Goal: Information Seeking & Learning: Learn about a topic

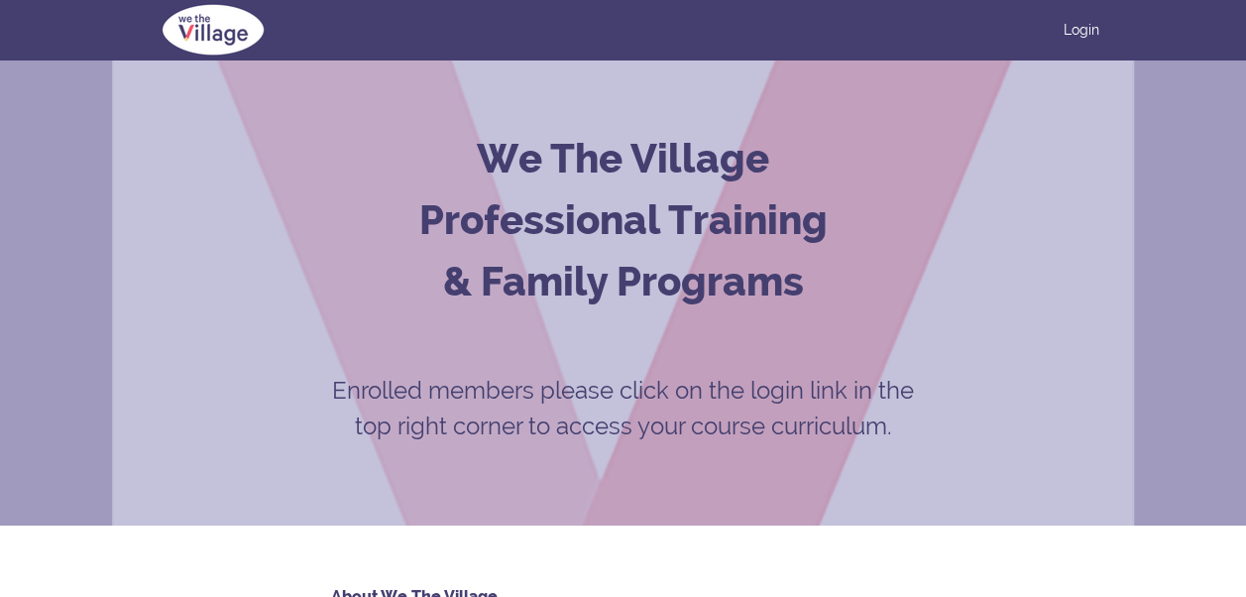
click at [1192, 201] on div "We The Village Professional Training & Family Programs Enrolled members please …" at bounding box center [623, 292] width 1246 height 466
click at [1074, 31] on link "Login" at bounding box center [1082, 30] width 36 height 20
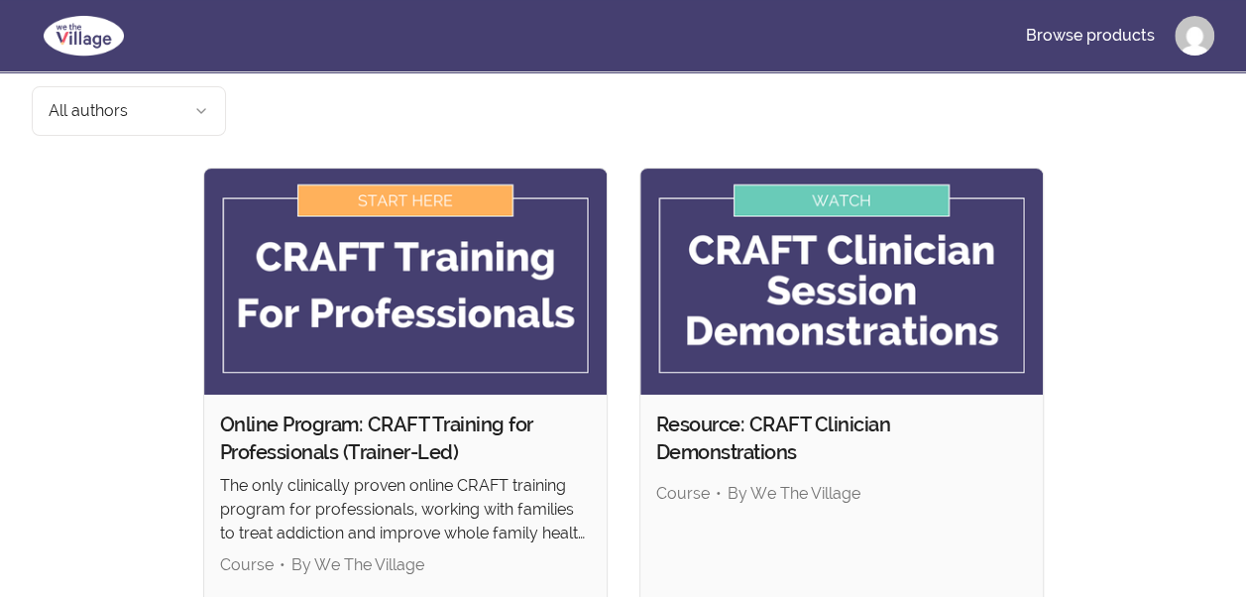
scroll to position [119, 0]
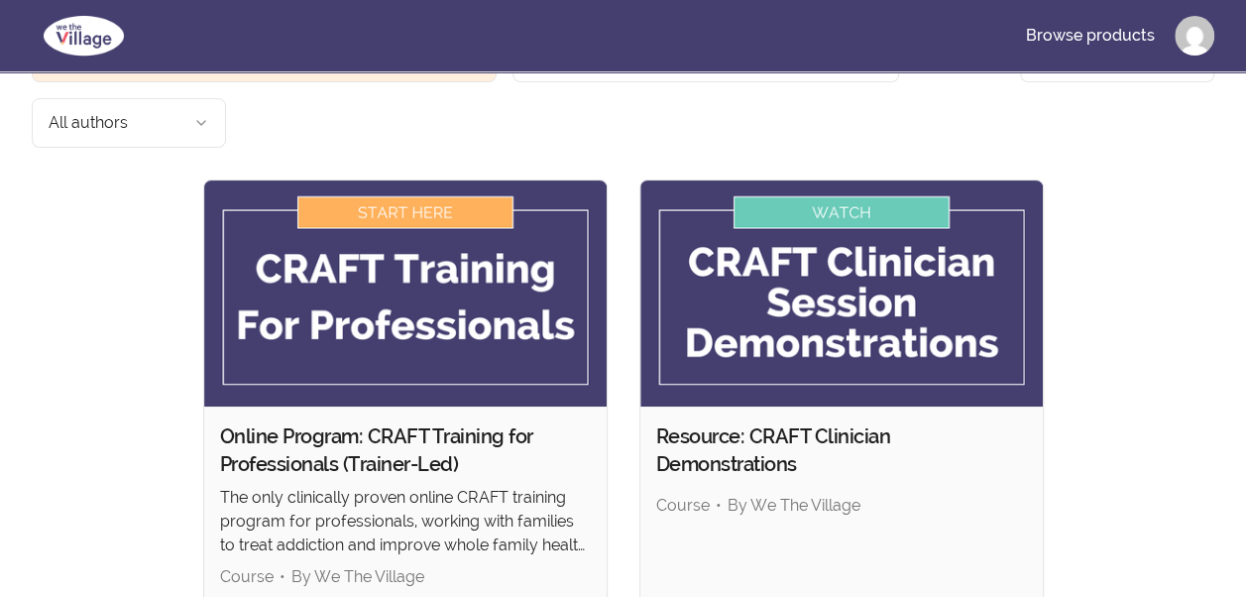
click at [402, 180] on img at bounding box center [405, 293] width 402 height 226
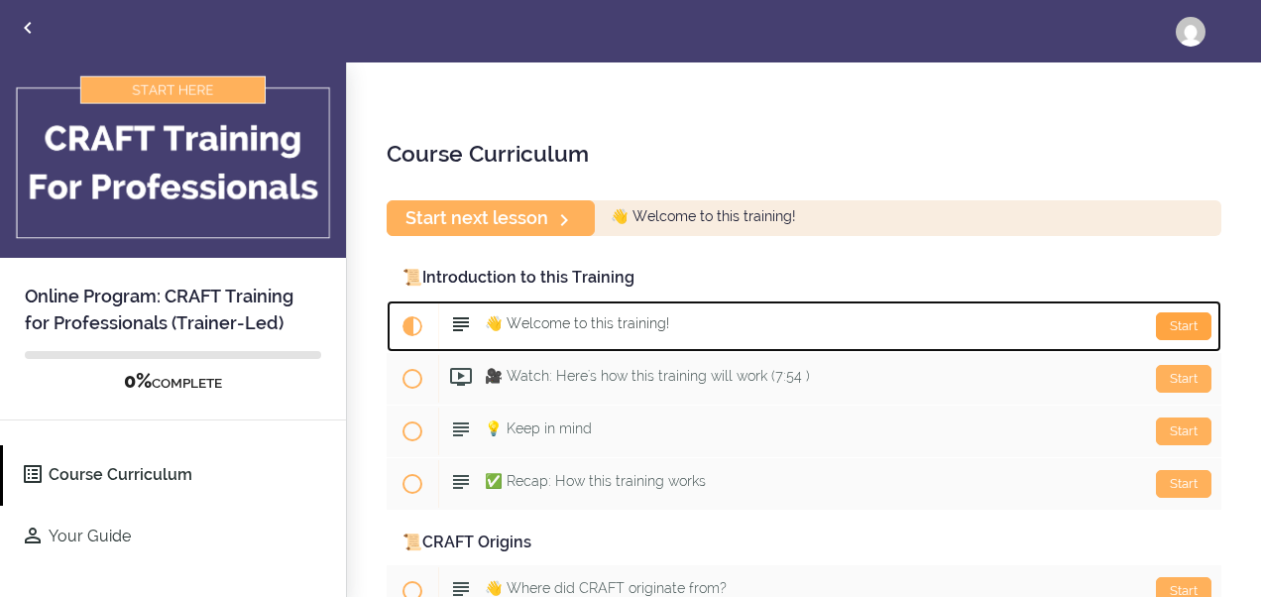
click at [1170, 326] on div "Start" at bounding box center [1184, 326] width 56 height 28
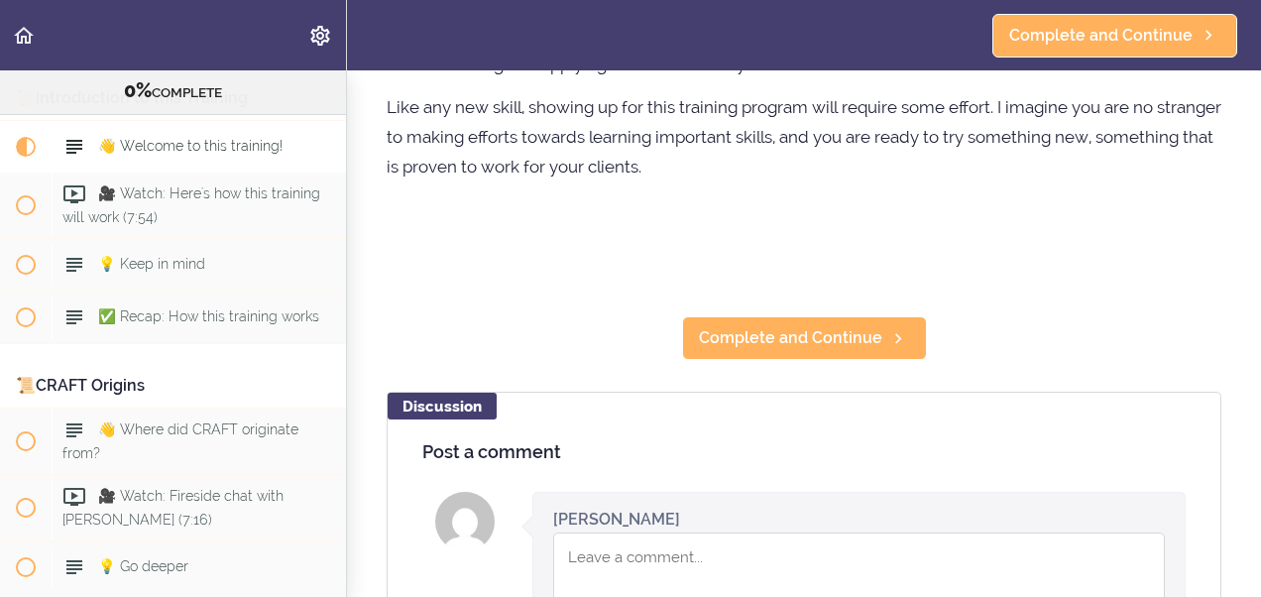
scroll to position [634, 0]
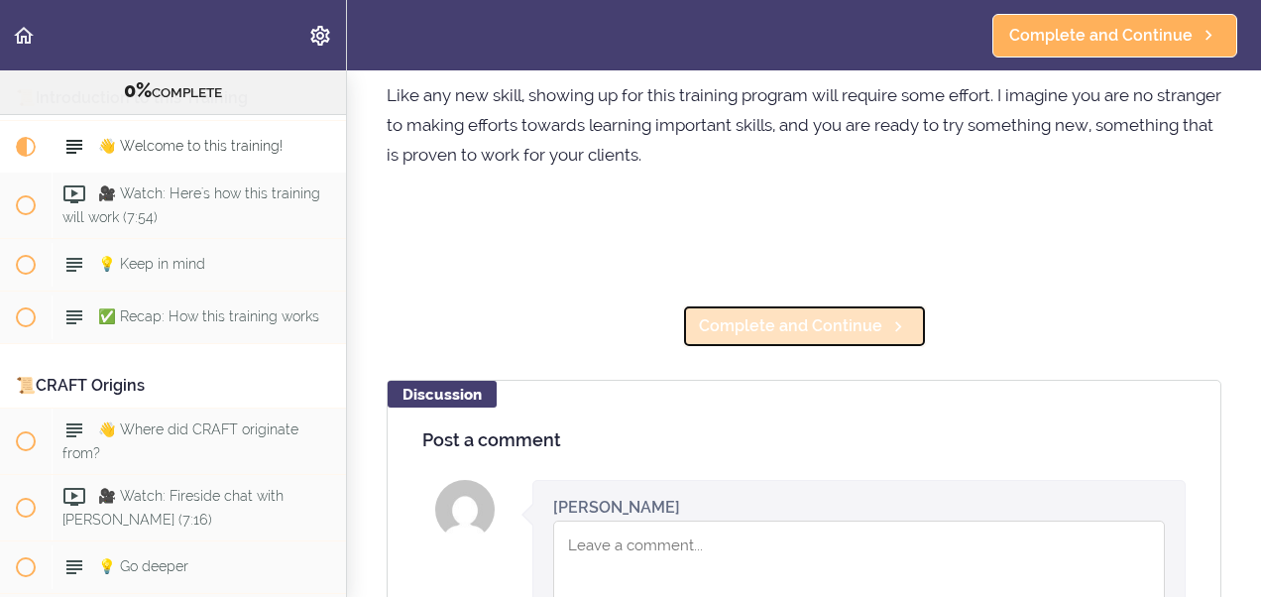
click at [886, 325] on icon at bounding box center [898, 326] width 24 height 21
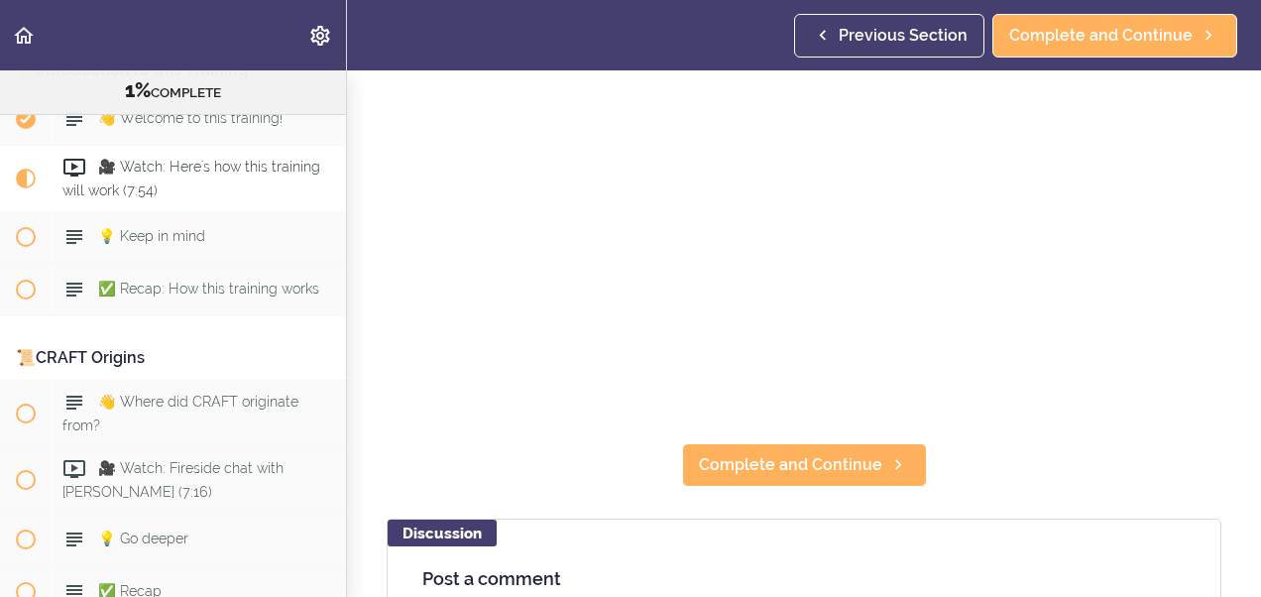
scroll to position [238, 0]
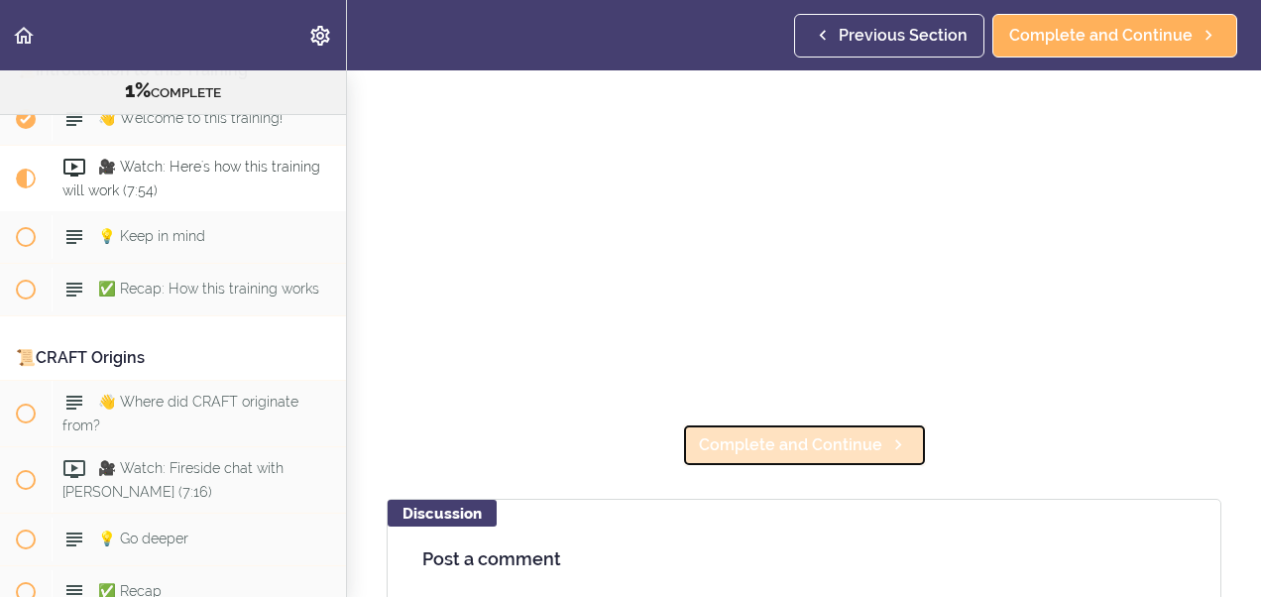
click at [886, 434] on icon at bounding box center [898, 444] width 24 height 21
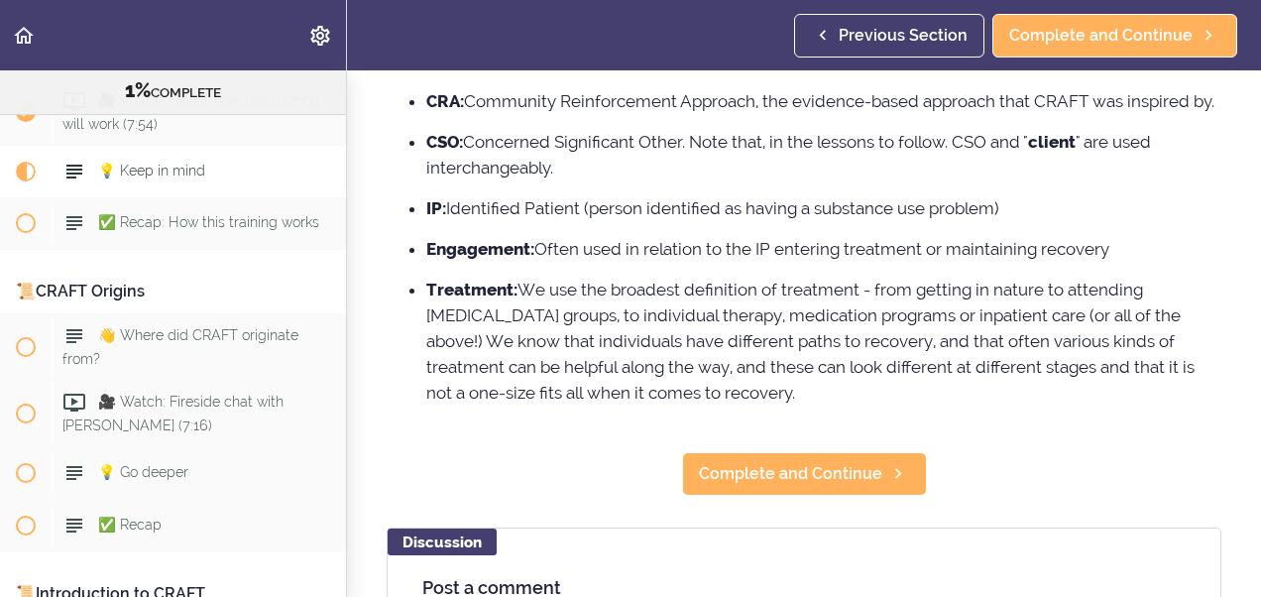
scroll to position [317, 0]
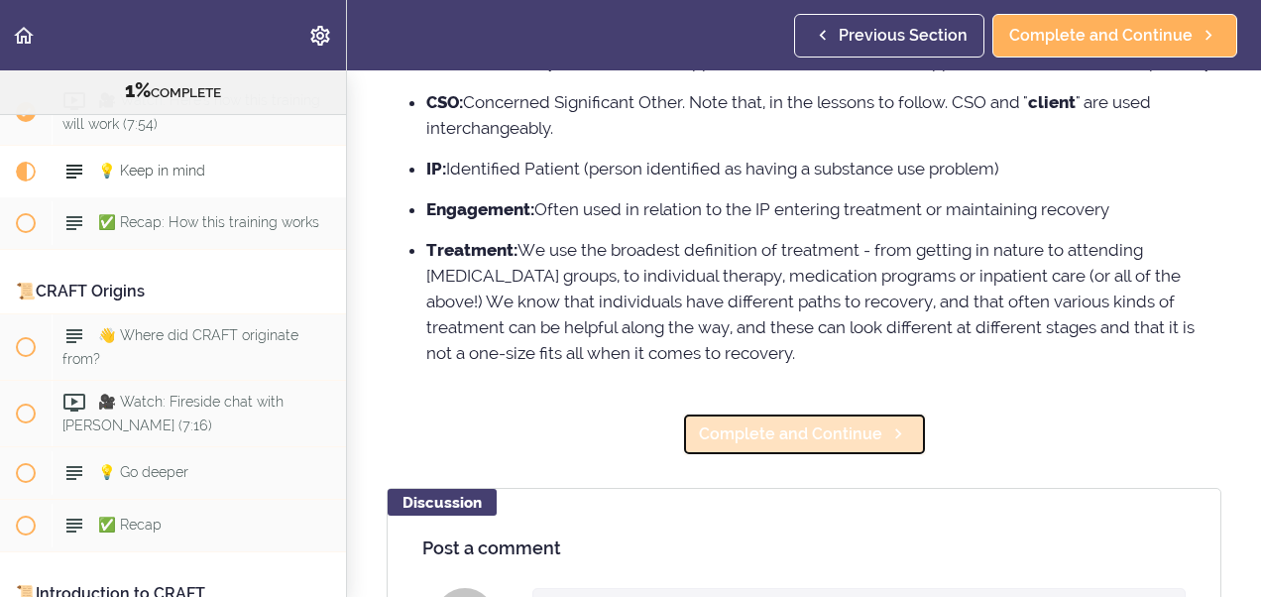
click at [866, 446] on span "Complete and Continue" at bounding box center [790, 434] width 183 height 24
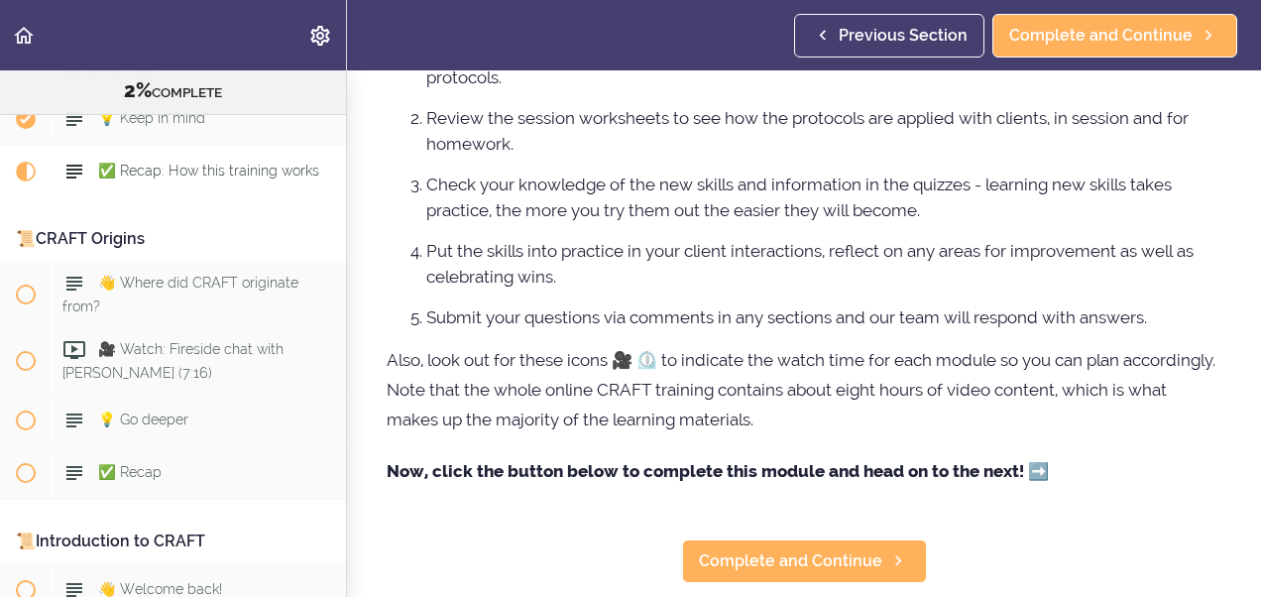
scroll to position [278, 0]
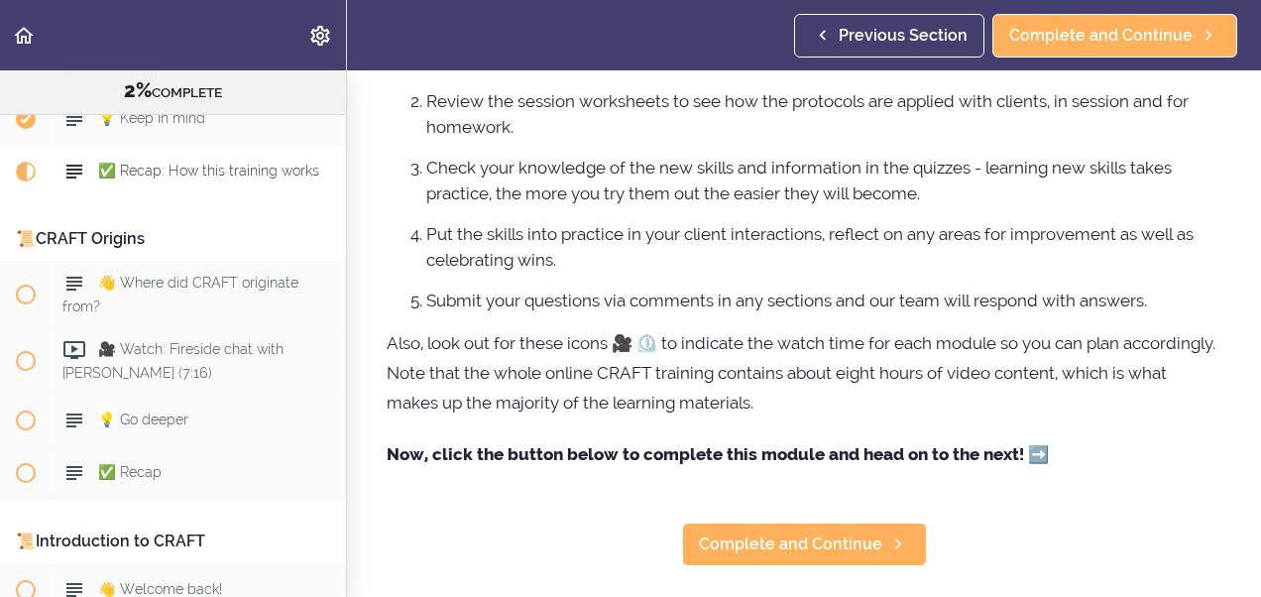
click at [1043, 463] on strong "Now, click the button below to complete this module and head on to the next! ➡️" at bounding box center [718, 454] width 662 height 20
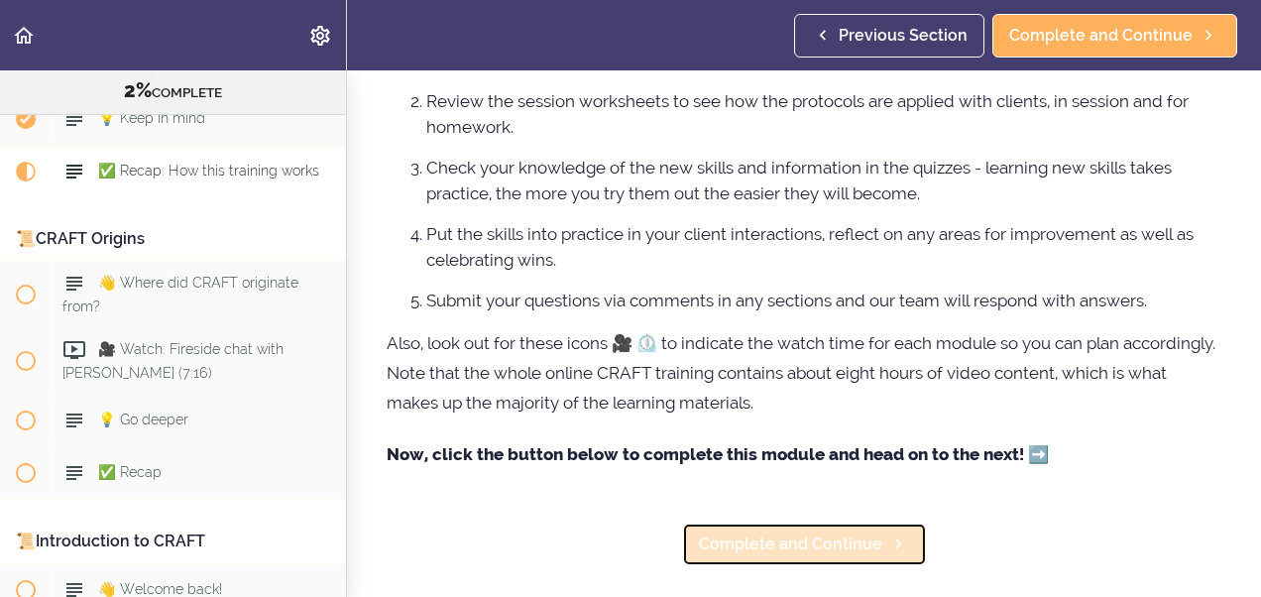
click at [895, 543] on use at bounding box center [898, 544] width 6 height 10
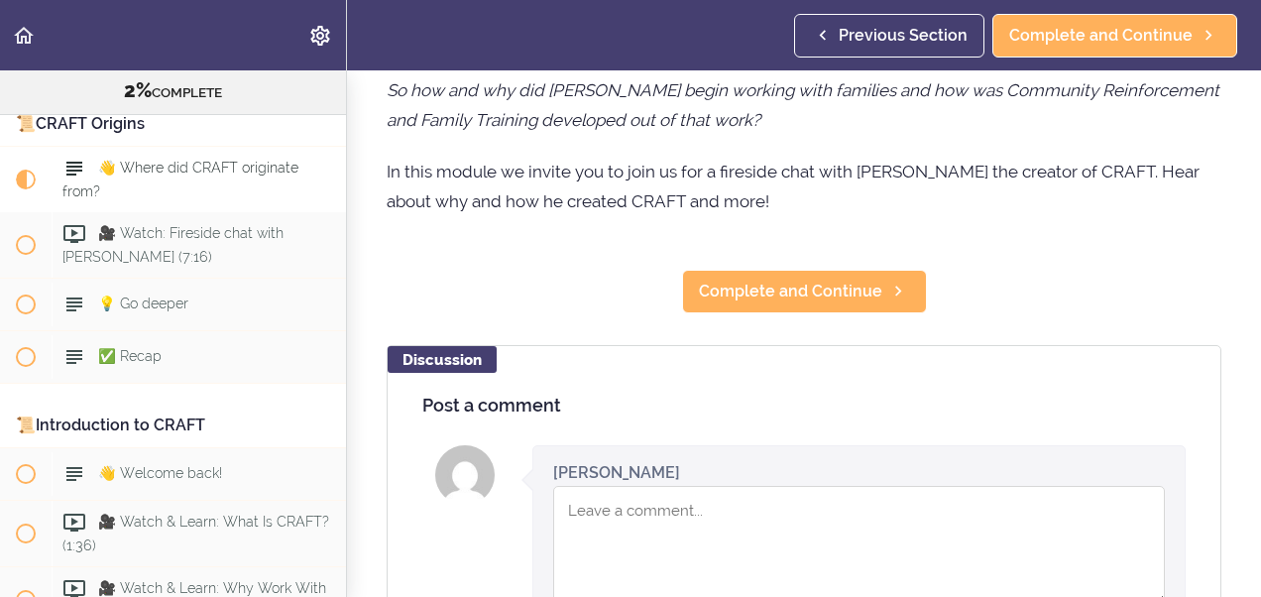
scroll to position [516, 0]
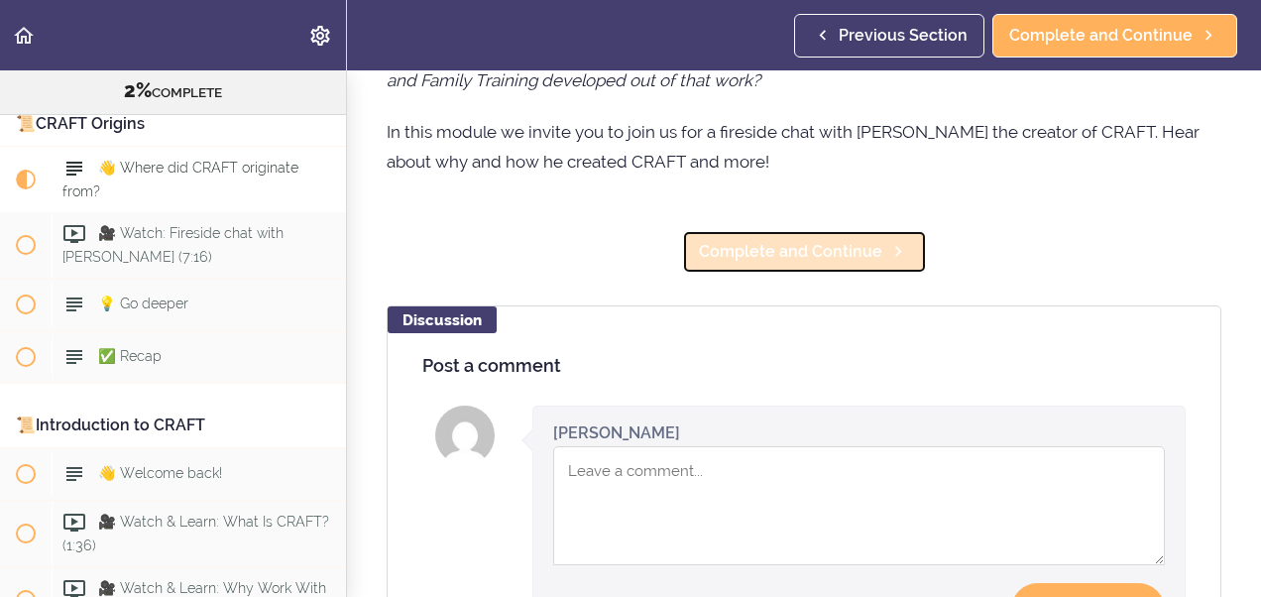
click at [887, 262] on icon at bounding box center [898, 251] width 24 height 21
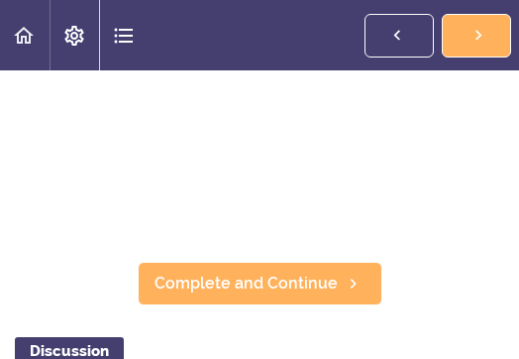
scroll to position [343, 0]
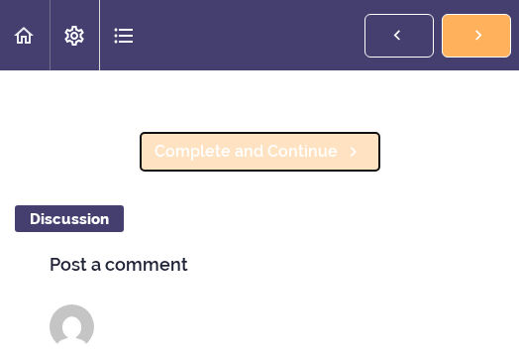
click at [342, 142] on icon at bounding box center [354, 152] width 24 height 21
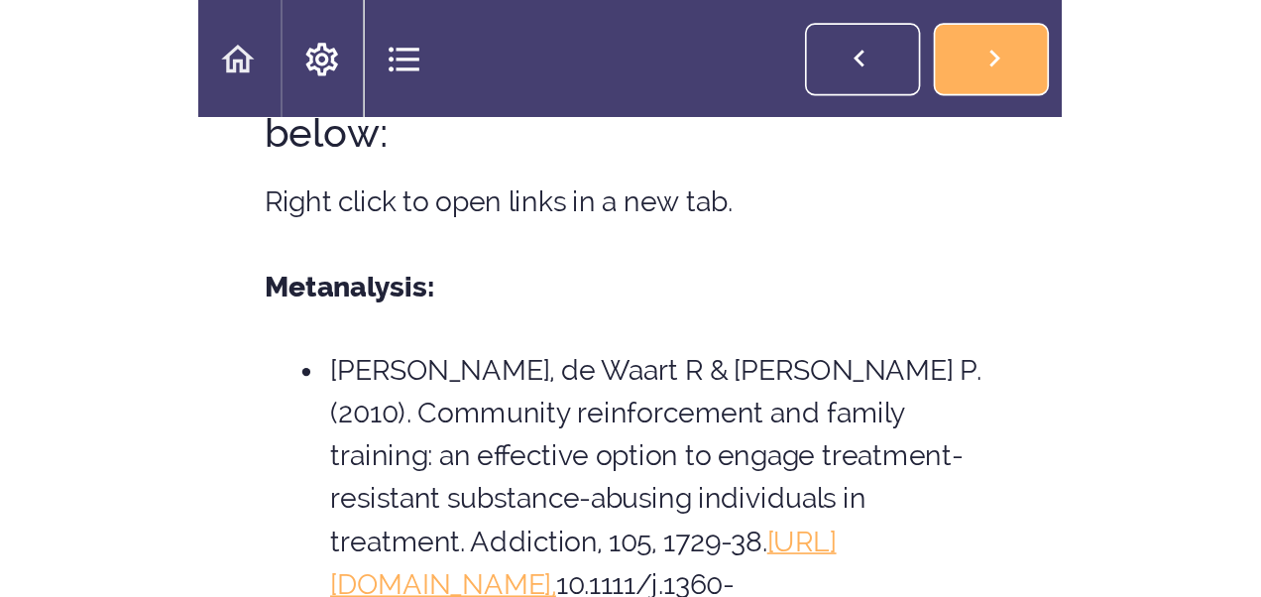
scroll to position [952, 0]
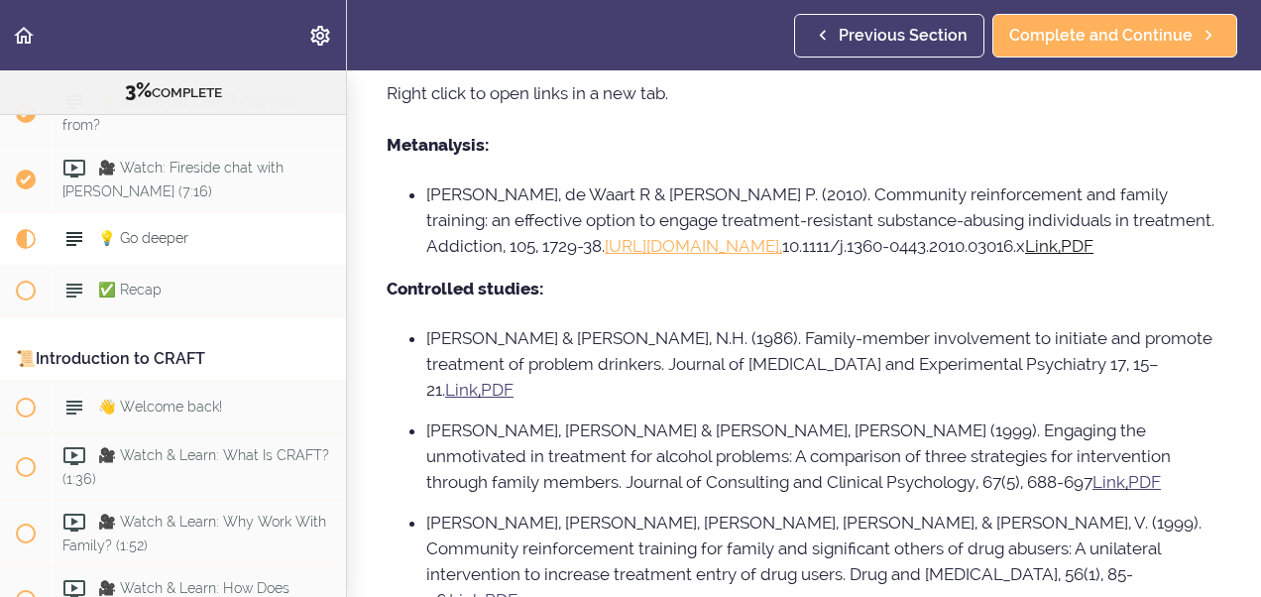
drag, startPoint x: 748, startPoint y: 242, endPoint x: 1073, endPoint y: 308, distance: 330.9
click at [1073, 303] on p "Controlled studies:" at bounding box center [804, 289] width 835 height 30
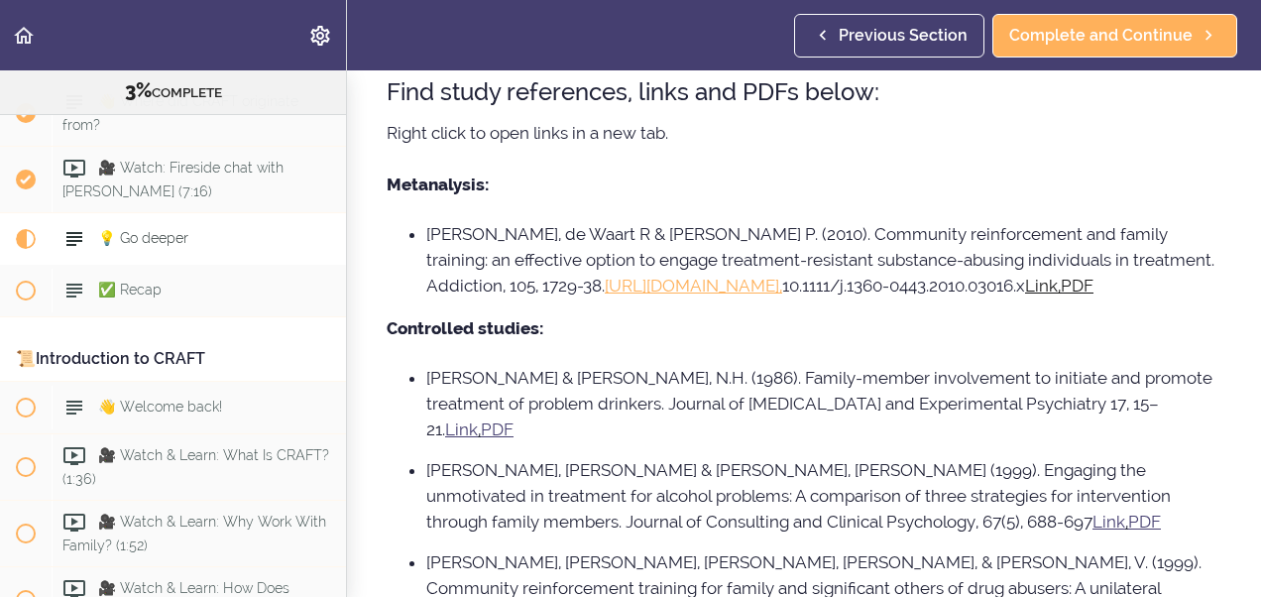
scroll to position [793, 0]
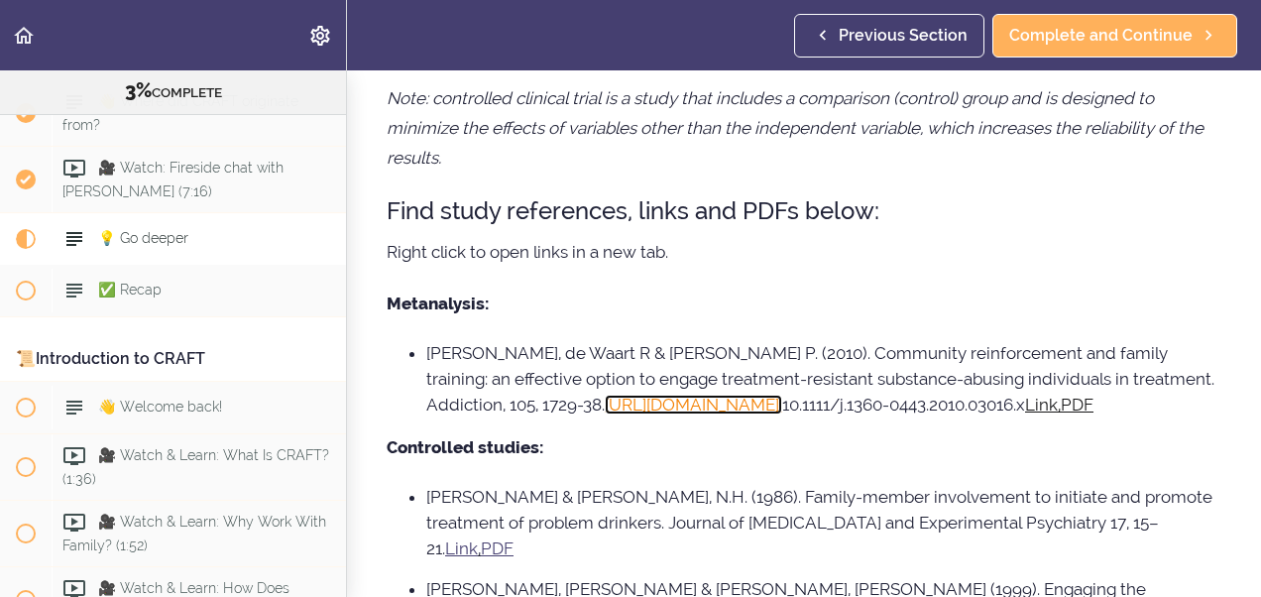
click at [697, 406] on link "https://doi.org/10.1111/j.1360-0443.2010.03016.x," at bounding box center [693, 405] width 177 height 20
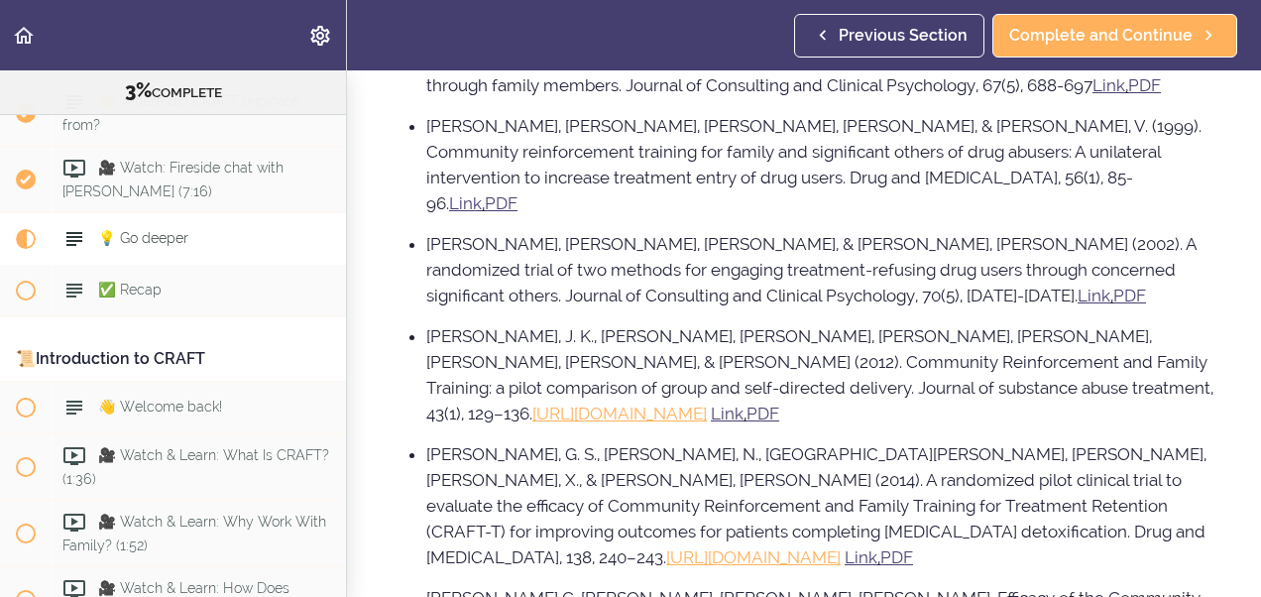
scroll to position [1414, 0]
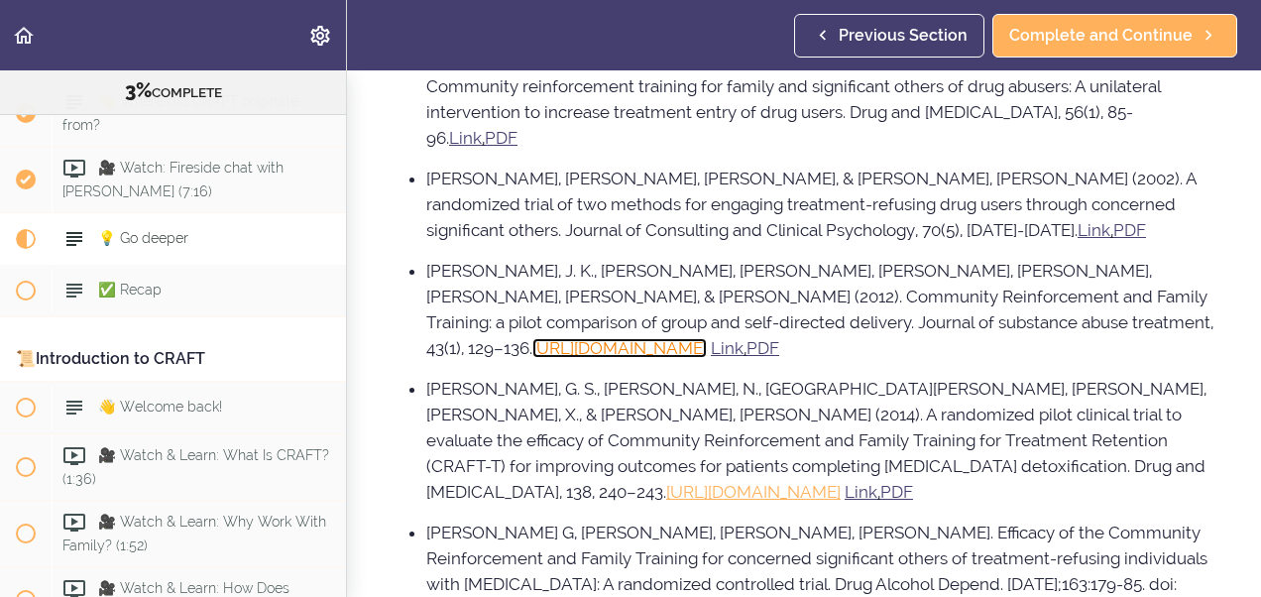
click at [605, 338] on link "https://doi.org/10.1016/j.jsat.2011.10.020" at bounding box center [619, 348] width 174 height 20
click at [666, 482] on link "https://doi.org/10.1016/j.drugalcdep.2014.02.013" at bounding box center [753, 492] width 174 height 20
click at [555, 338] on link "https://doi.org/10.1016/j.jsat.2011.10.020" at bounding box center [619, 348] width 174 height 20
click at [666, 482] on link "https://doi.org/10.1016/j.drugalcdep.2014.02.013" at bounding box center [753, 492] width 174 height 20
click at [593, 338] on link "https://doi.org/10.1016/j.jsat.2011.10.020" at bounding box center [619, 348] width 174 height 20
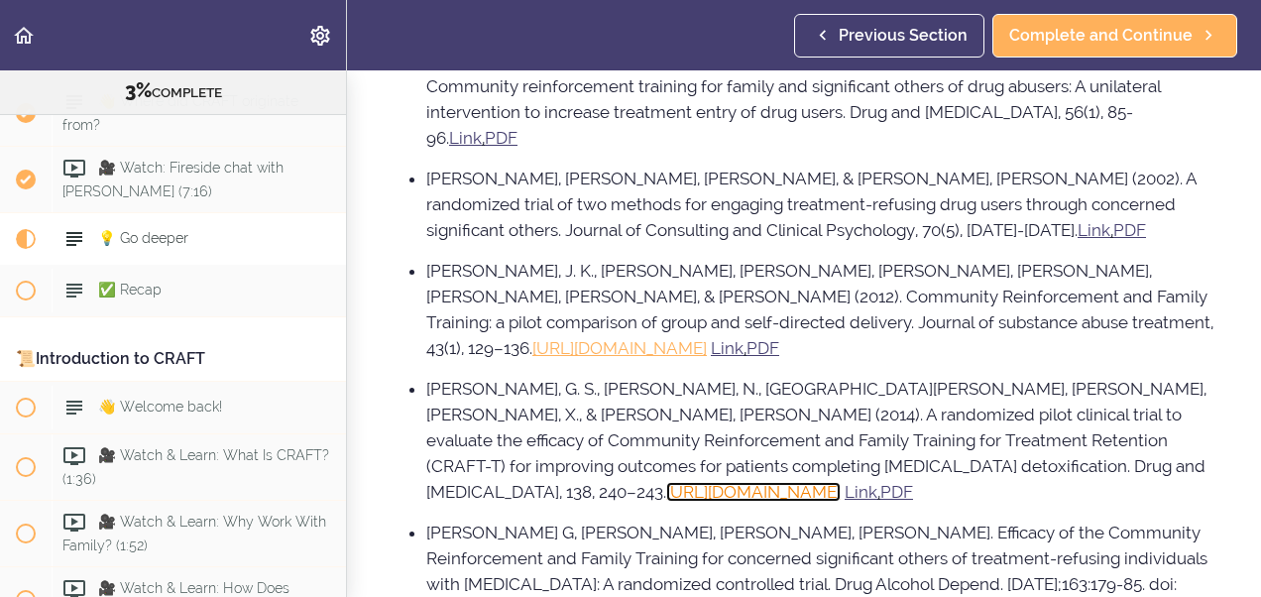
click at [666, 482] on link "https://doi.org/10.1016/j.drugalcdep.2014.02.013" at bounding box center [753, 492] width 174 height 20
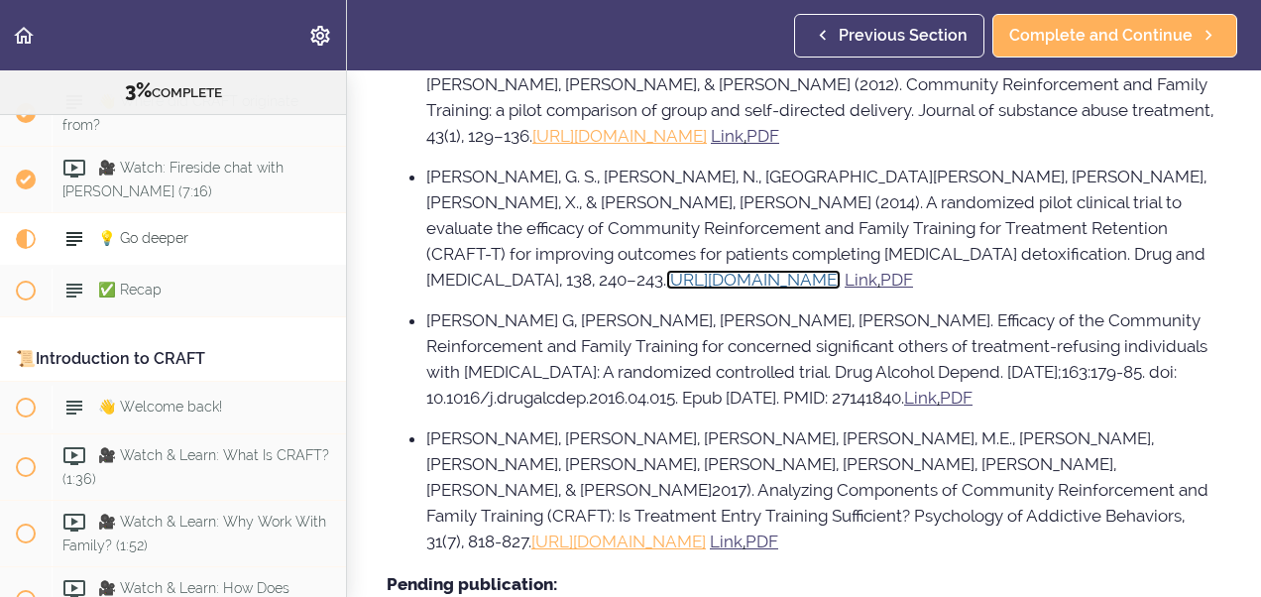
scroll to position [1665, 0]
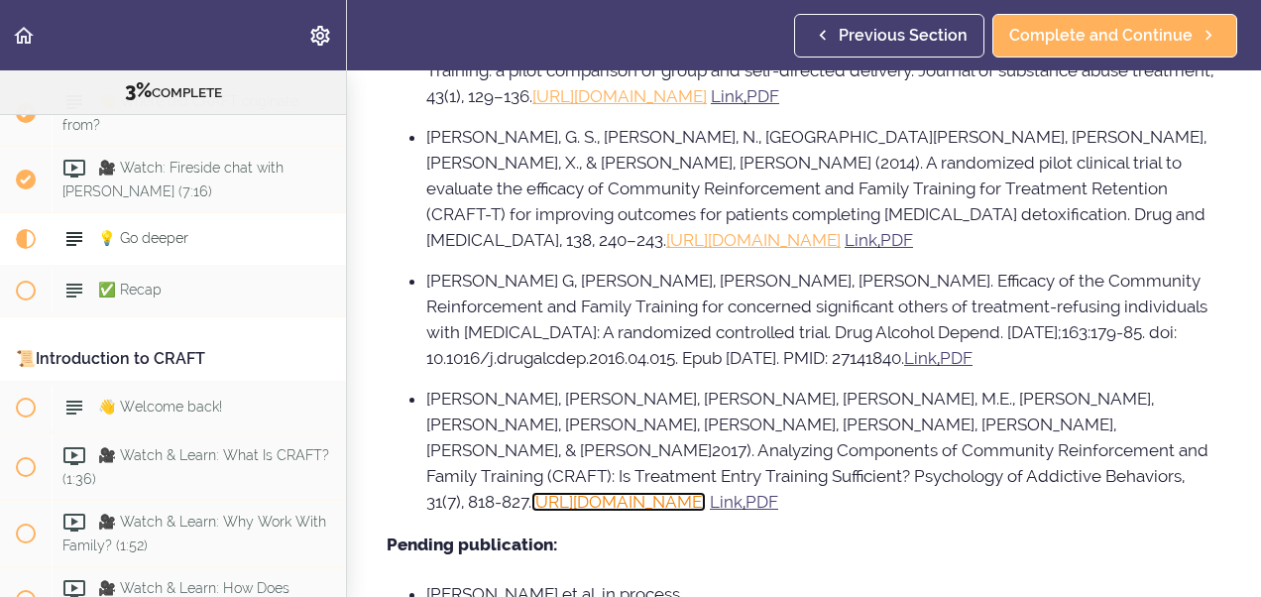
click at [541, 492] on link "http://dx.doi.org/10.1037/adb0000306" at bounding box center [618, 502] width 174 height 20
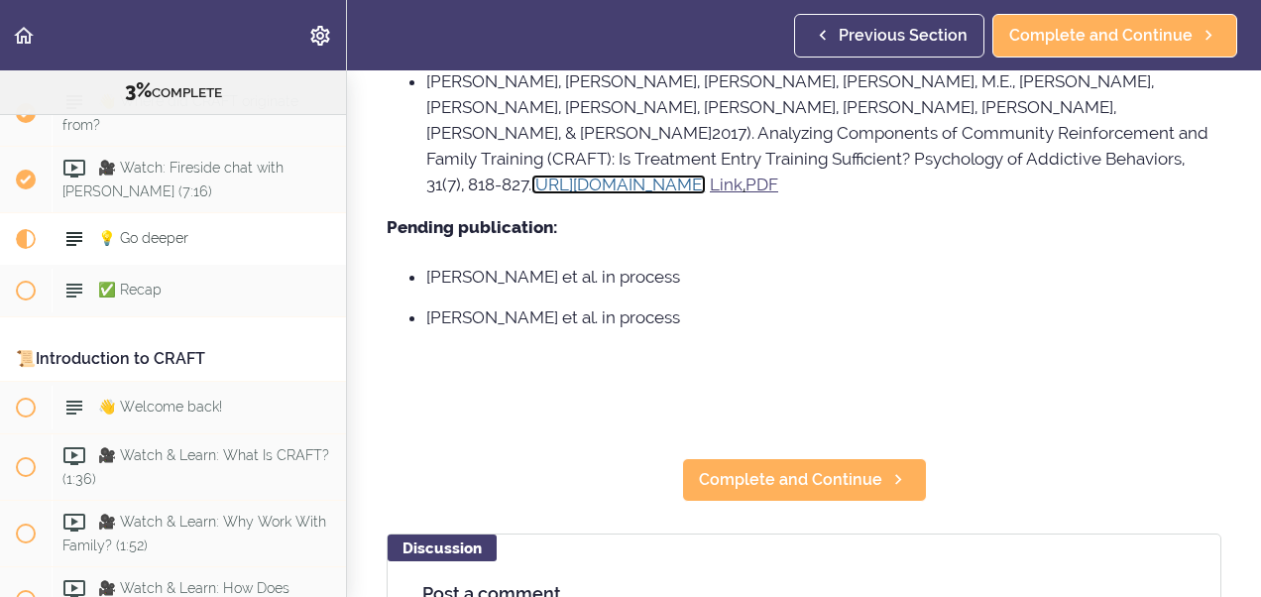
scroll to position [2022, 0]
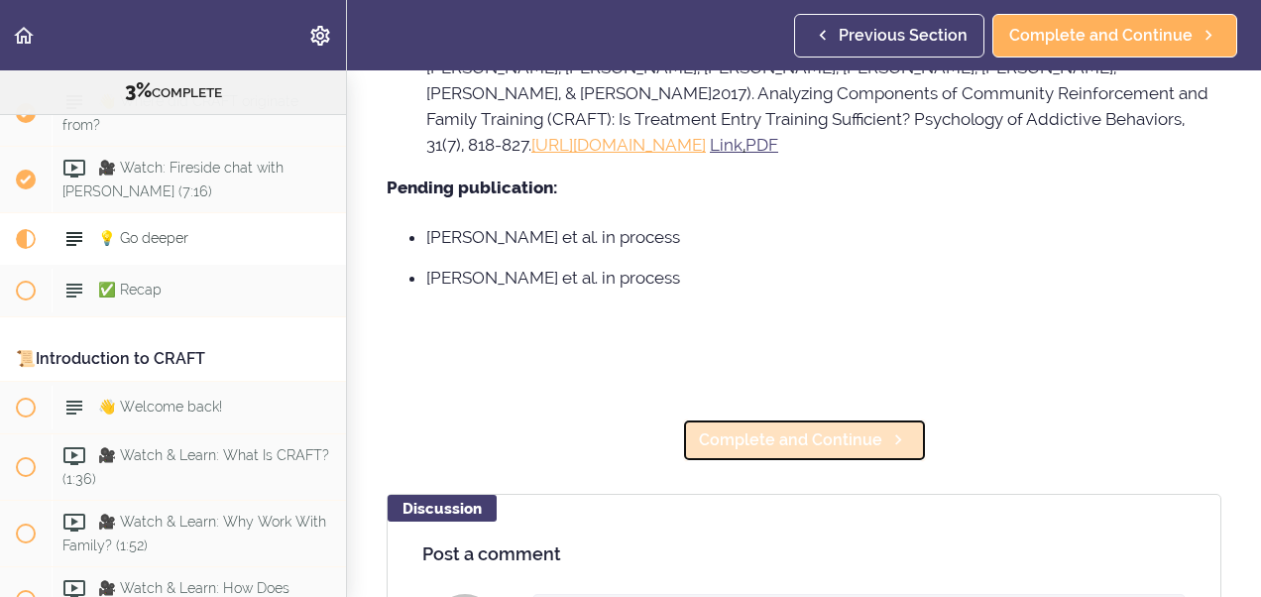
click at [891, 429] on icon at bounding box center [898, 439] width 24 height 21
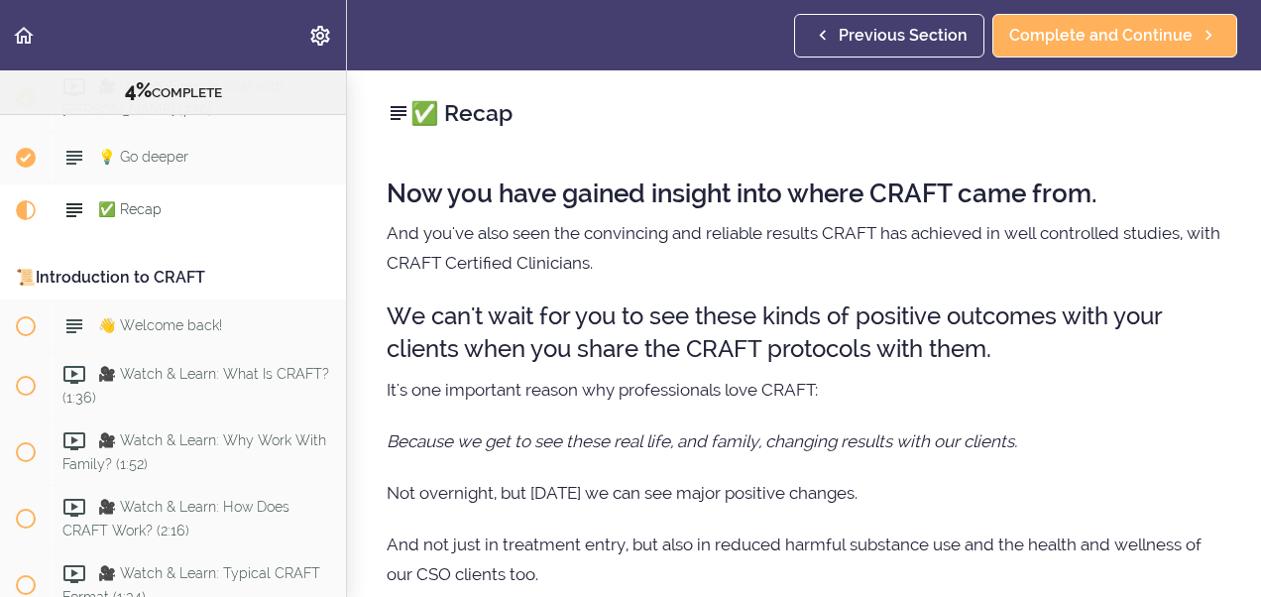
scroll to position [605, 0]
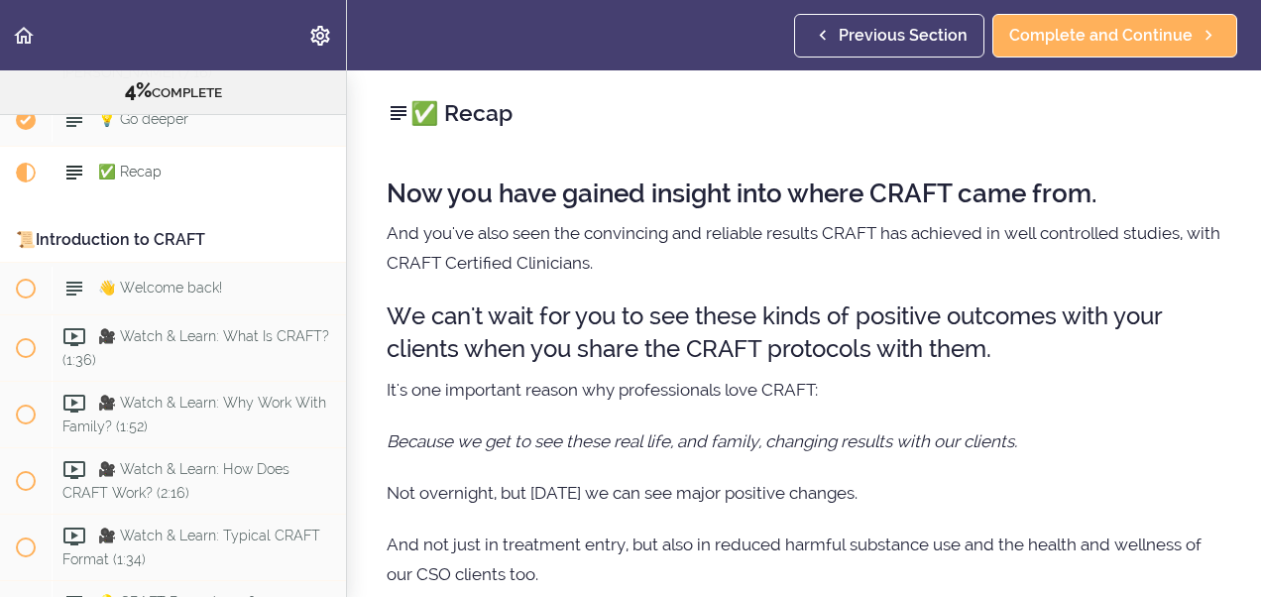
click at [1243, 446] on div "✅ Recap Now you have gained insight into where CRAFT came from. And you've also…" at bounding box center [804, 333] width 914 height 526
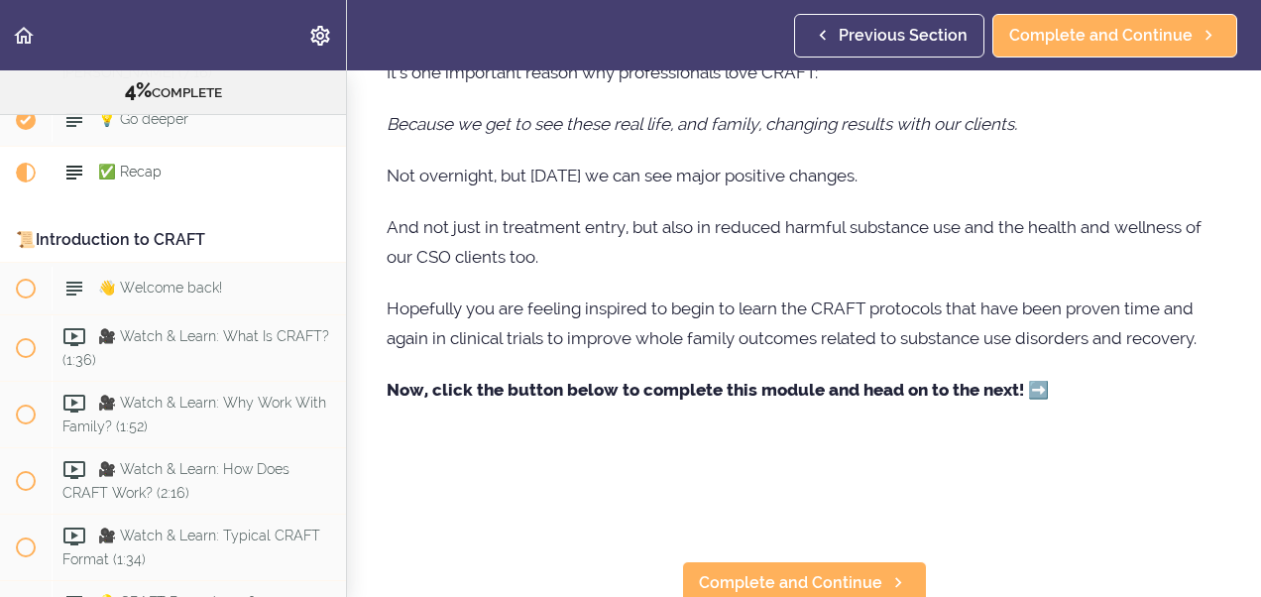
scroll to position [370, 0]
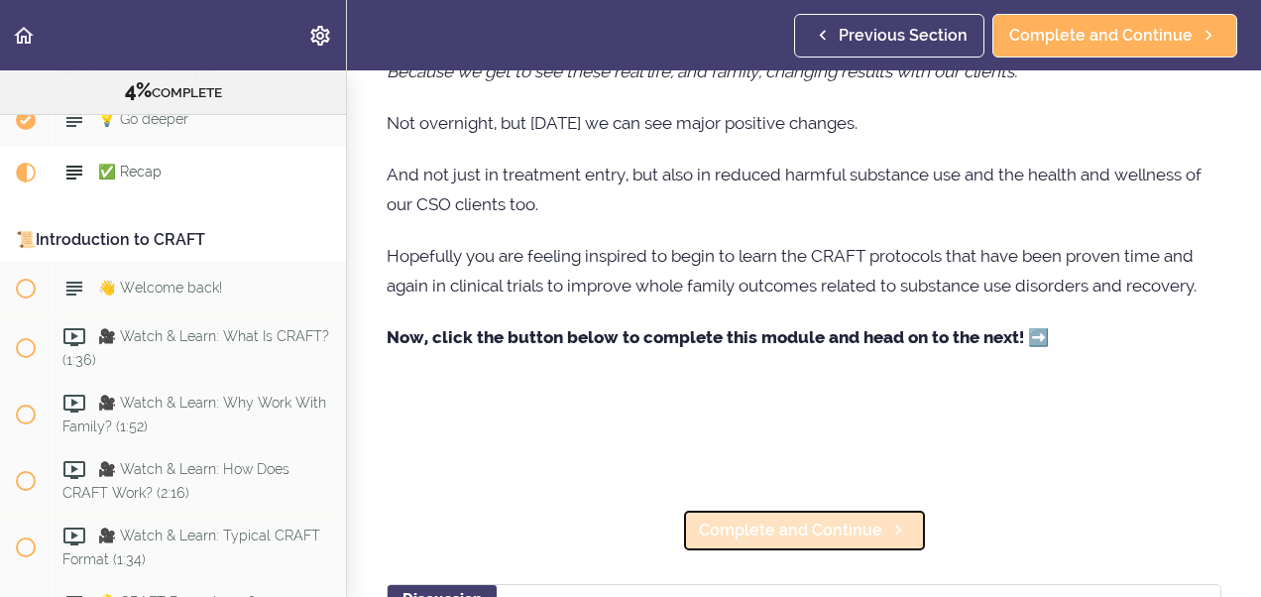
click at [851, 529] on span "Complete and Continue" at bounding box center [790, 530] width 183 height 24
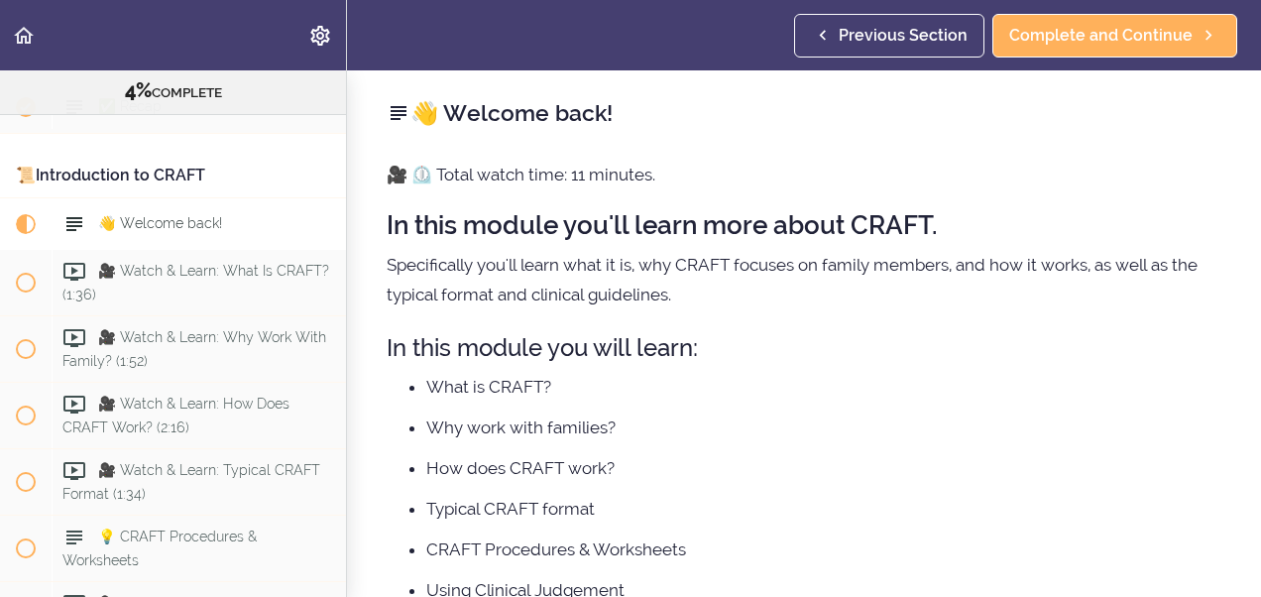
scroll to position [721, 0]
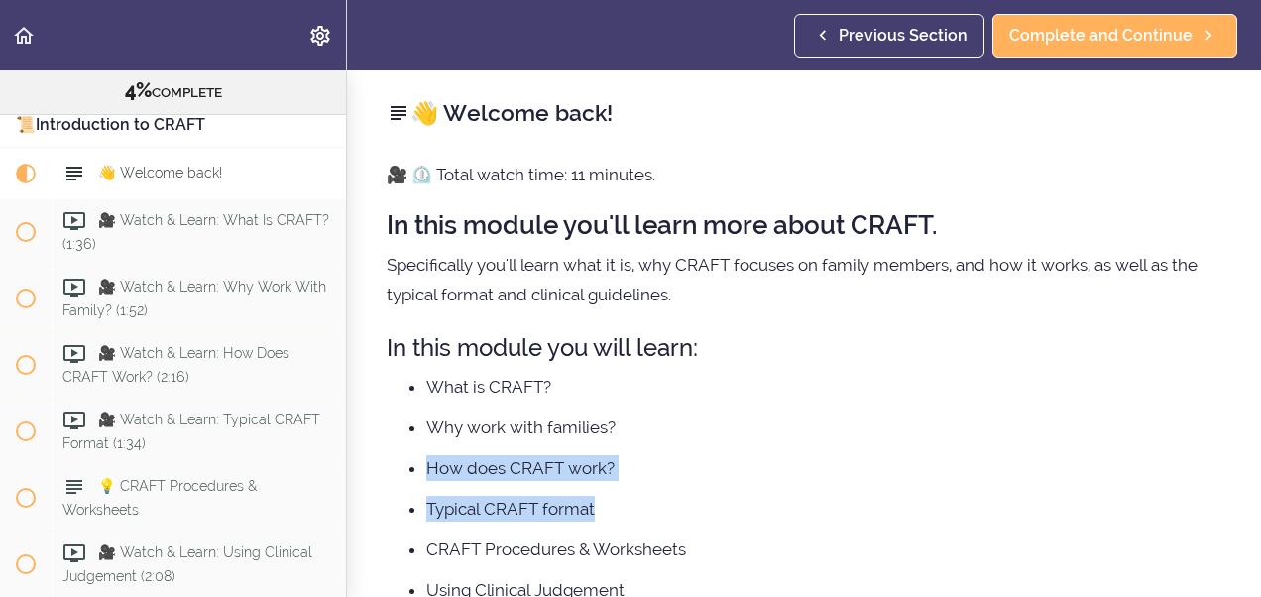
drag, startPoint x: 1196, startPoint y: 426, endPoint x: 1243, endPoint y: 496, distance: 84.1
click at [1243, 496] on div "👋 Welcome back! 🎥 ⏲️ Total watch time: 11 minutes. In this module you'll learn …" at bounding box center [804, 333] width 914 height 526
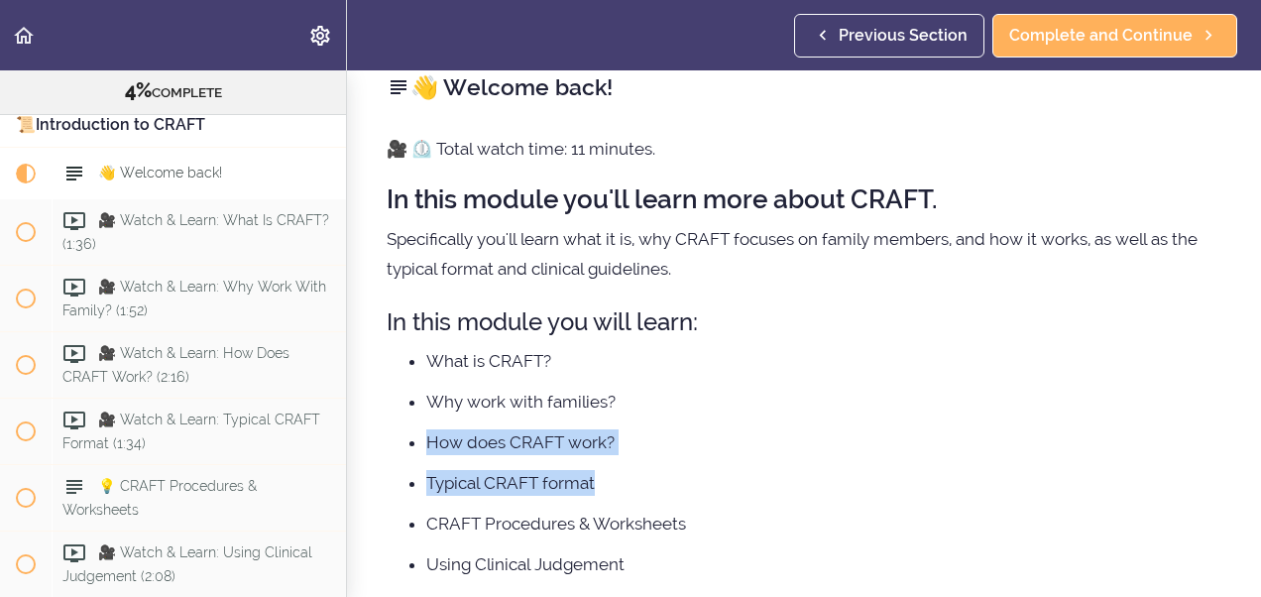
scroll to position [40, 0]
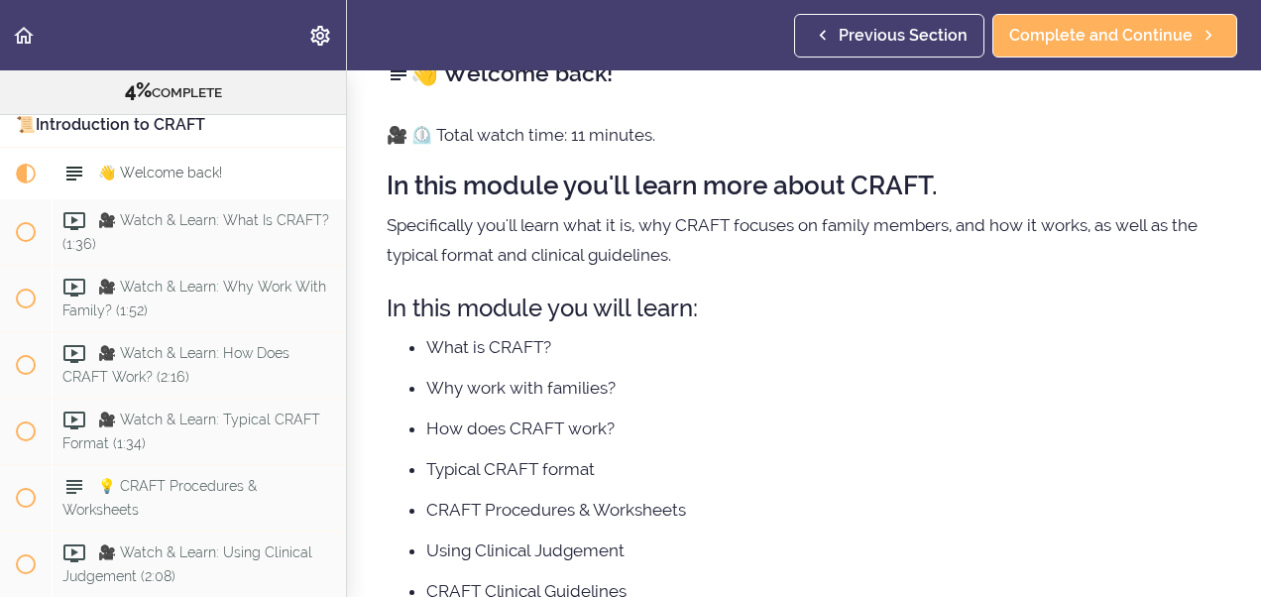
click at [1241, 570] on section "Online Program: CRAFT Training for Professionals (Trainer-Led) 4% COMPLETE 📜Int…" at bounding box center [630, 333] width 1261 height 526
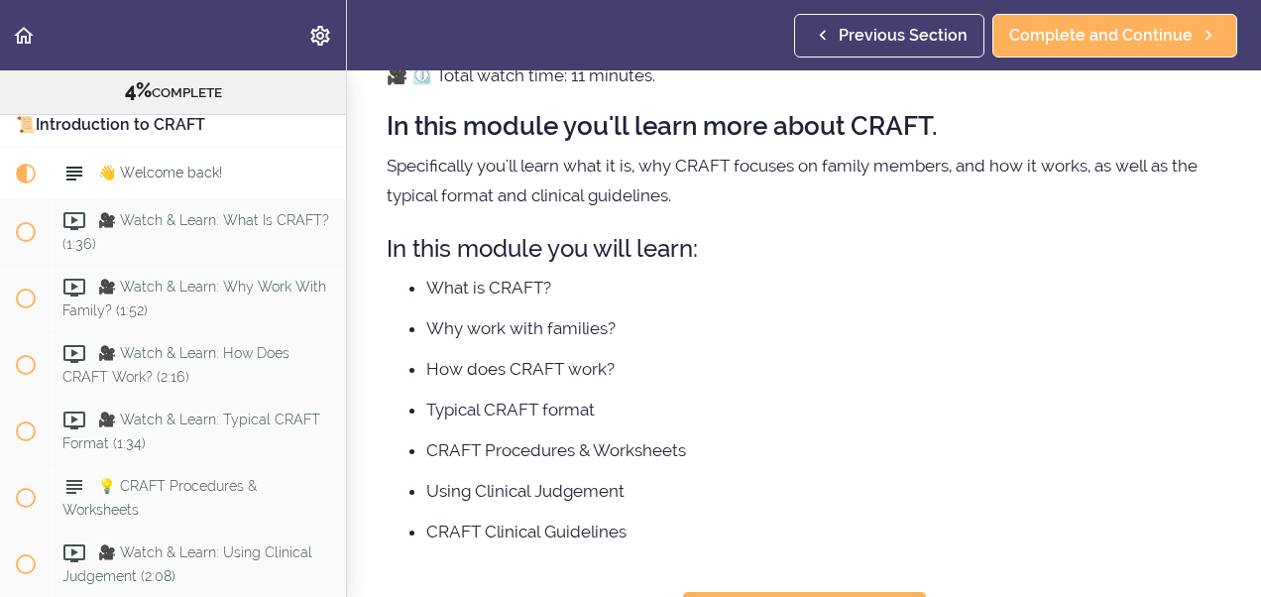
scroll to position [119, 0]
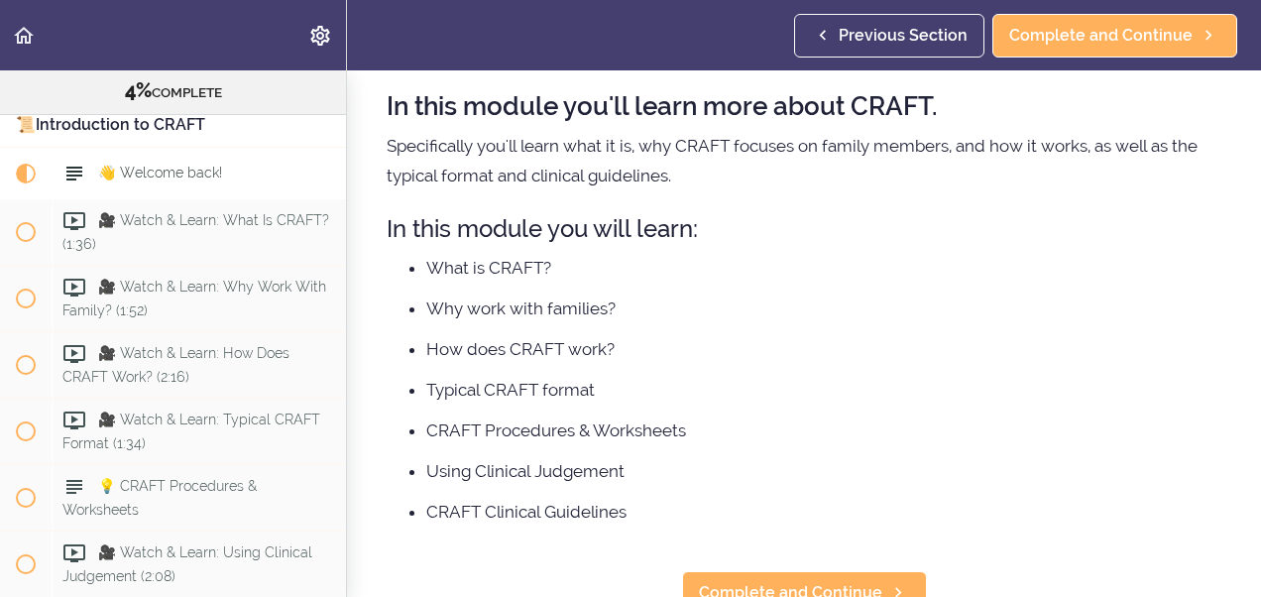
click at [1245, 569] on section "Online Program: CRAFT Training for Professionals (Trainer-Led) 4% COMPLETE 📜Int…" at bounding box center [630, 333] width 1261 height 526
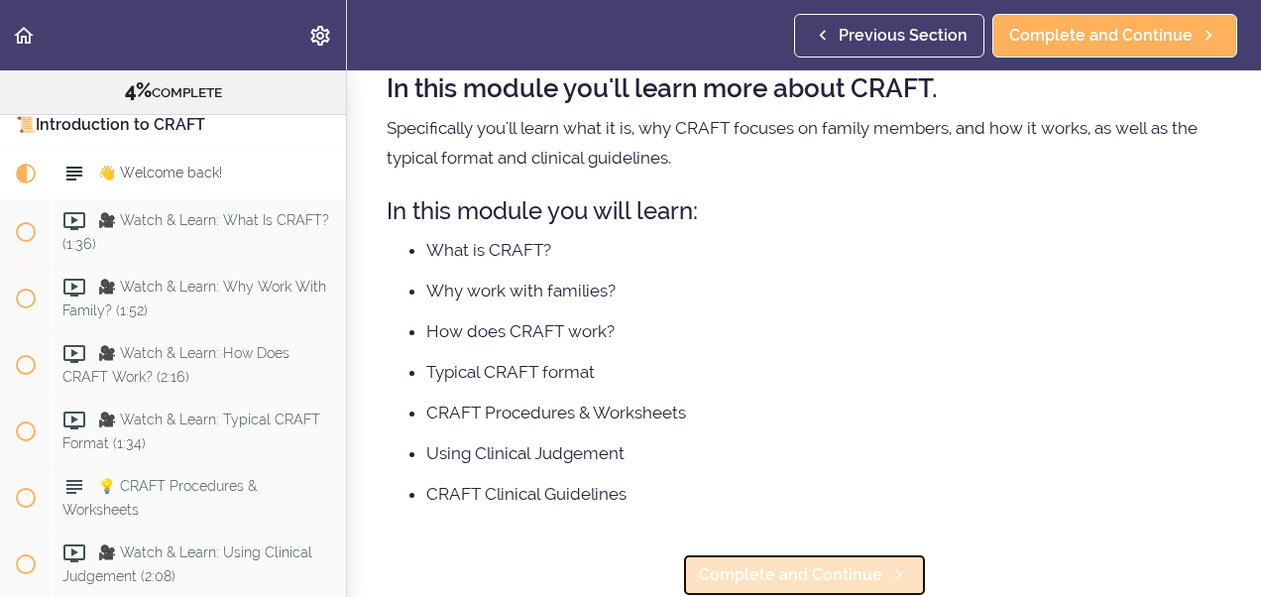
click at [886, 564] on icon at bounding box center [898, 574] width 24 height 21
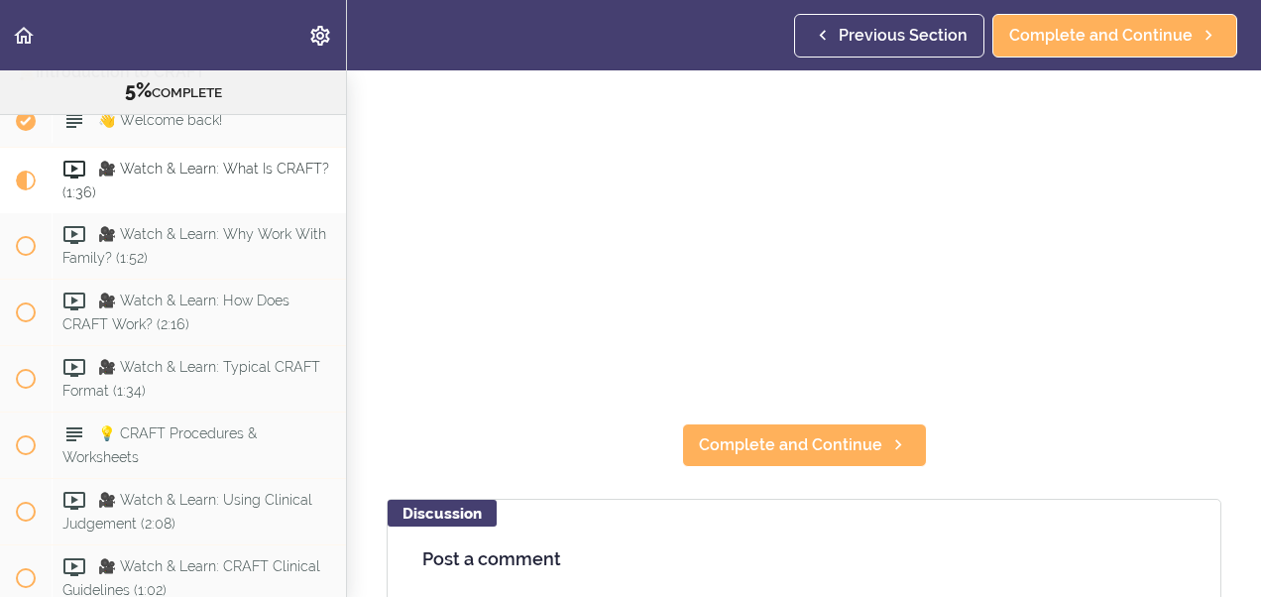
scroll to position [251, 0]
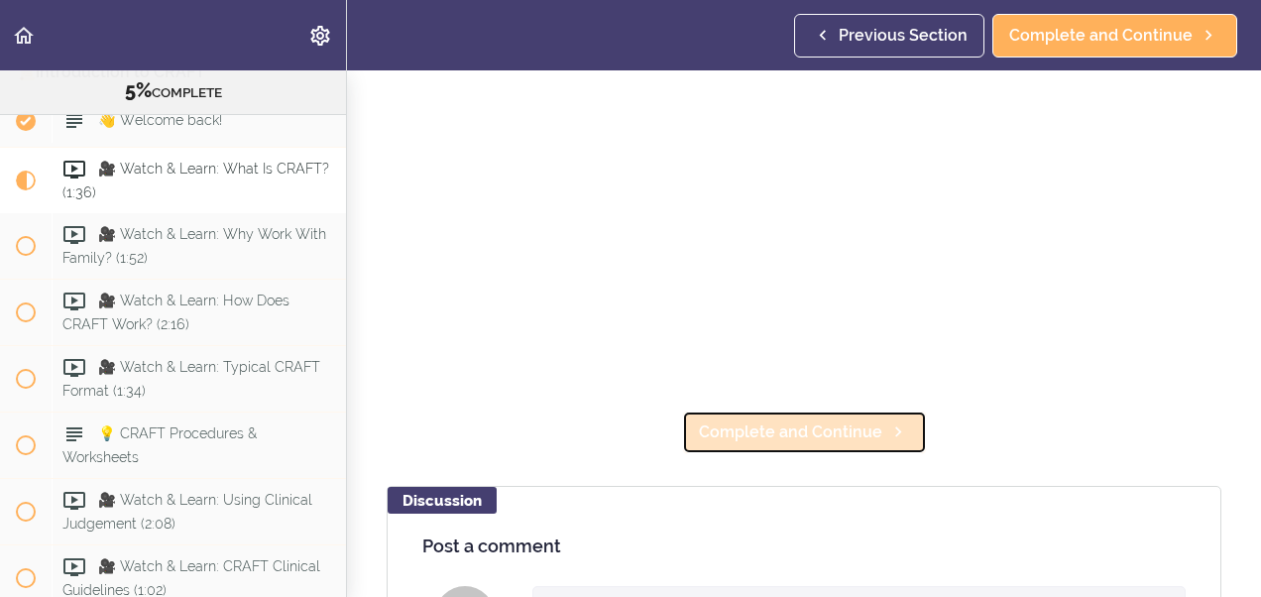
click at [754, 428] on span "Complete and Continue" at bounding box center [790, 432] width 183 height 24
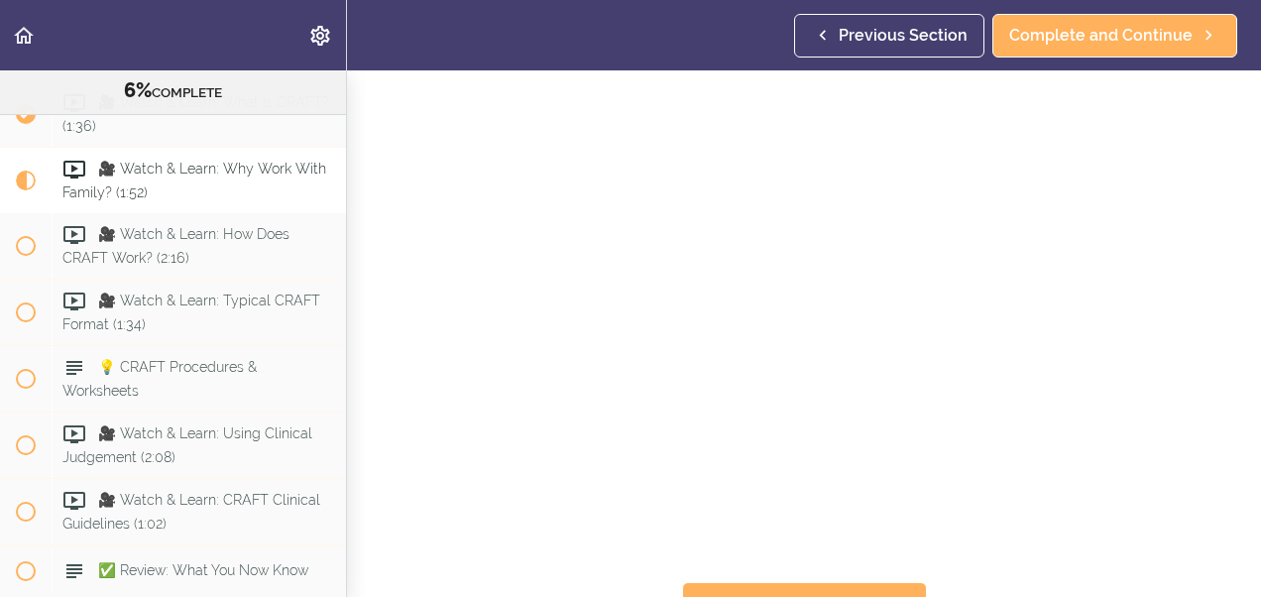
scroll to position [119, 0]
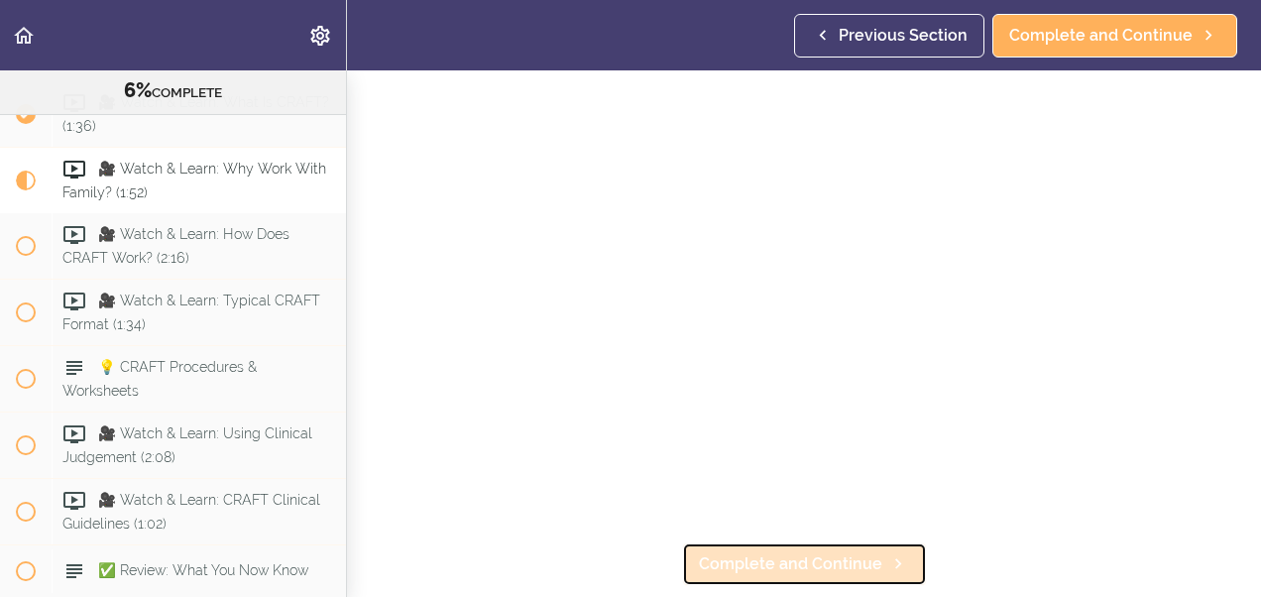
click at [766, 552] on span "Complete and Continue" at bounding box center [790, 564] width 183 height 24
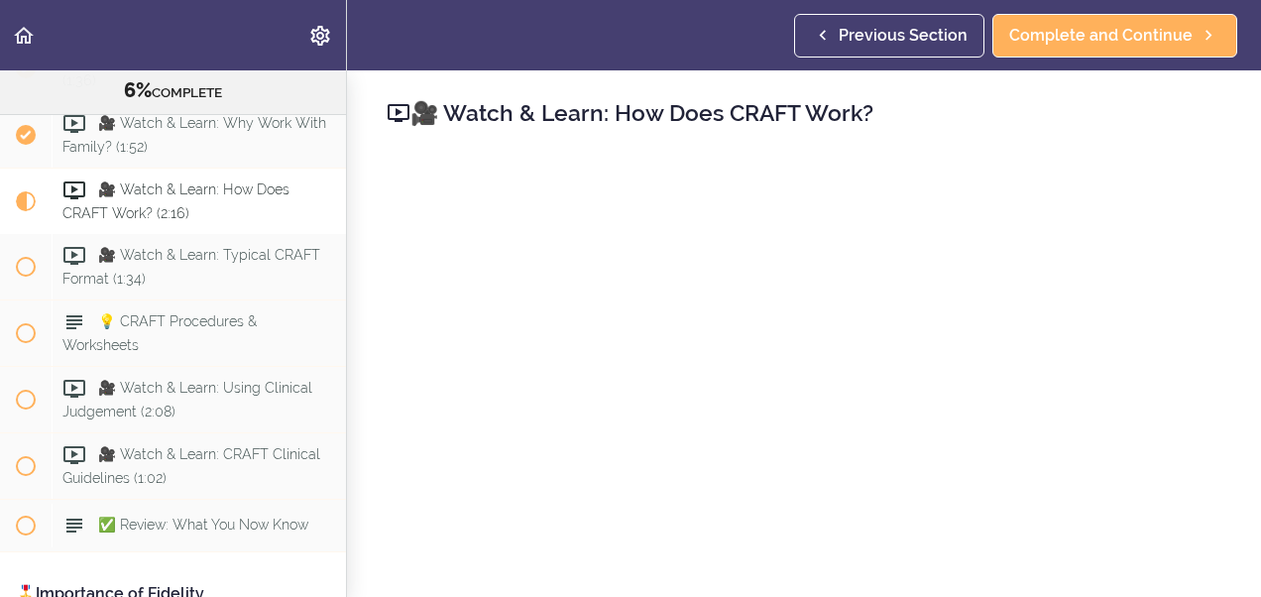
scroll to position [906, 0]
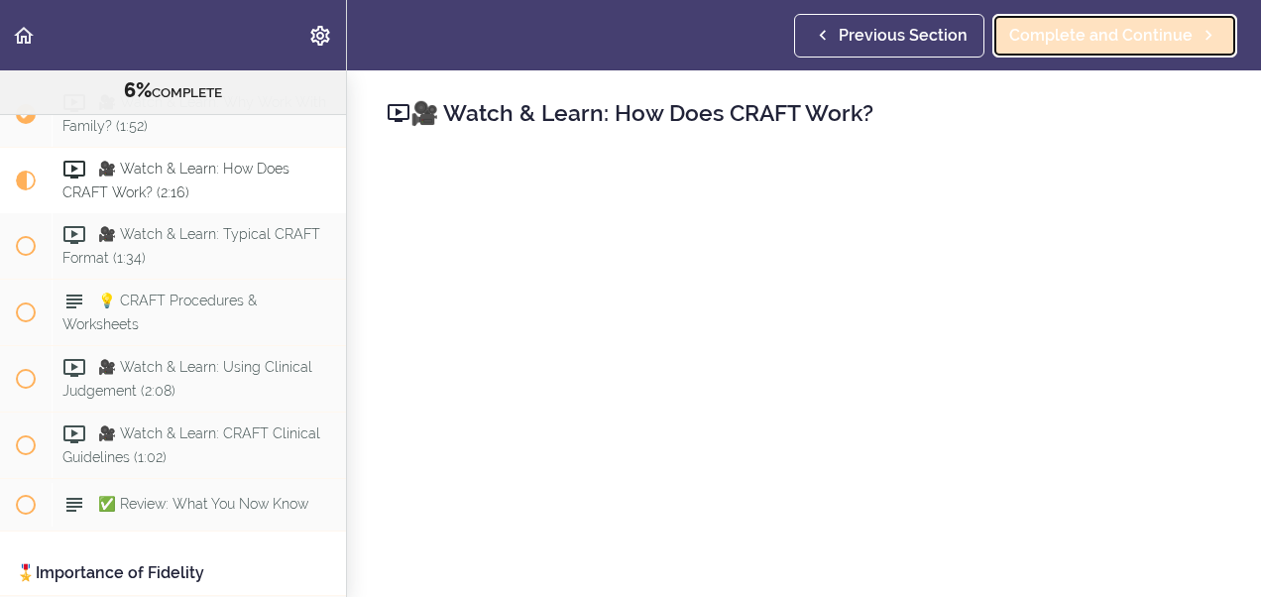
click at [1078, 34] on span "Complete and Continue" at bounding box center [1100, 36] width 183 height 24
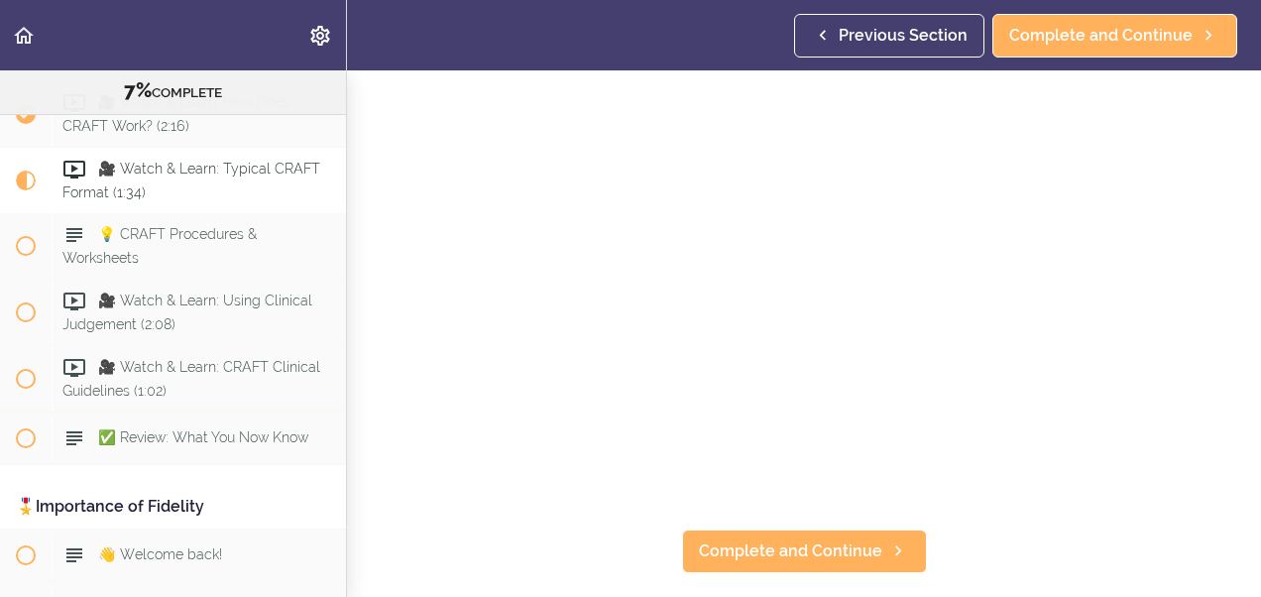
scroll to position [171, 0]
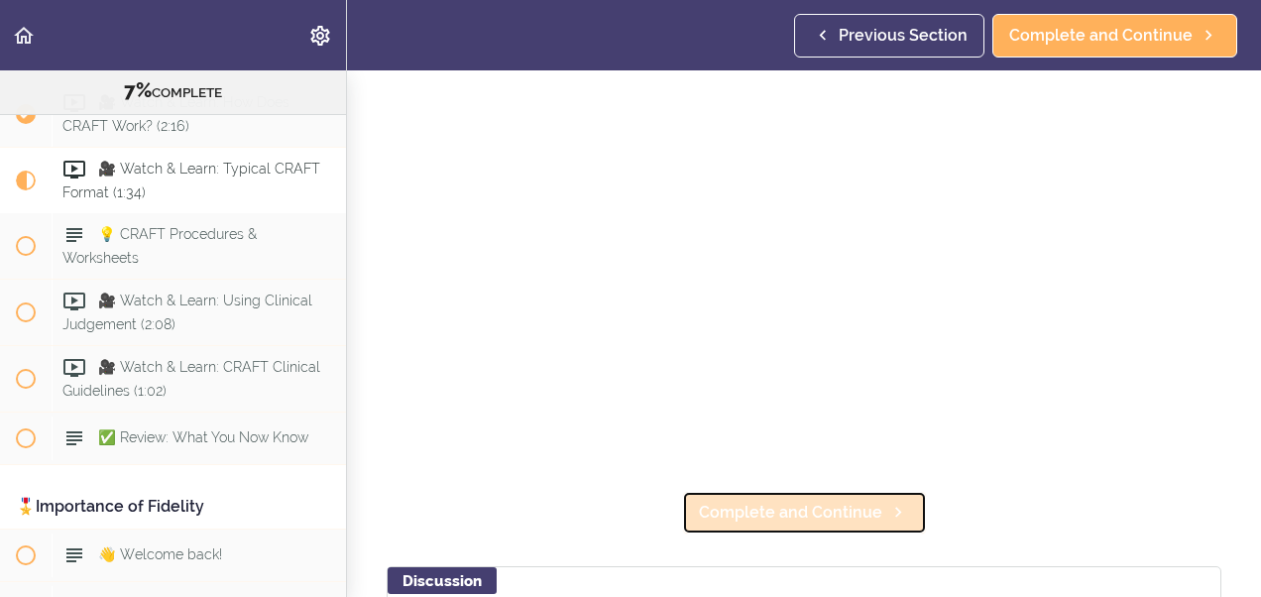
click at [858, 512] on span "Complete and Continue" at bounding box center [790, 513] width 183 height 24
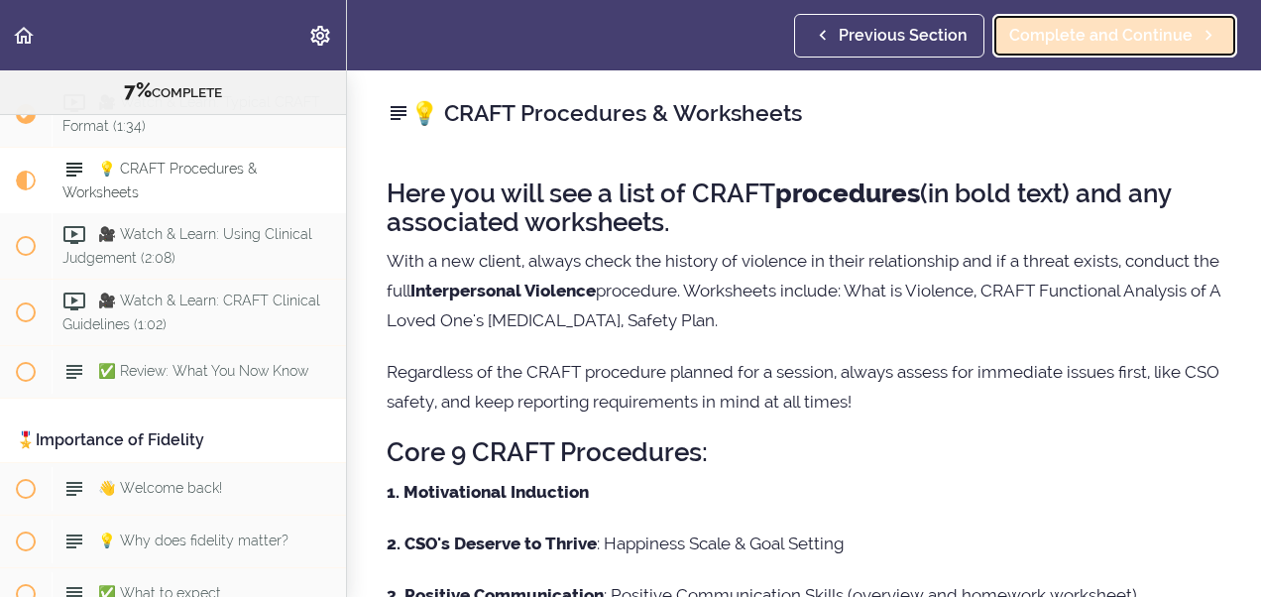
click at [1090, 36] on span "Complete and Continue" at bounding box center [1100, 36] width 183 height 24
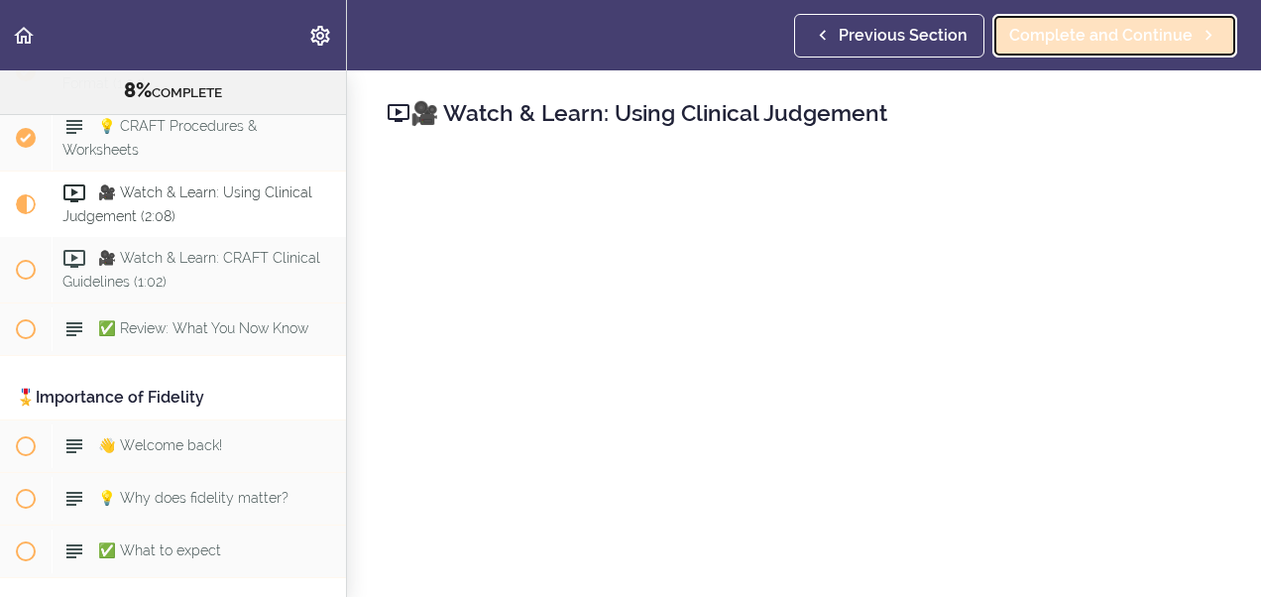
scroll to position [1105, 0]
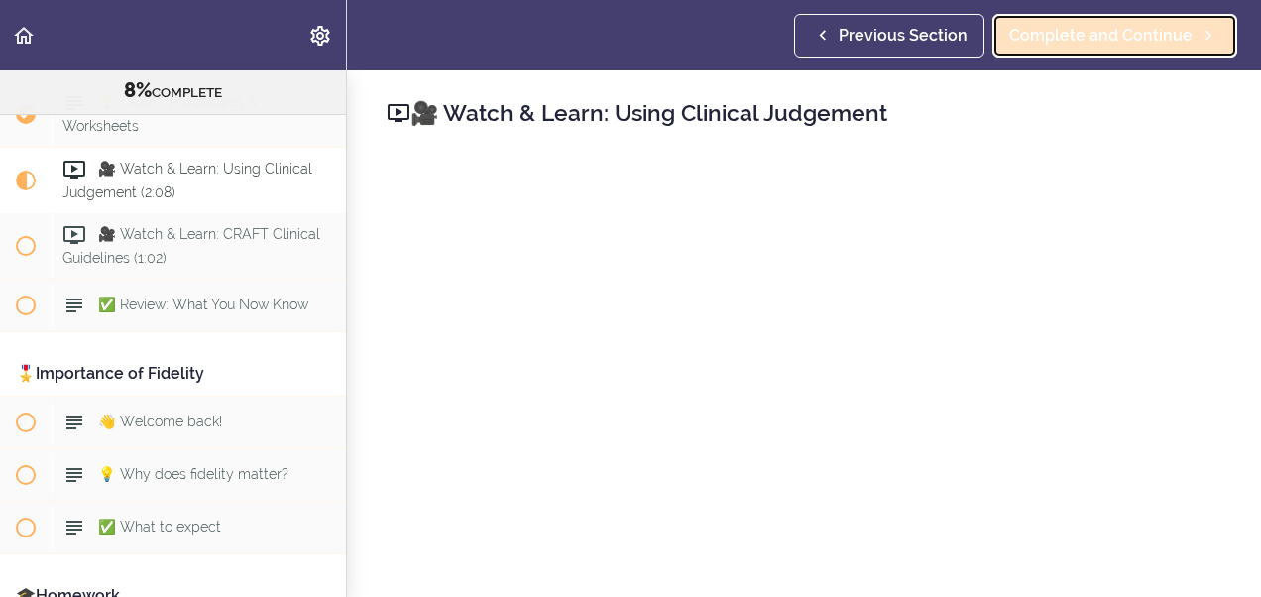
click at [1045, 48] on link "Complete and Continue" at bounding box center [1114, 36] width 245 height 44
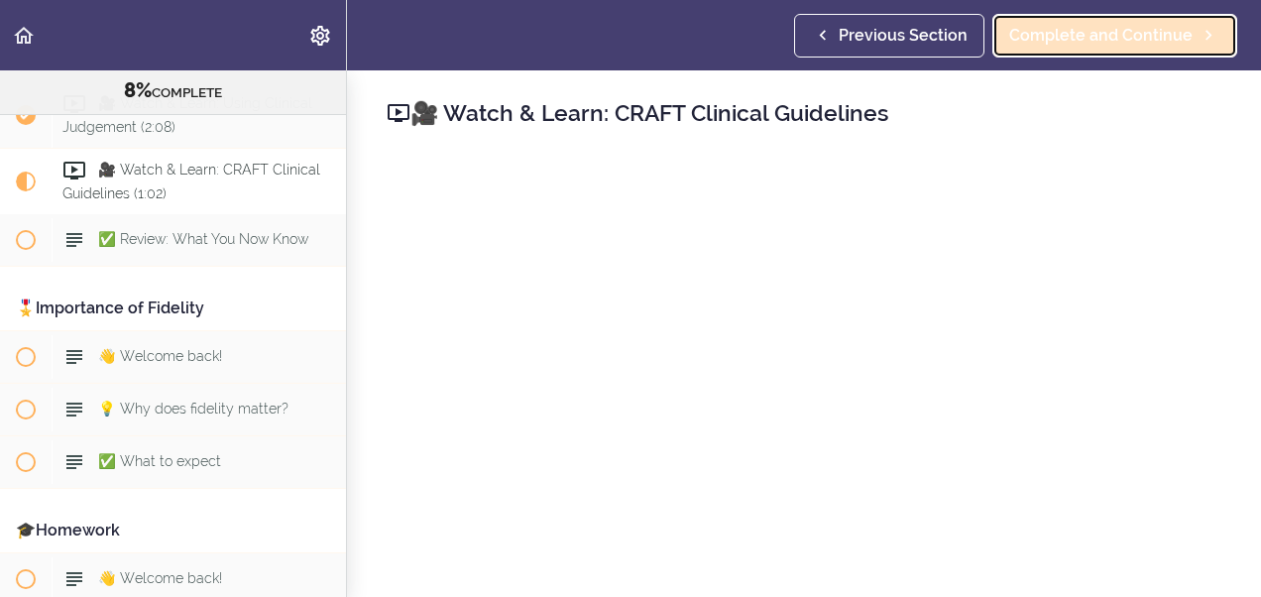
scroll to position [1172, 0]
click at [1111, 36] on span "Complete and Continue" at bounding box center [1100, 36] width 183 height 24
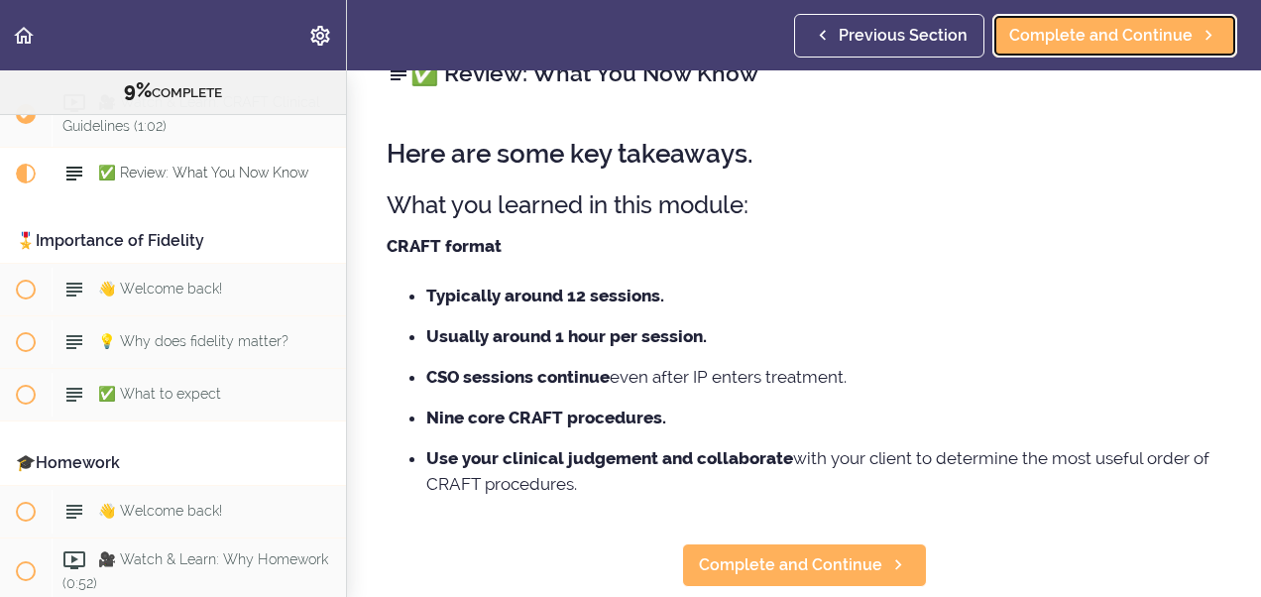
scroll to position [79, 0]
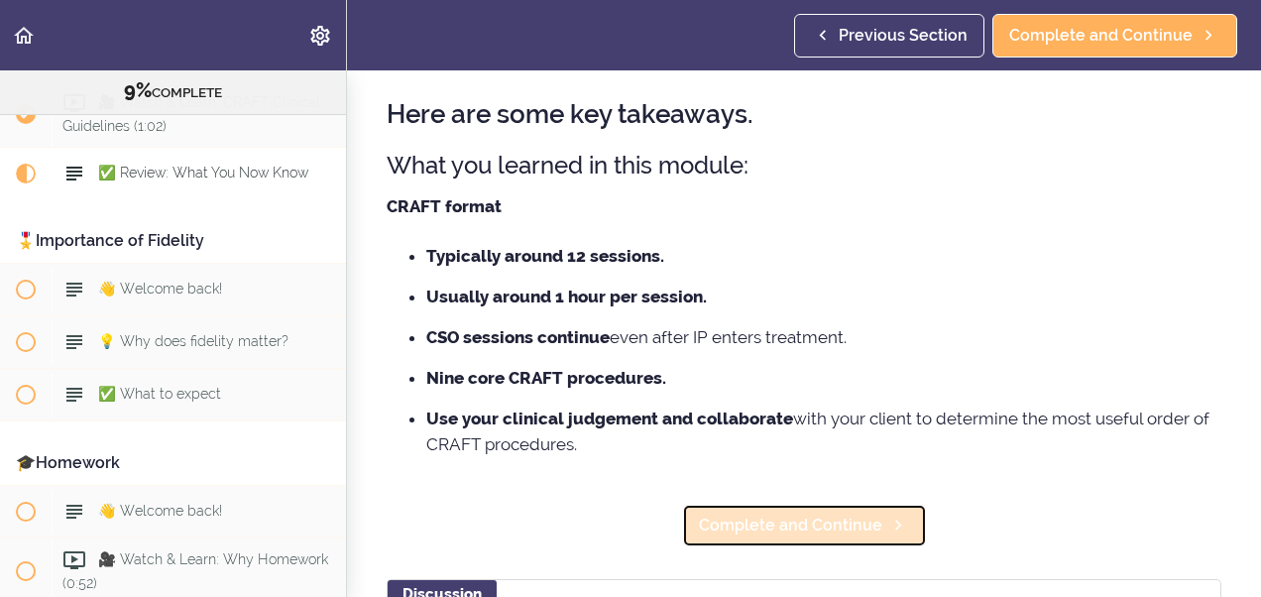
click at [837, 533] on span "Complete and Continue" at bounding box center [790, 526] width 183 height 24
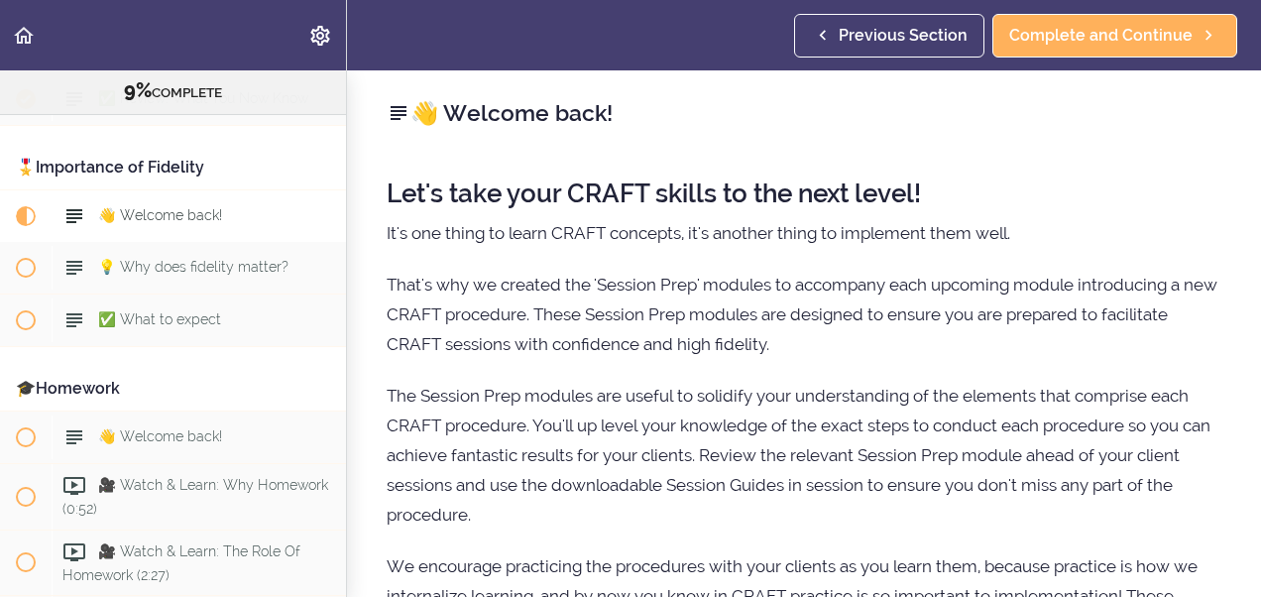
scroll to position [1354, 0]
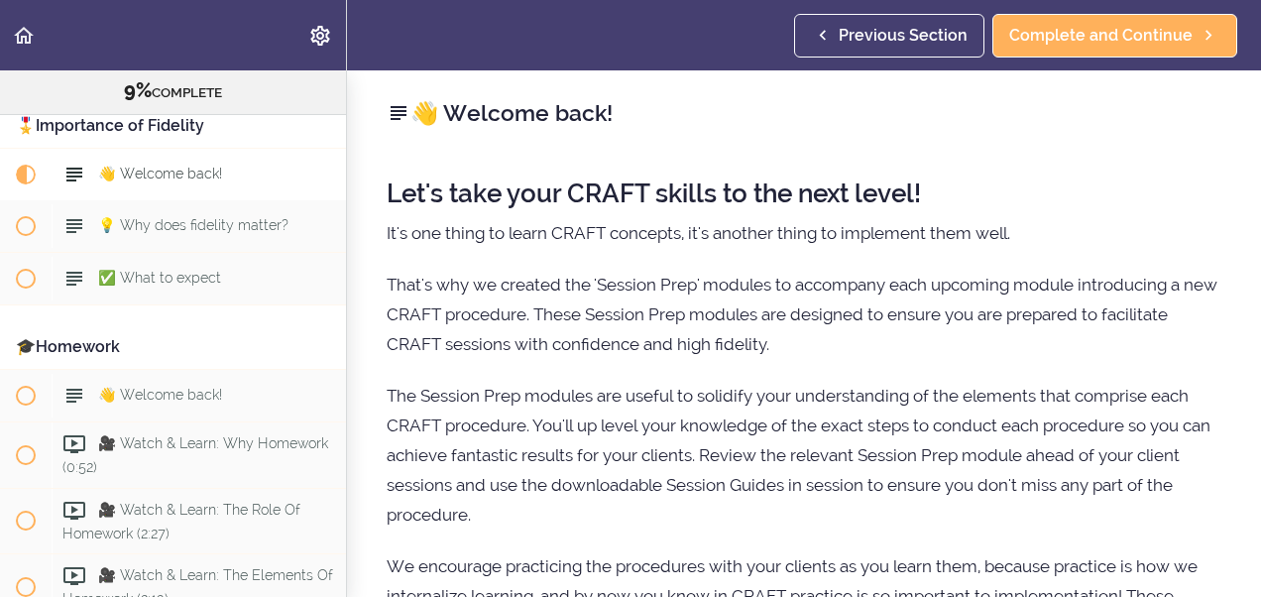
click at [999, 430] on p "The Session Prep modules are useful to solidify your understanding of the eleme…" at bounding box center [804, 455] width 835 height 149
click at [1192, 524] on p "The Session Prep modules are useful to solidify your understanding of the eleme…" at bounding box center [804, 455] width 835 height 149
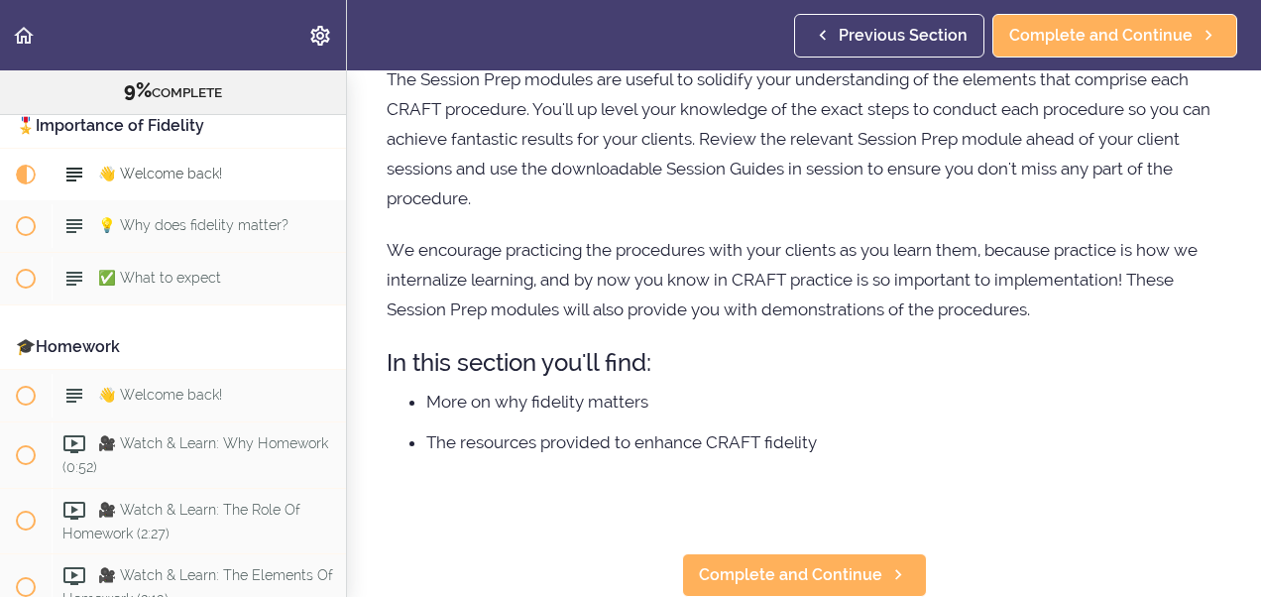
scroll to position [330, 0]
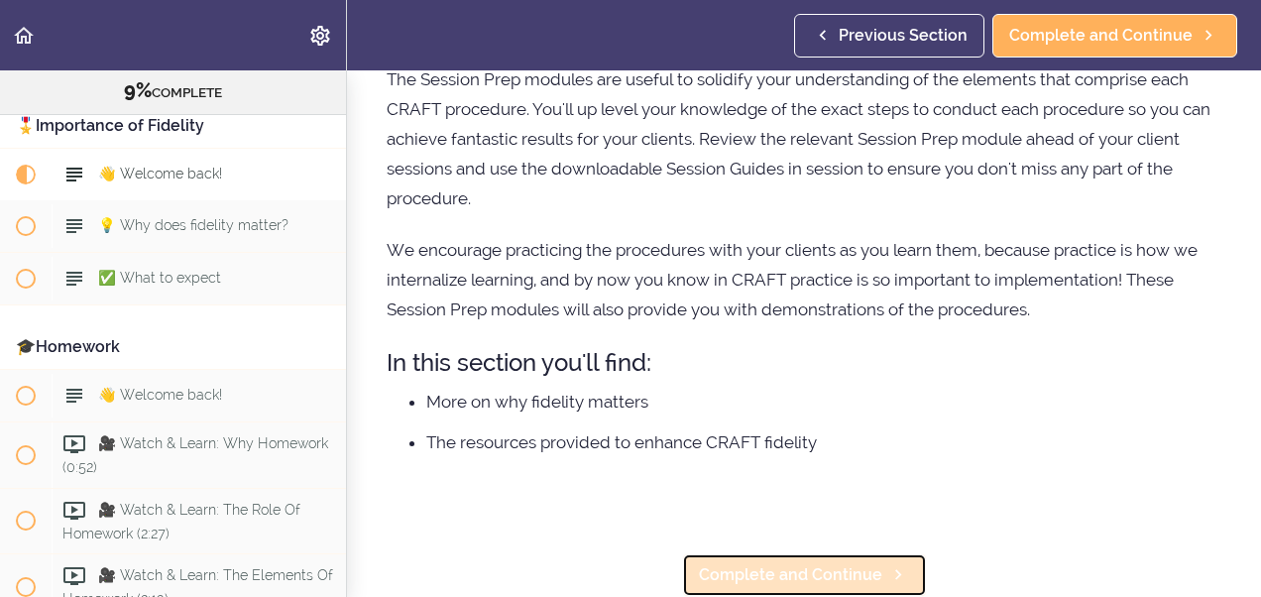
click at [740, 563] on span "Complete and Continue" at bounding box center [790, 575] width 183 height 24
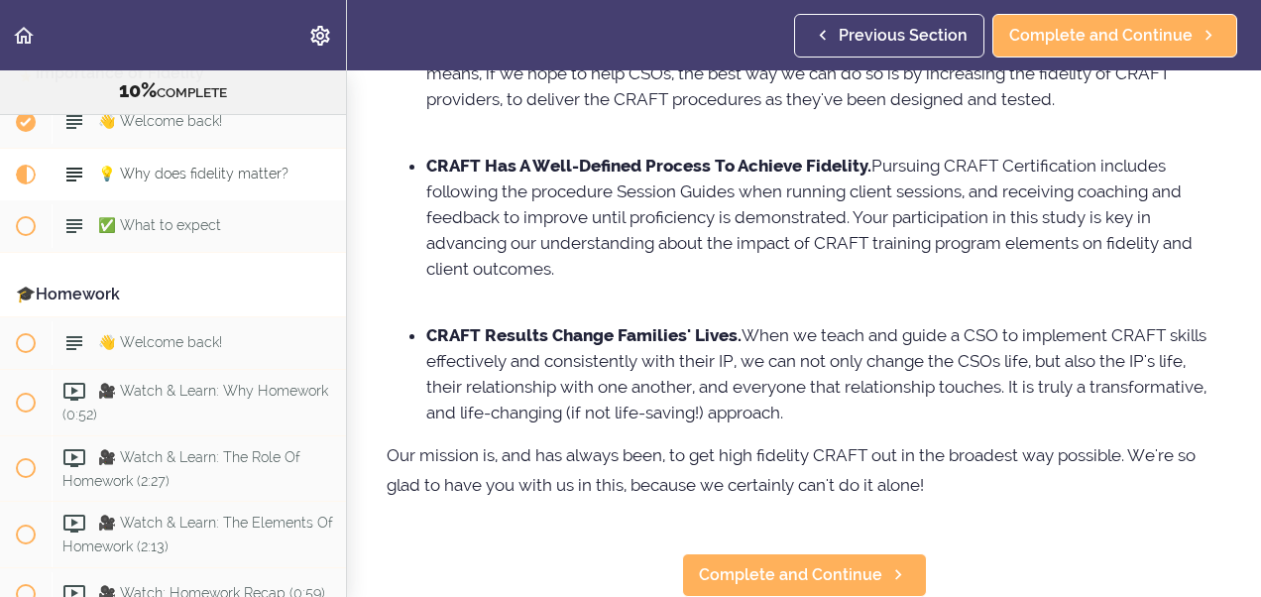
scroll to position [517, 0]
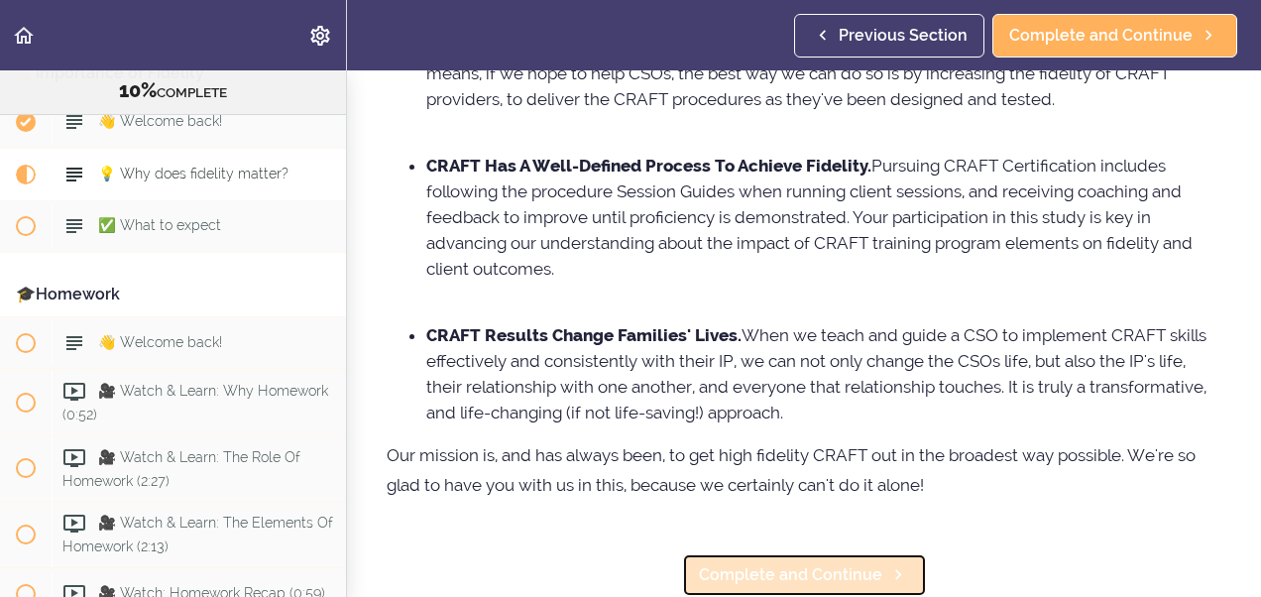
click at [742, 563] on span "Complete and Continue" at bounding box center [790, 575] width 183 height 24
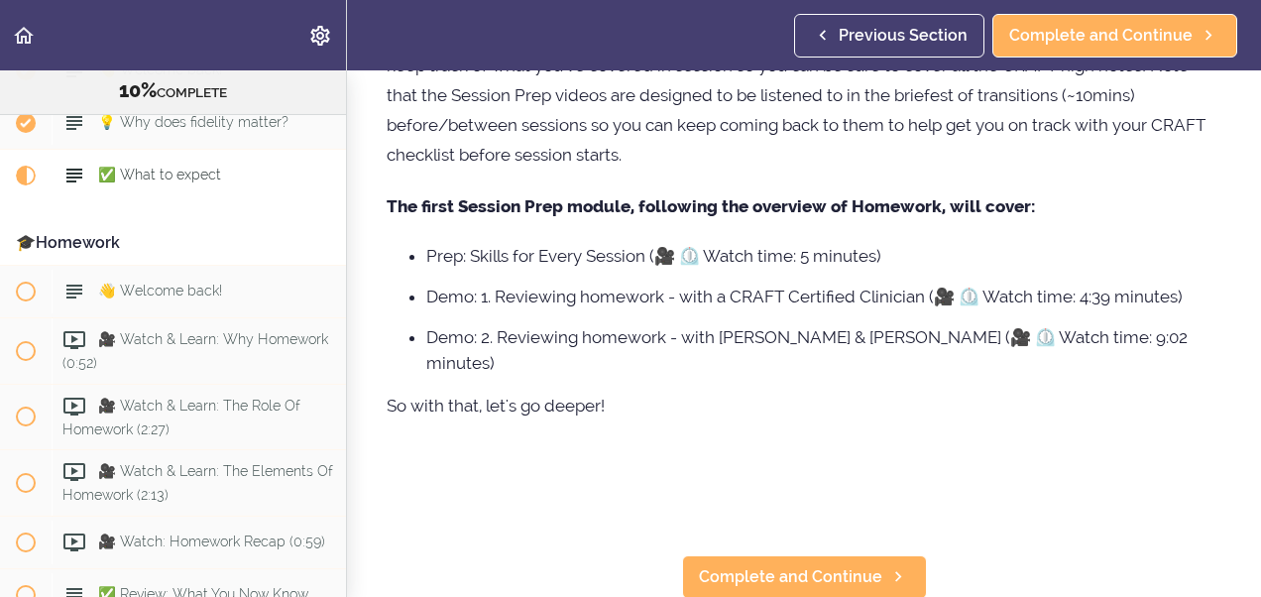
scroll to position [571, 0]
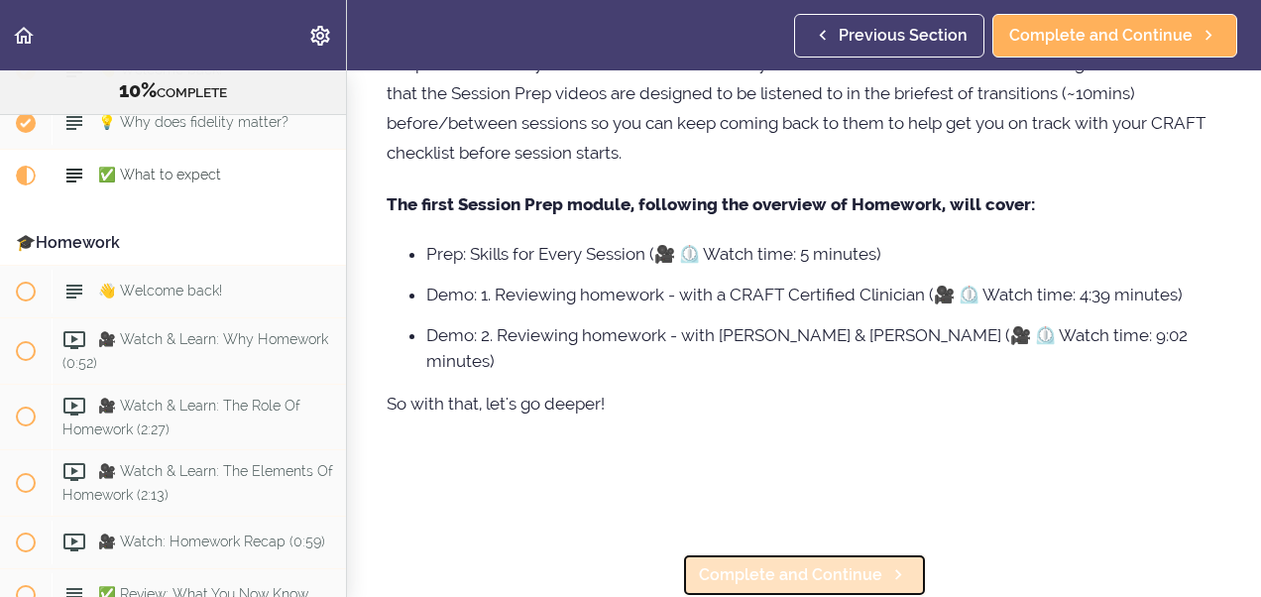
click at [778, 563] on span "Complete and Continue" at bounding box center [790, 575] width 183 height 24
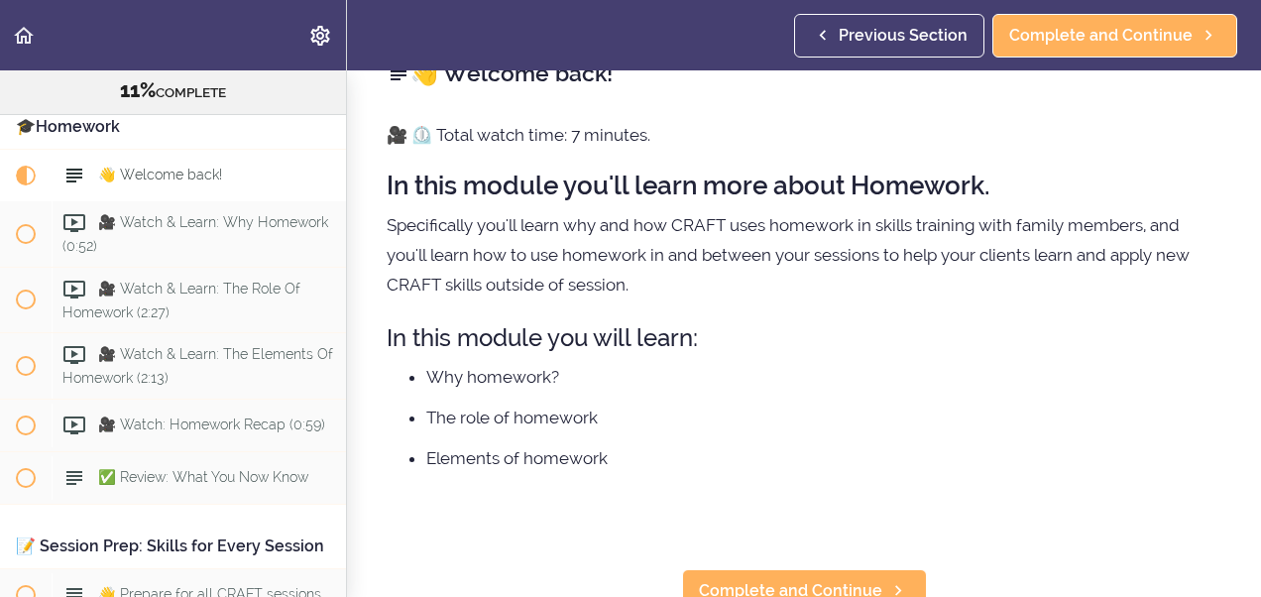
scroll to position [69, 0]
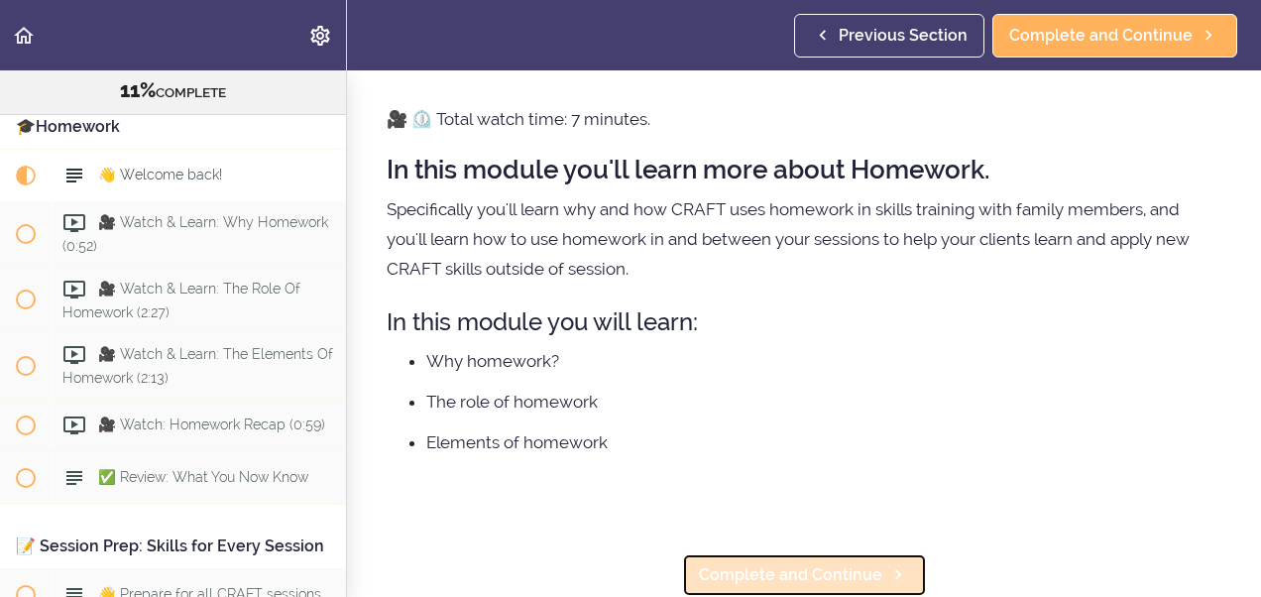
click at [781, 564] on span "Complete and Continue" at bounding box center [790, 575] width 183 height 24
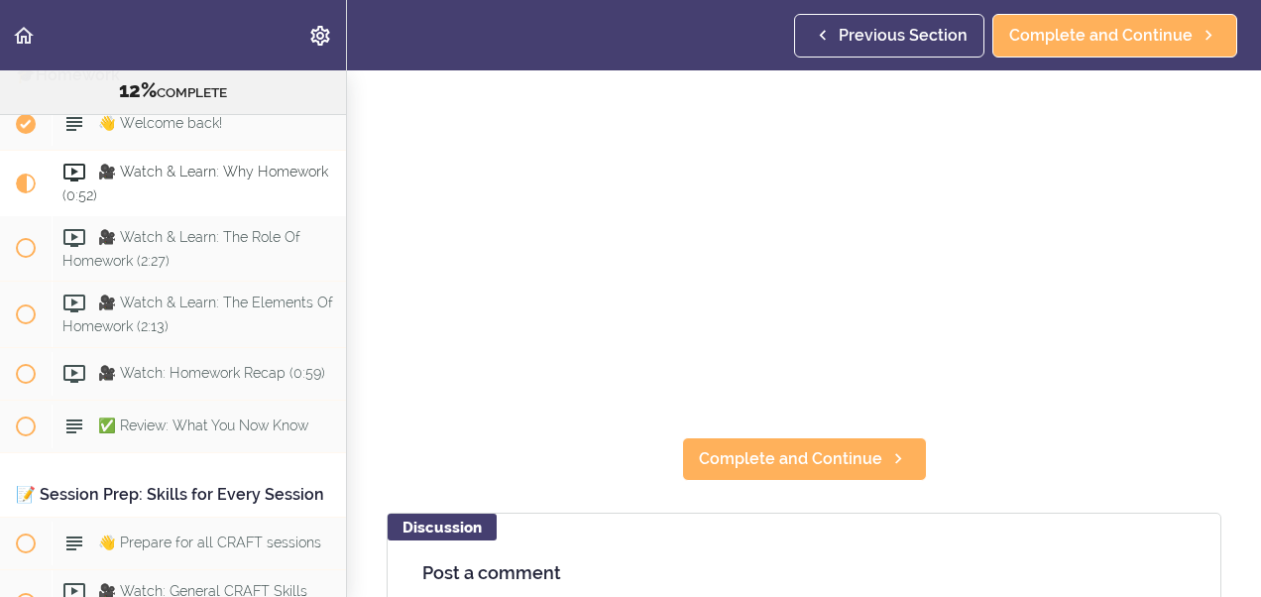
scroll to position [251, 0]
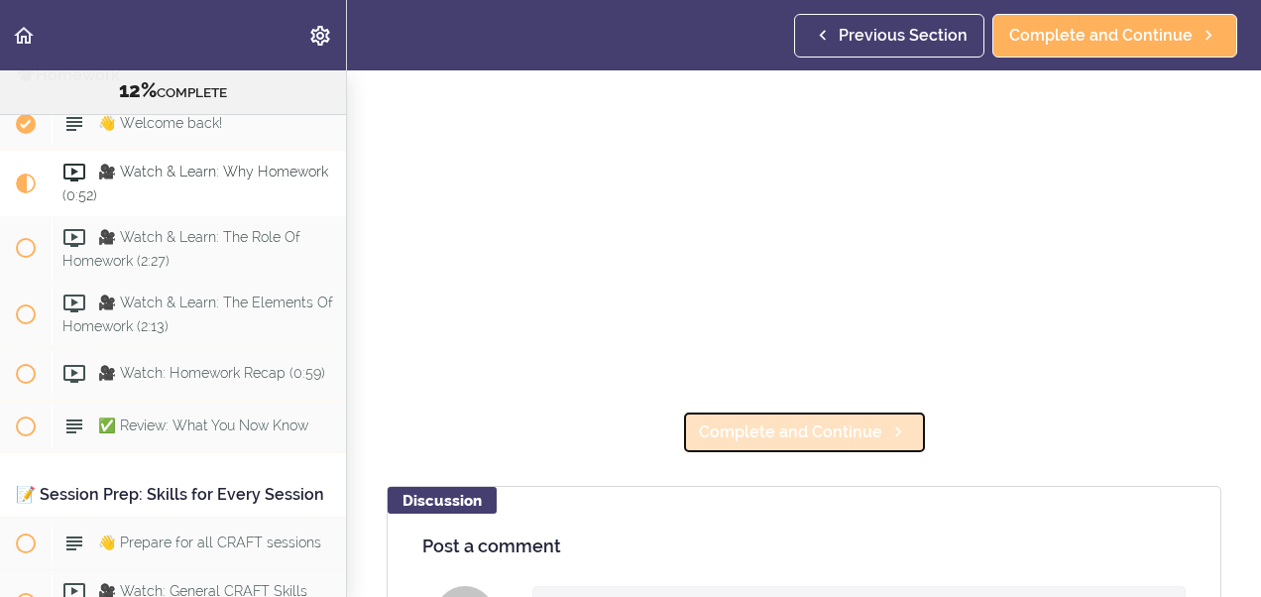
click at [779, 423] on span "Complete and Continue" at bounding box center [790, 432] width 183 height 24
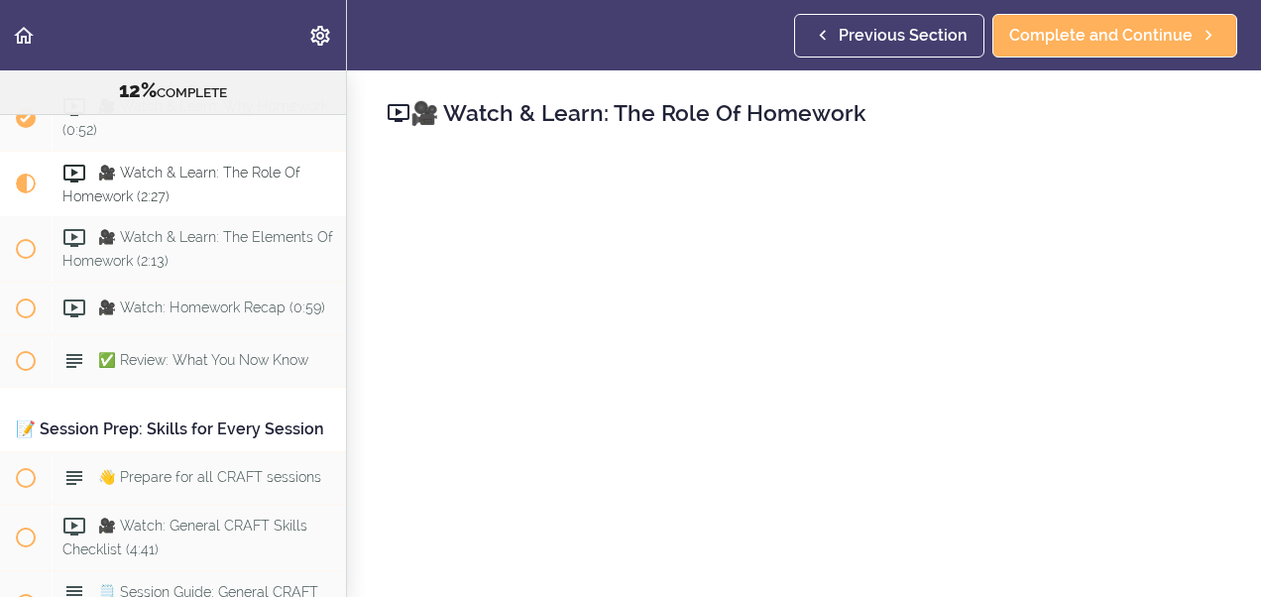
scroll to position [1693, 0]
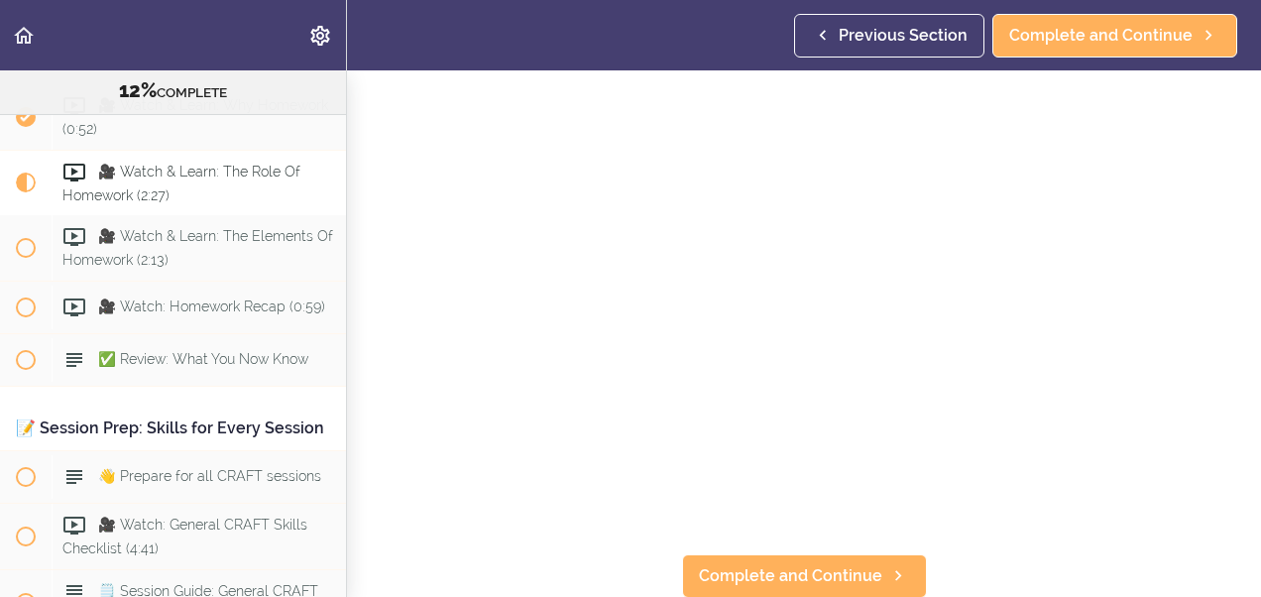
scroll to position [119, 0]
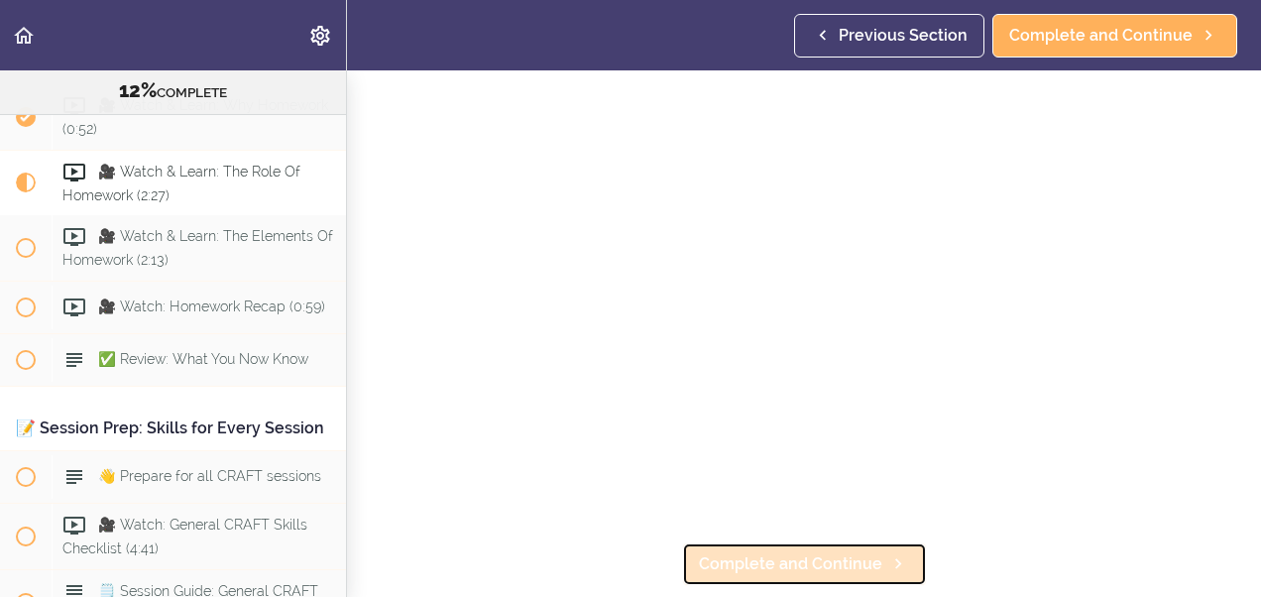
click at [720, 552] on span "Complete and Continue" at bounding box center [790, 564] width 183 height 24
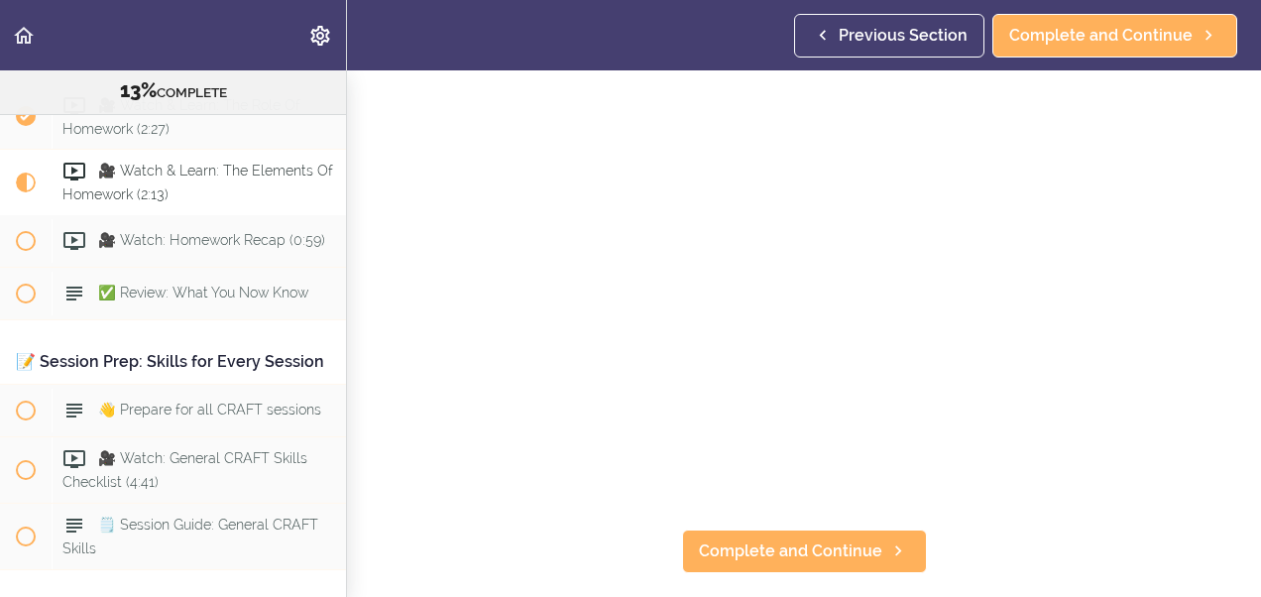
scroll to position [172, 0]
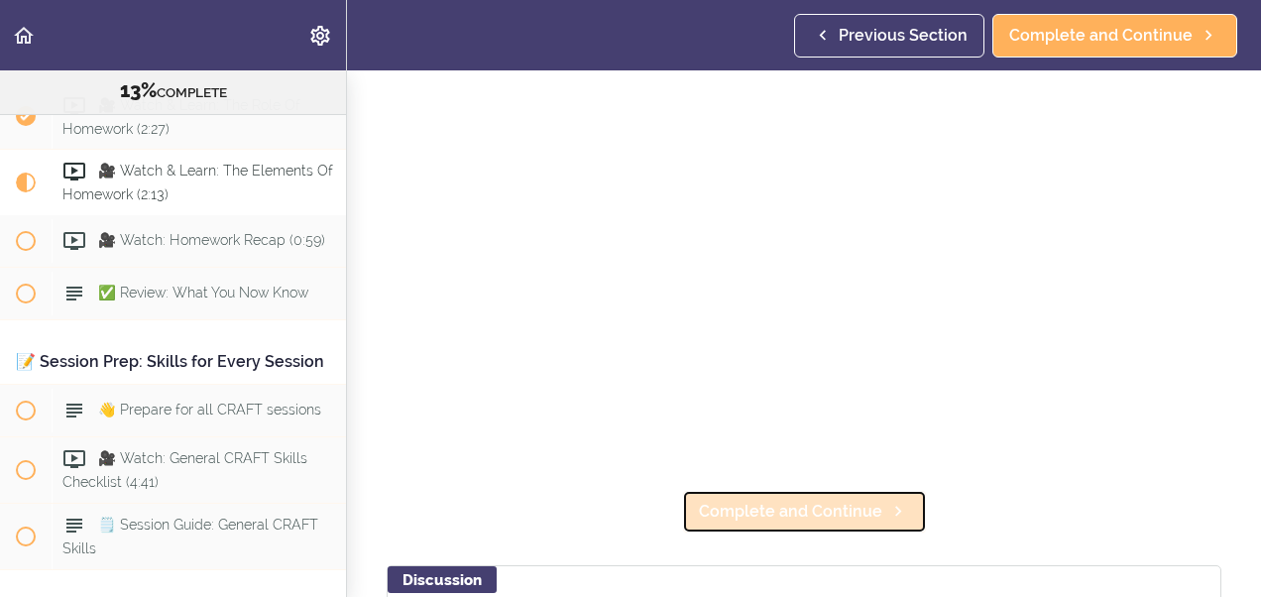
click at [860, 509] on span "Complete and Continue" at bounding box center [790, 512] width 183 height 24
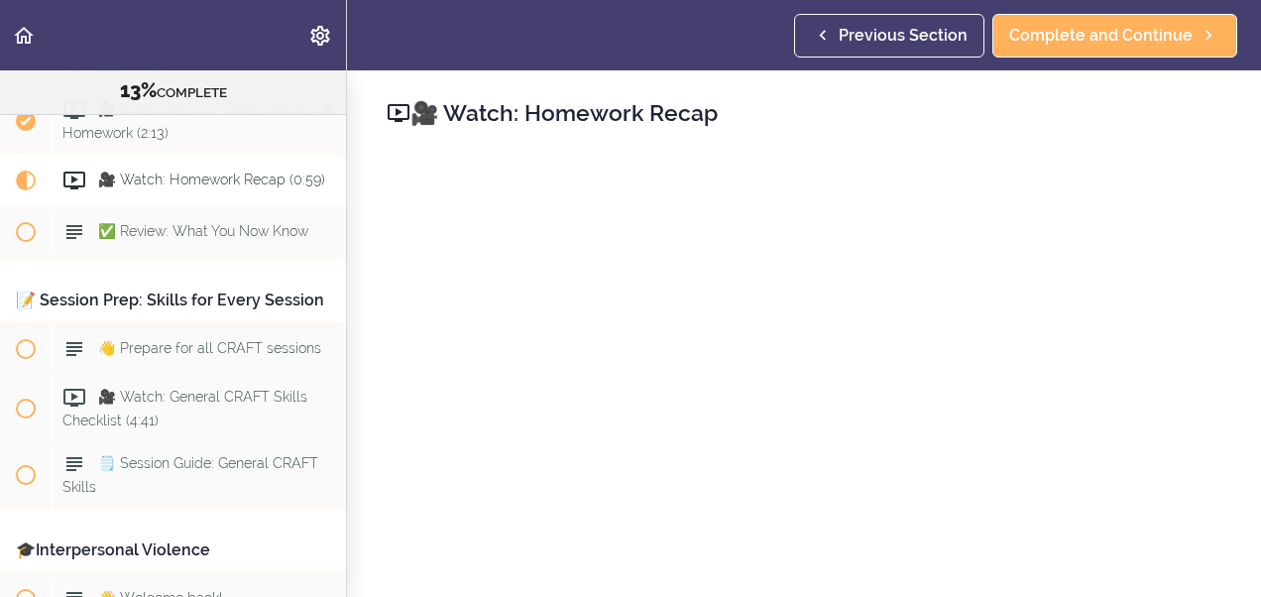
scroll to position [1826, 0]
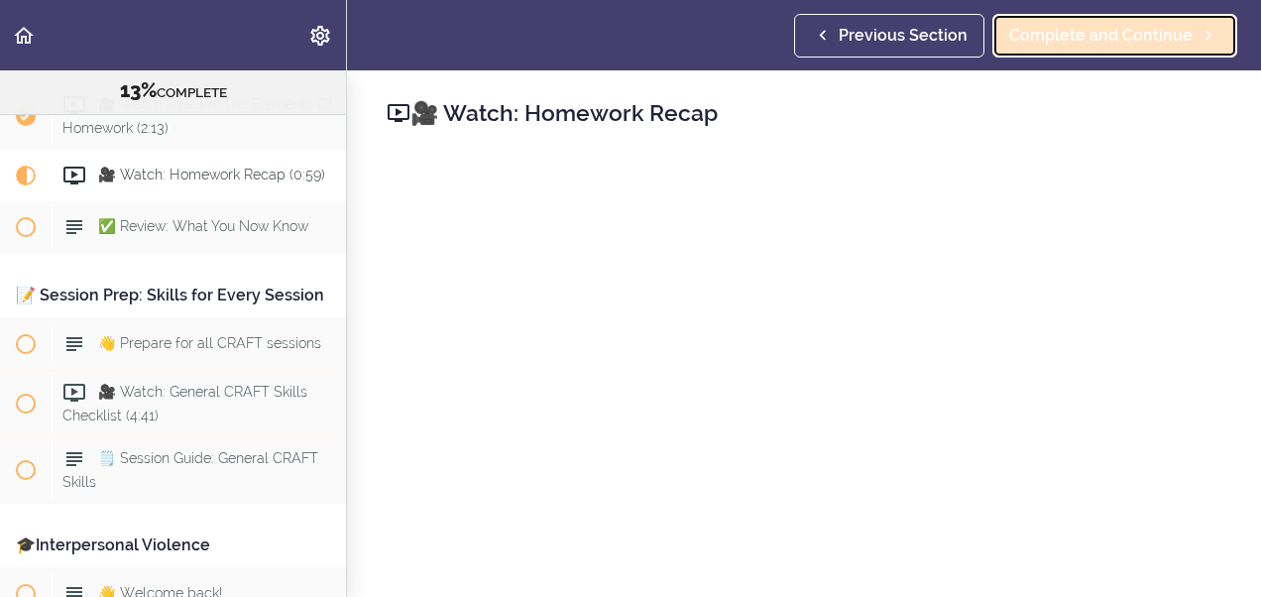
click at [1117, 31] on span "Complete and Continue" at bounding box center [1100, 36] width 183 height 24
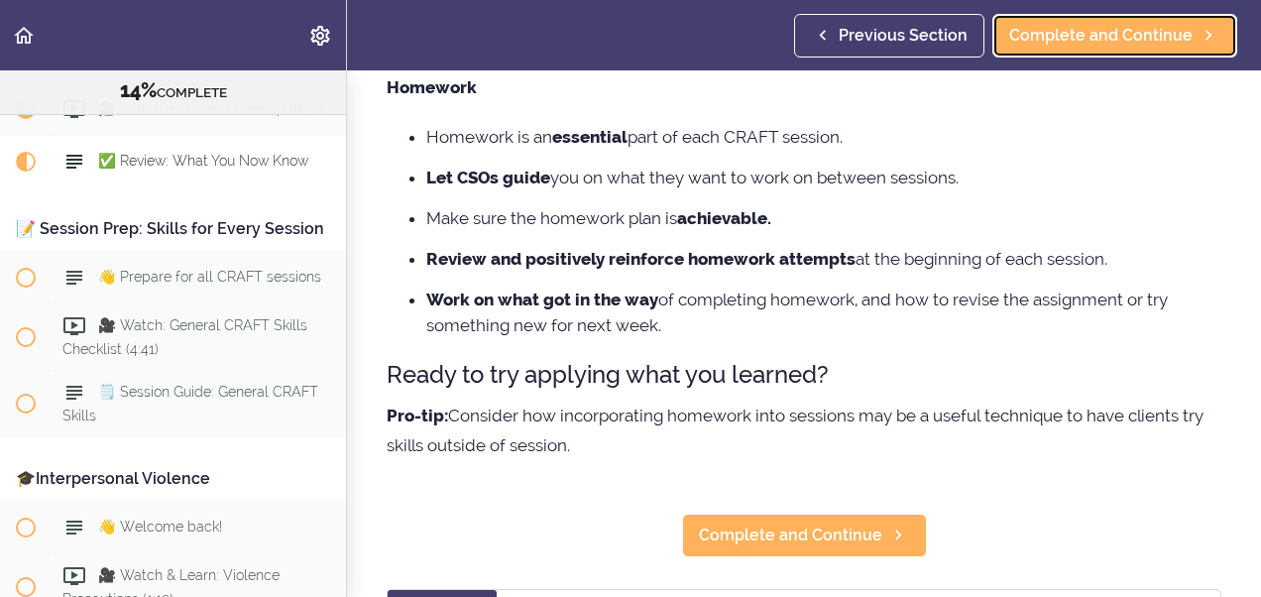
scroll to position [224, 0]
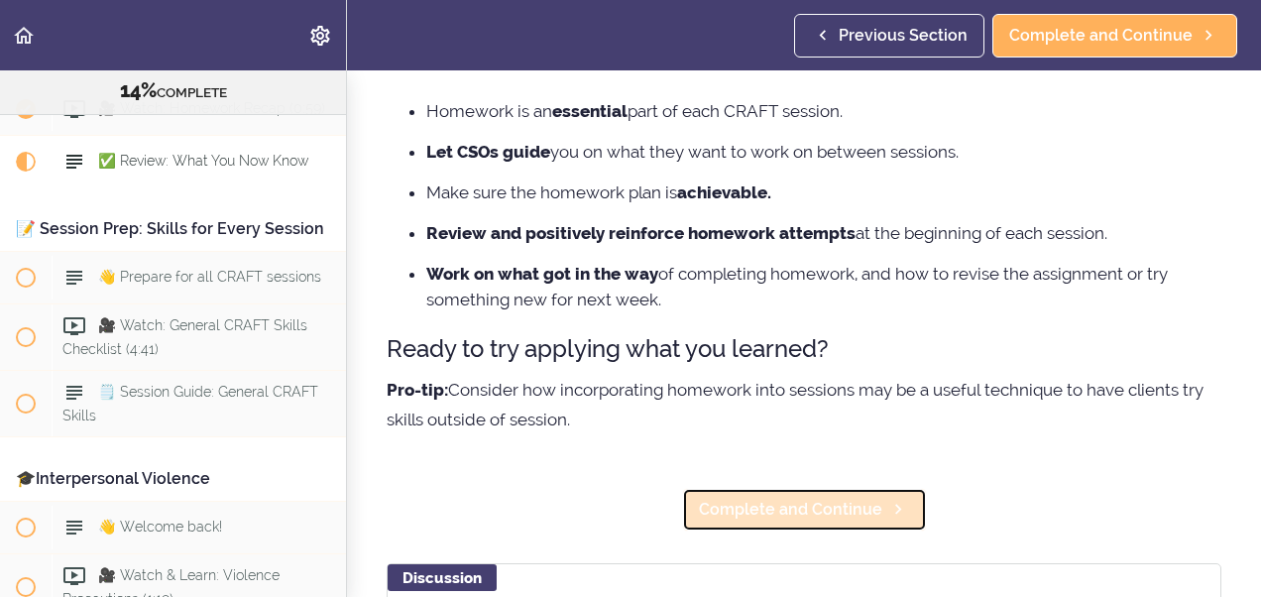
click at [886, 512] on icon at bounding box center [898, 509] width 24 height 21
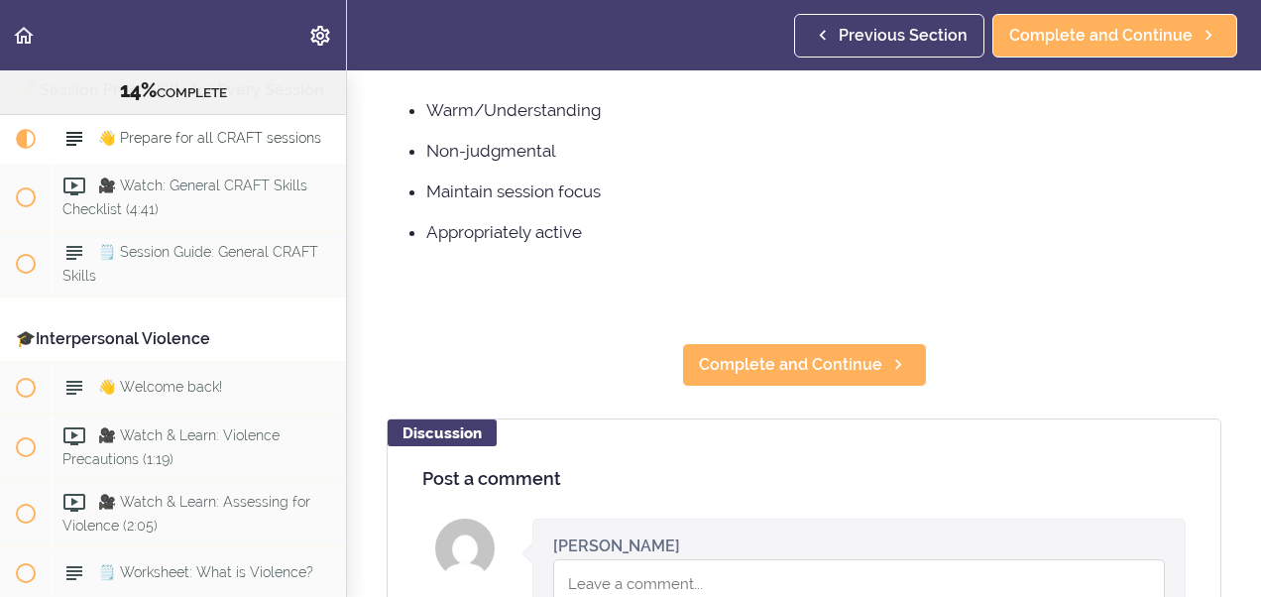
scroll to position [608, 0]
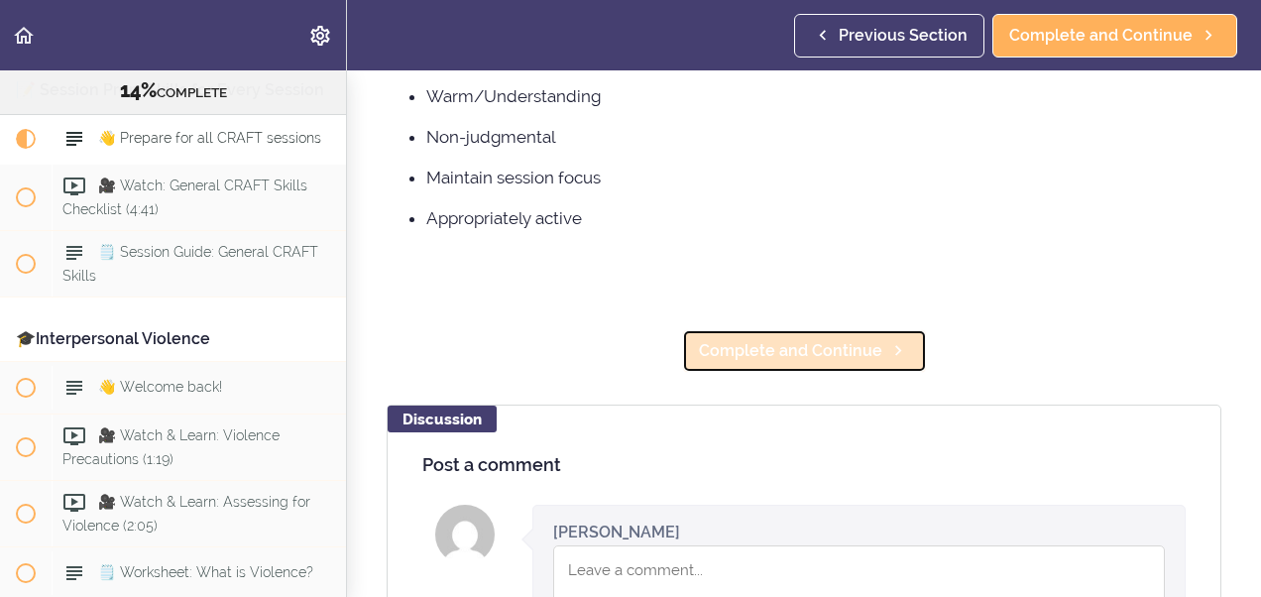
click at [786, 367] on link "Complete and Continue" at bounding box center [804, 351] width 245 height 44
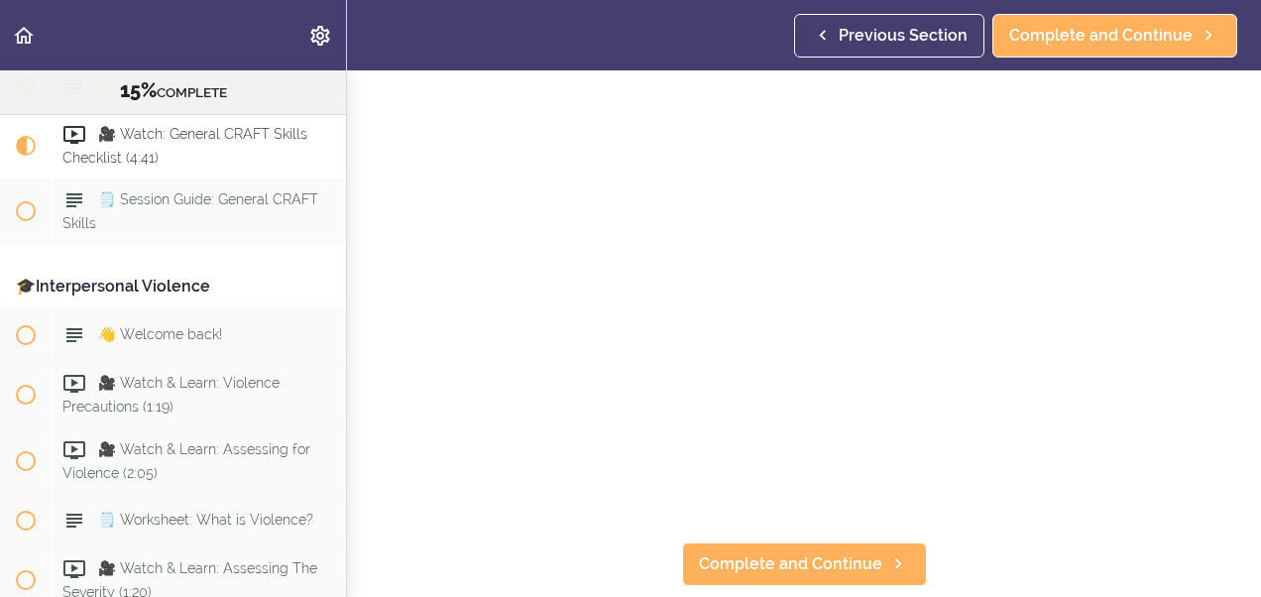
scroll to position [184, 0]
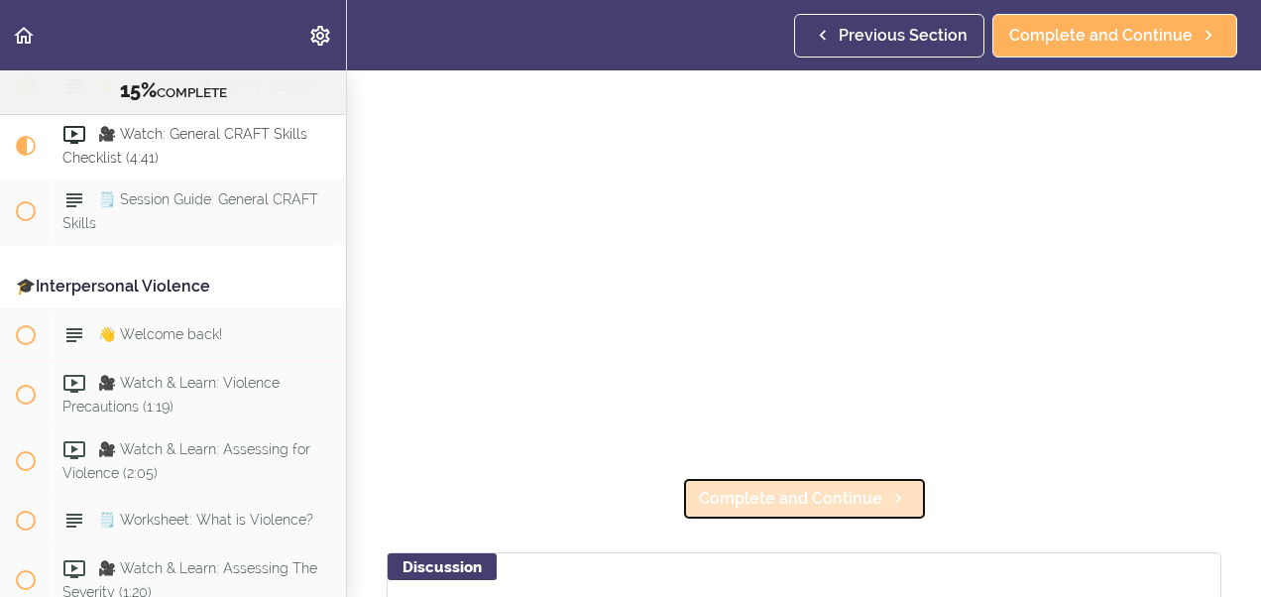
click at [824, 497] on span "Complete and Continue" at bounding box center [790, 499] width 183 height 24
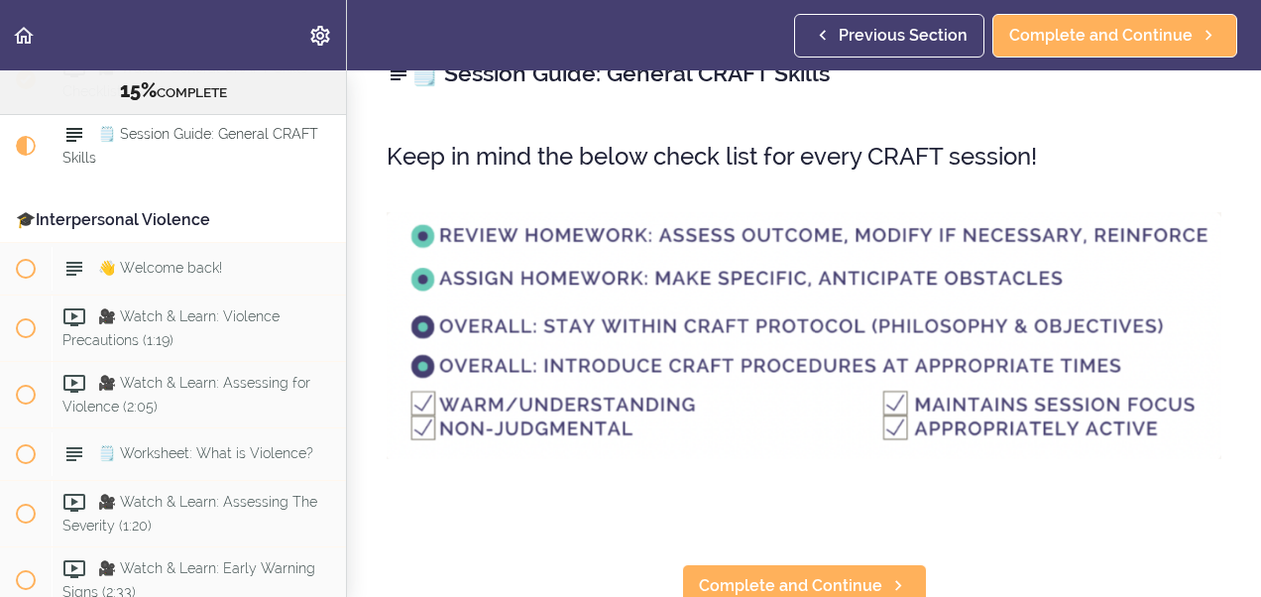
scroll to position [159, 0]
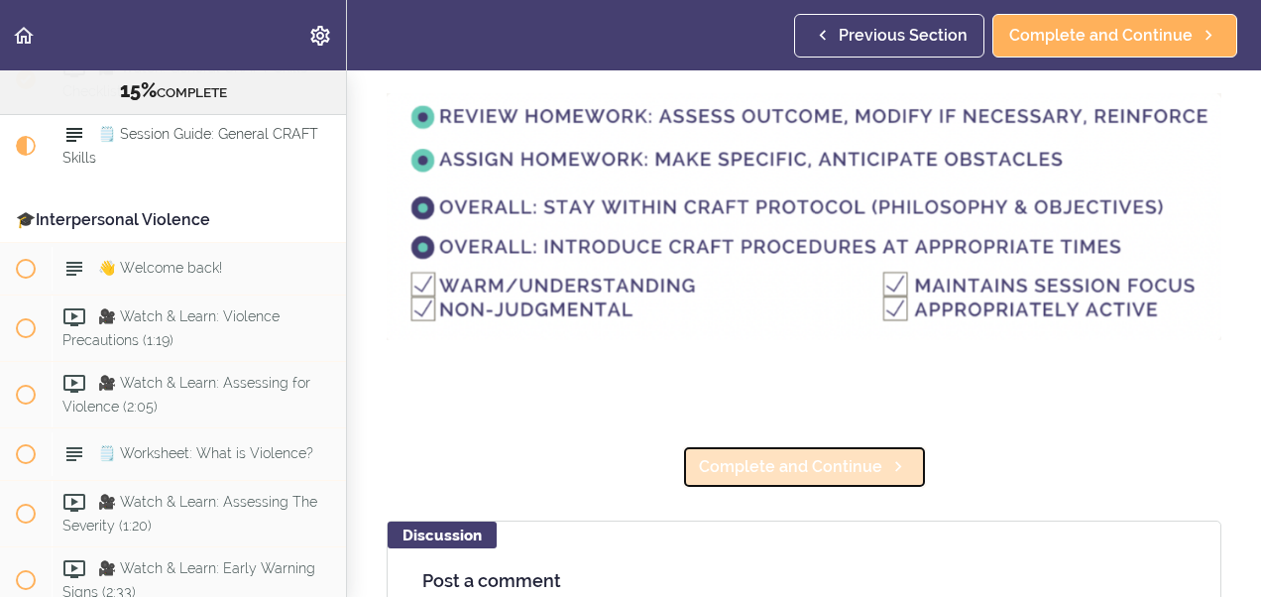
click at [849, 464] on span "Complete and Continue" at bounding box center [790, 467] width 183 height 24
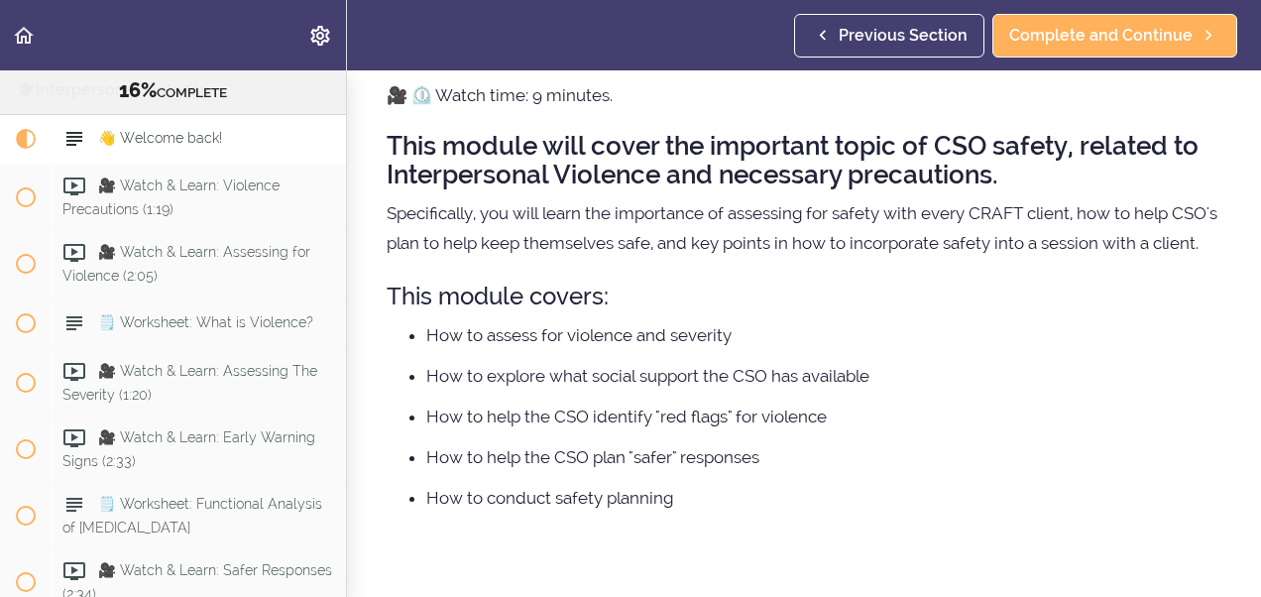
scroll to position [172, 0]
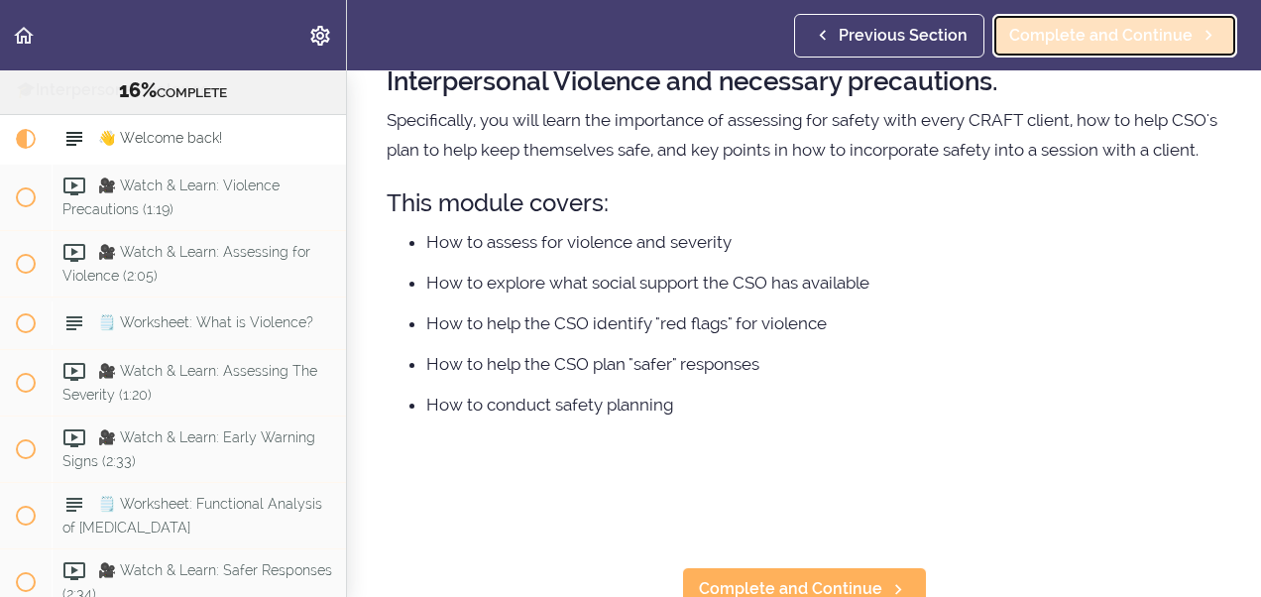
click at [1084, 38] on span "Complete and Continue" at bounding box center [1100, 36] width 183 height 24
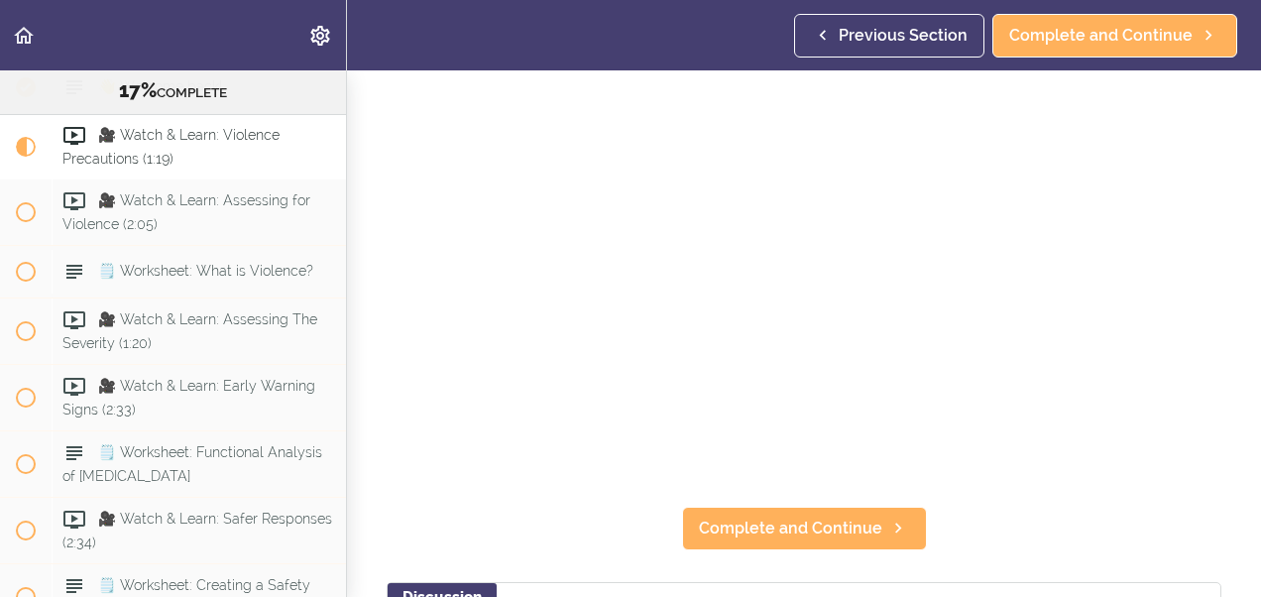
scroll to position [157, 0]
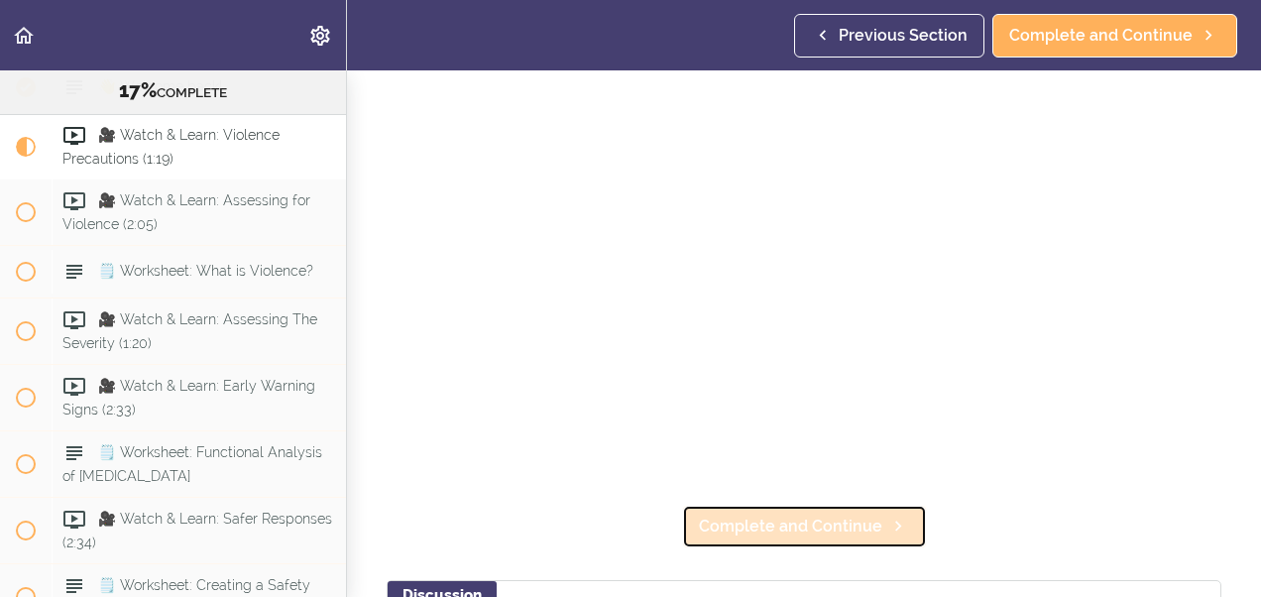
click at [724, 517] on span "Complete and Continue" at bounding box center [790, 527] width 183 height 24
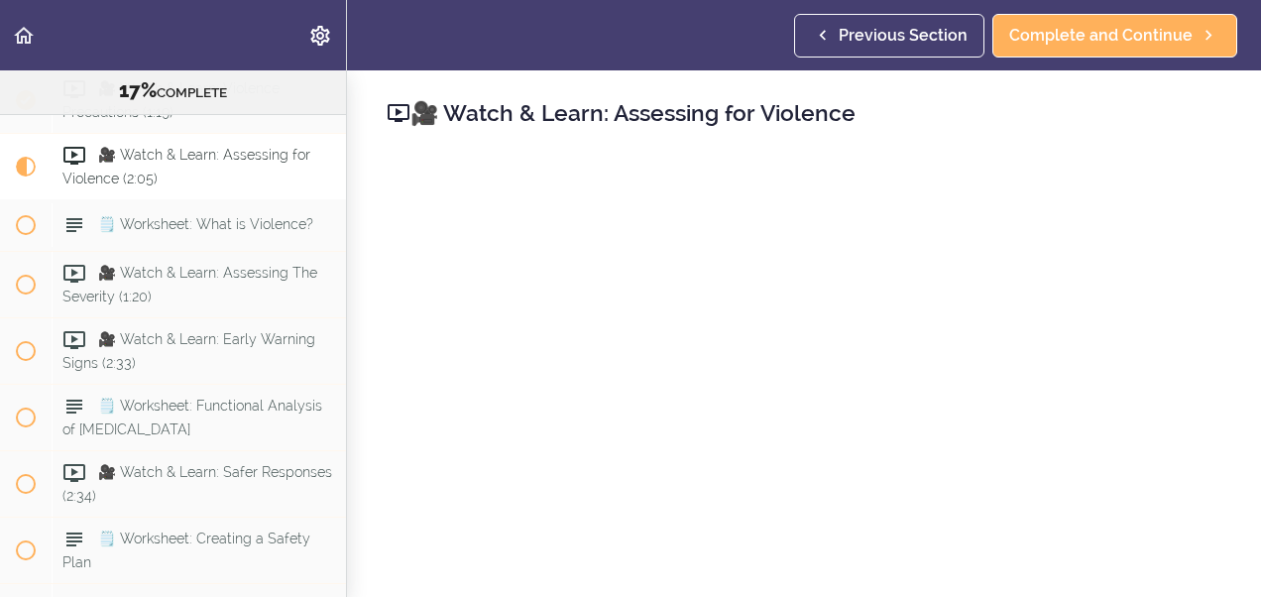
scroll to position [2400, 0]
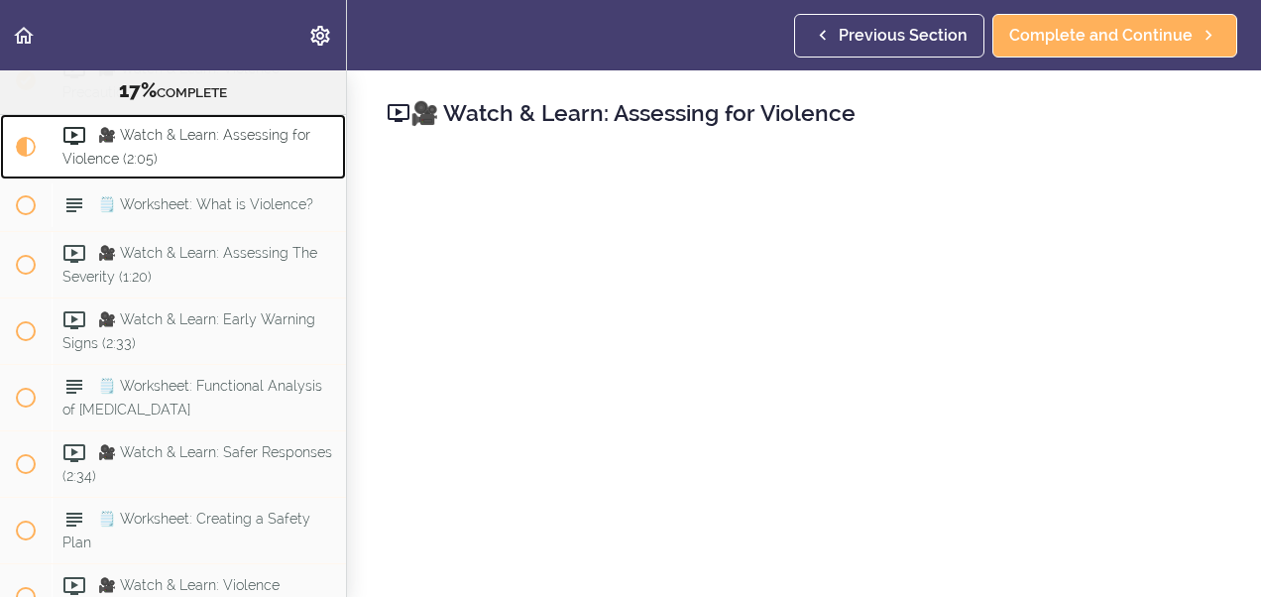
click at [24, 157] on span "Current item" at bounding box center [26, 147] width 20 height 20
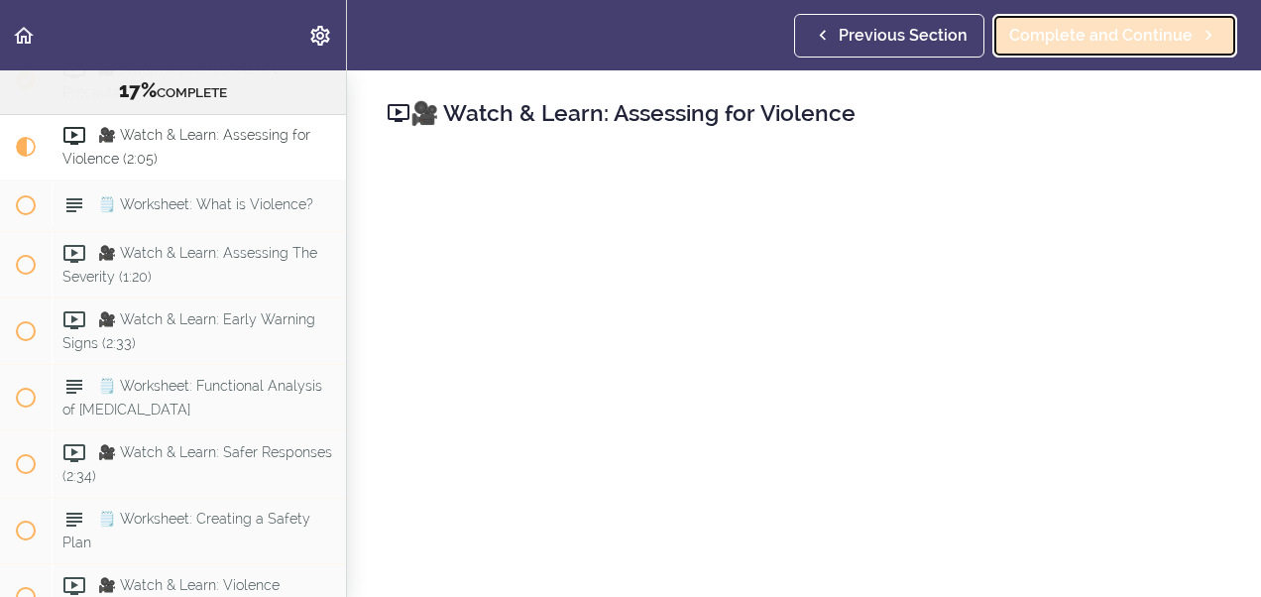
click at [1026, 30] on span "Complete and Continue" at bounding box center [1100, 36] width 183 height 24
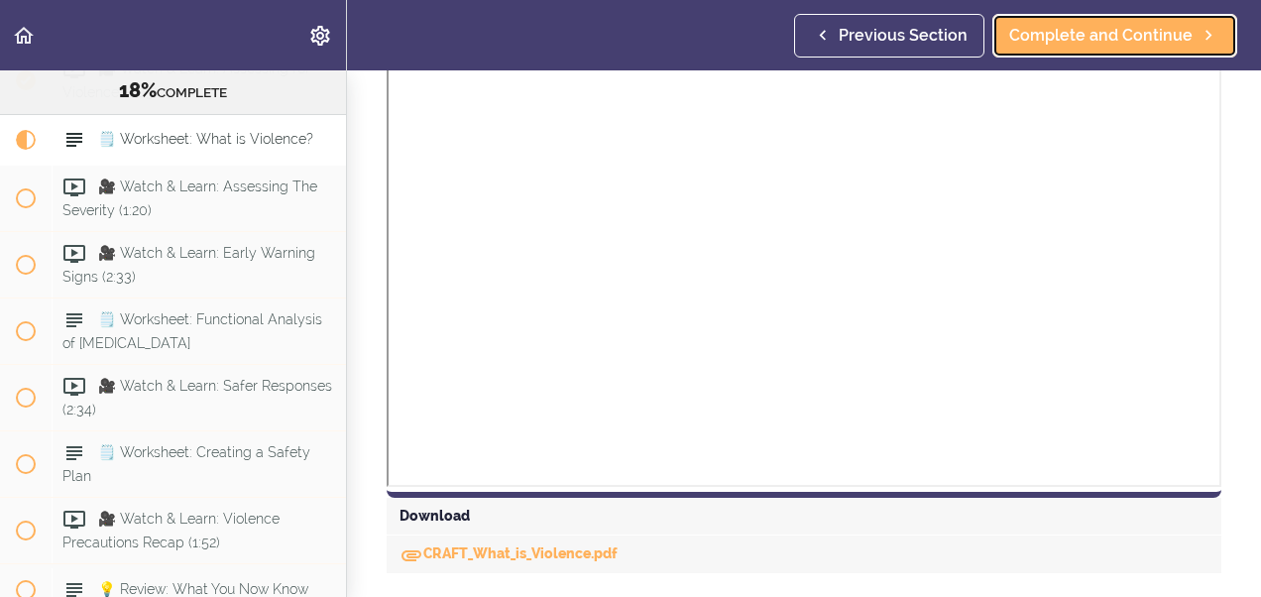
scroll to position [753, 0]
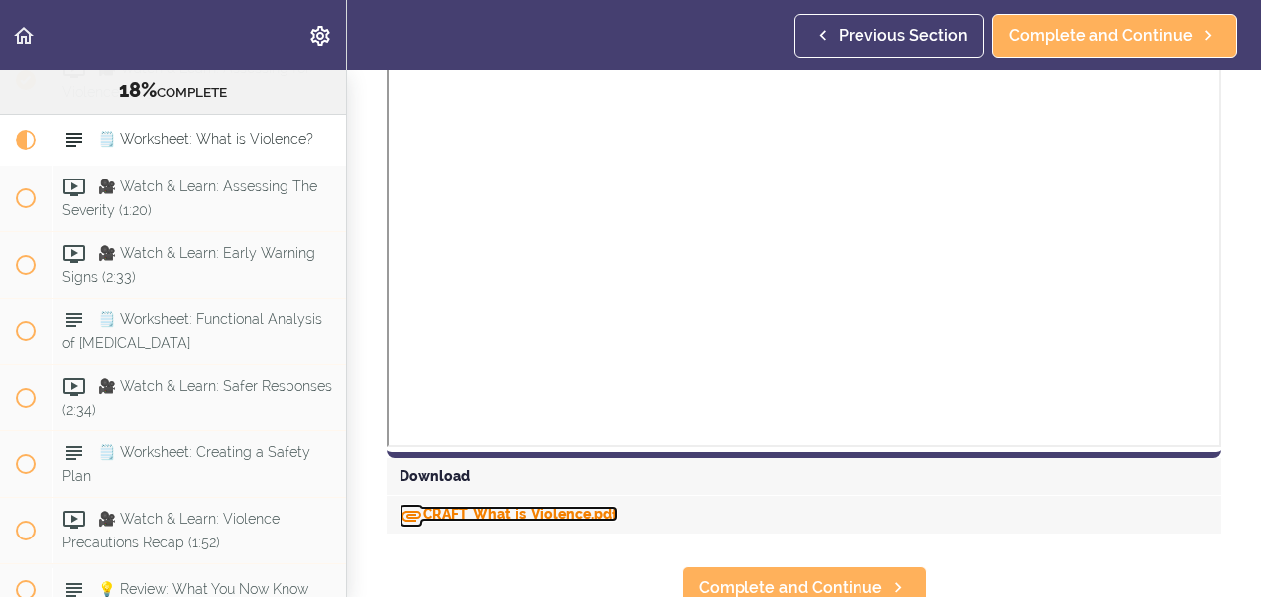
click at [446, 521] on link "CRAFT_What_is_Violence.pdf" at bounding box center [509, 514] width 218 height 16
click at [993, 496] on div "Download" at bounding box center [804, 477] width 835 height 38
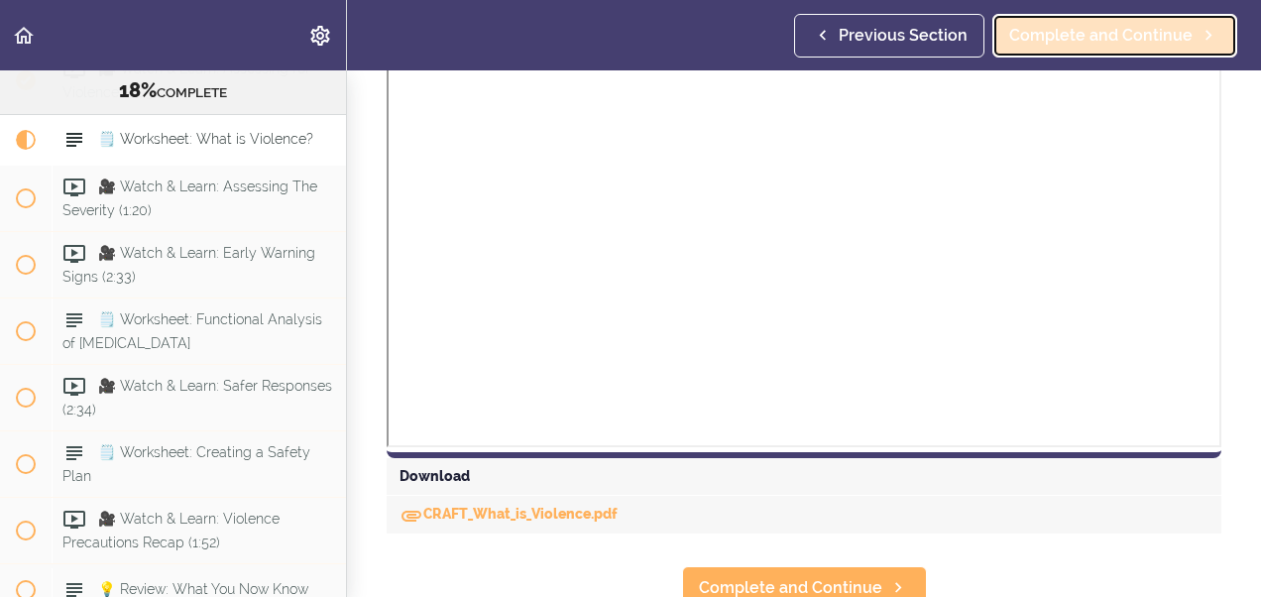
click at [1062, 32] on span "Complete and Continue" at bounding box center [1100, 36] width 183 height 24
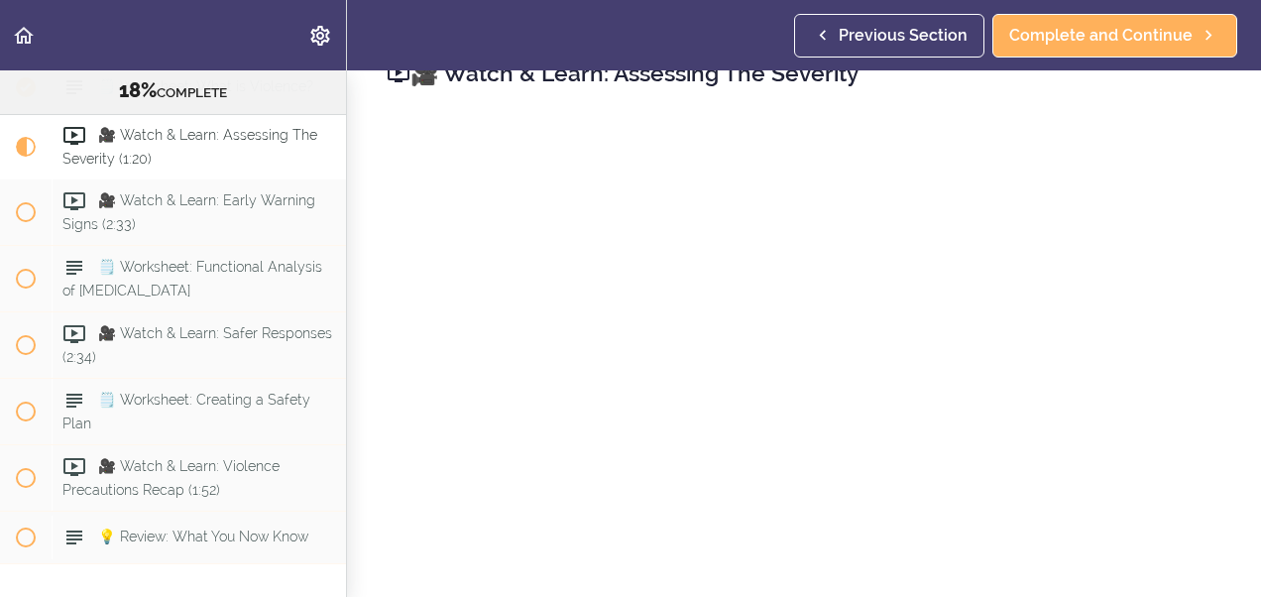
scroll to position [113, 0]
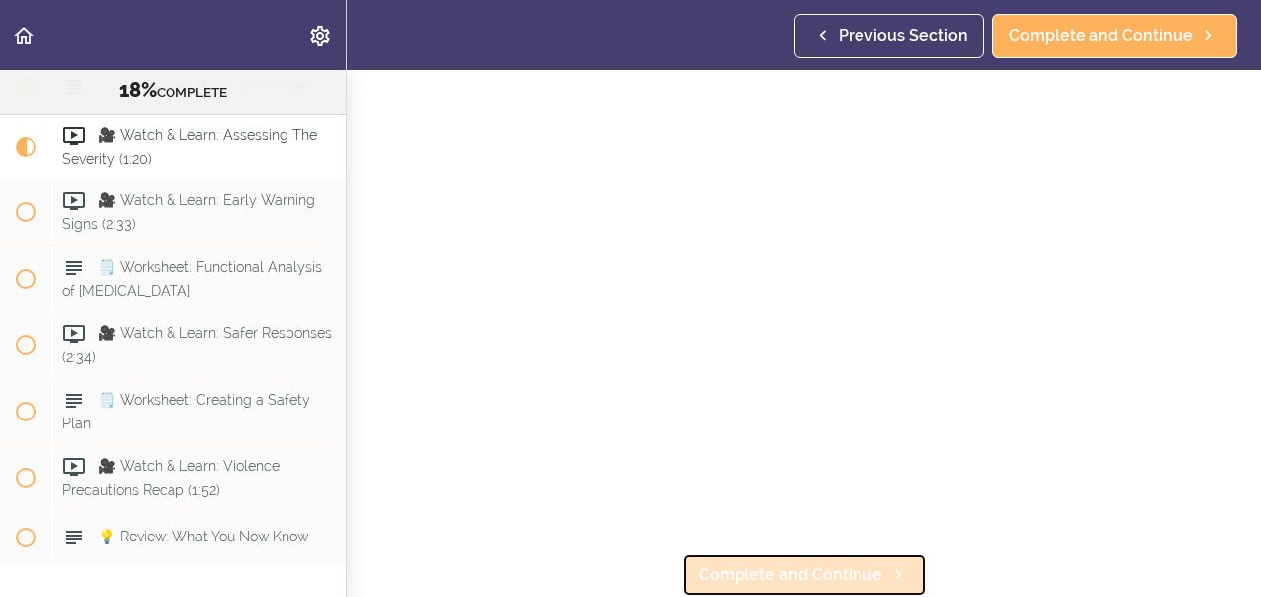
click at [850, 565] on span "Complete and Continue" at bounding box center [790, 575] width 183 height 24
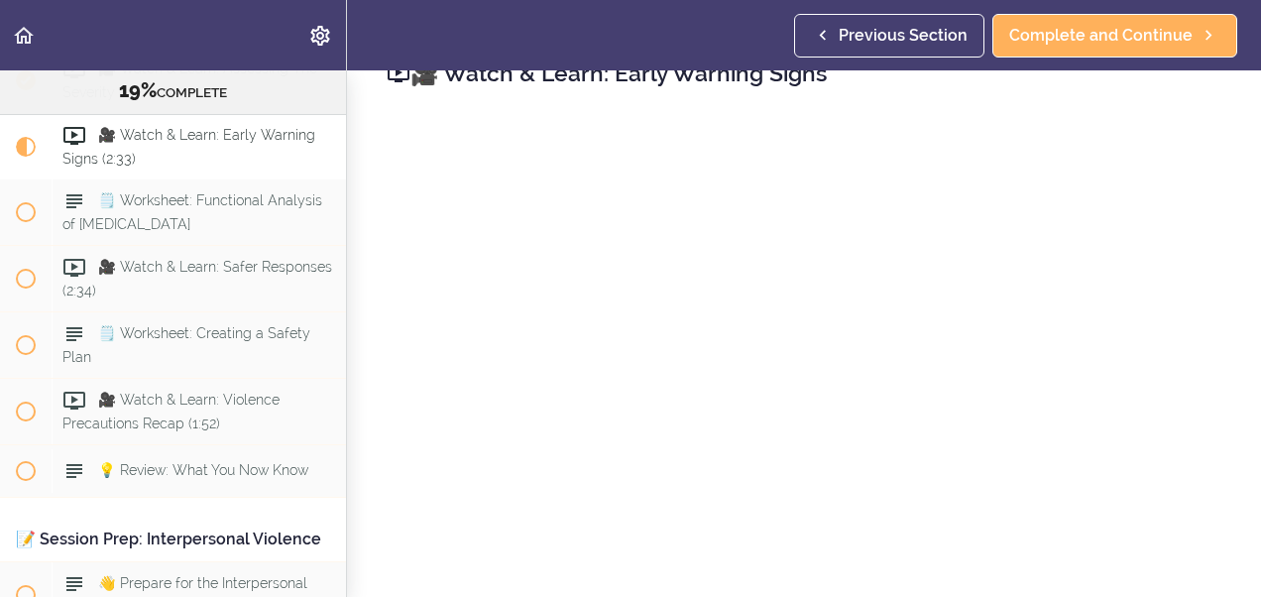
scroll to position [113, 0]
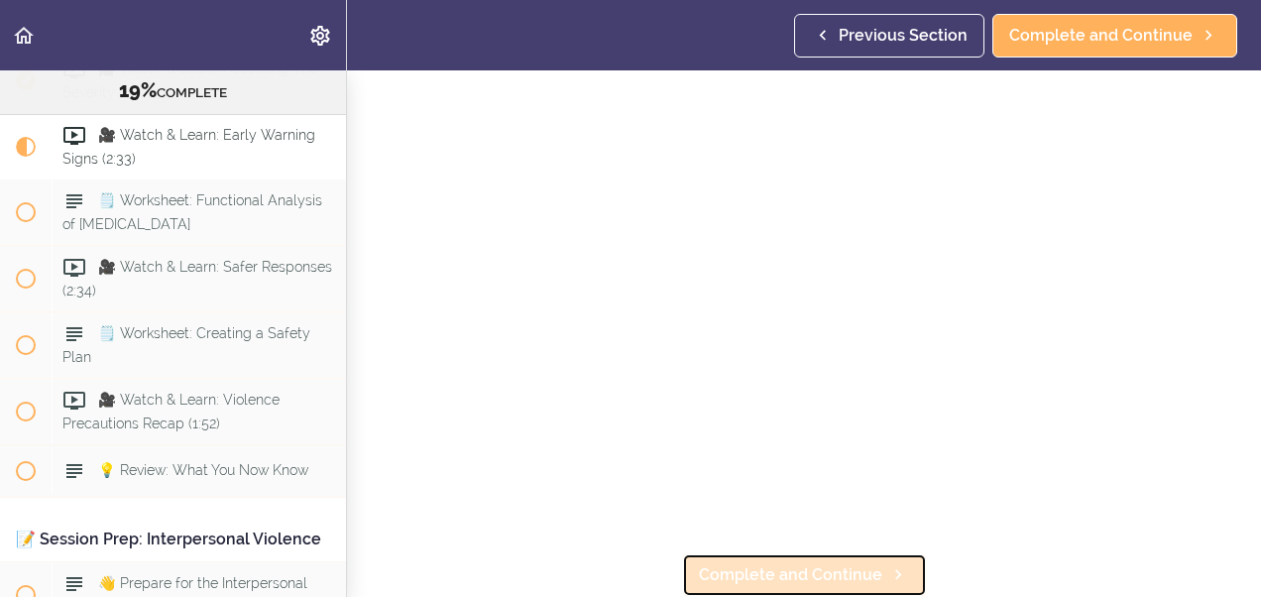
click at [886, 564] on icon at bounding box center [898, 574] width 24 height 21
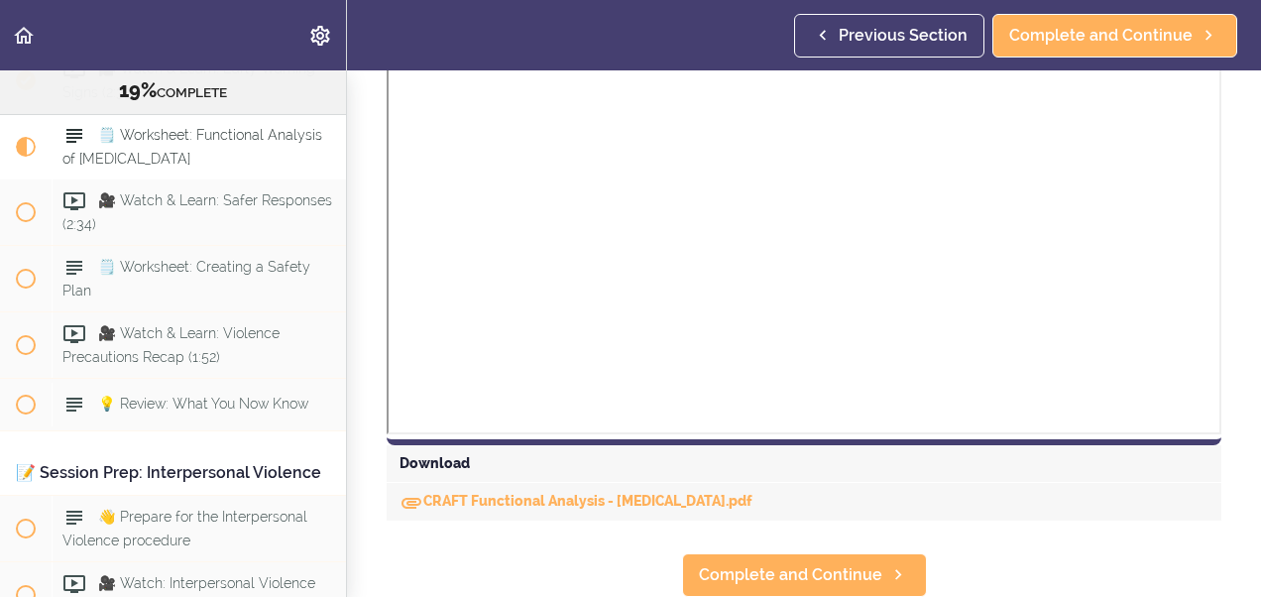
scroll to position [668, 0]
click at [461, 493] on link "CRAFT Functional Analysis - Violent Behavior.pdf" at bounding box center [576, 501] width 353 height 16
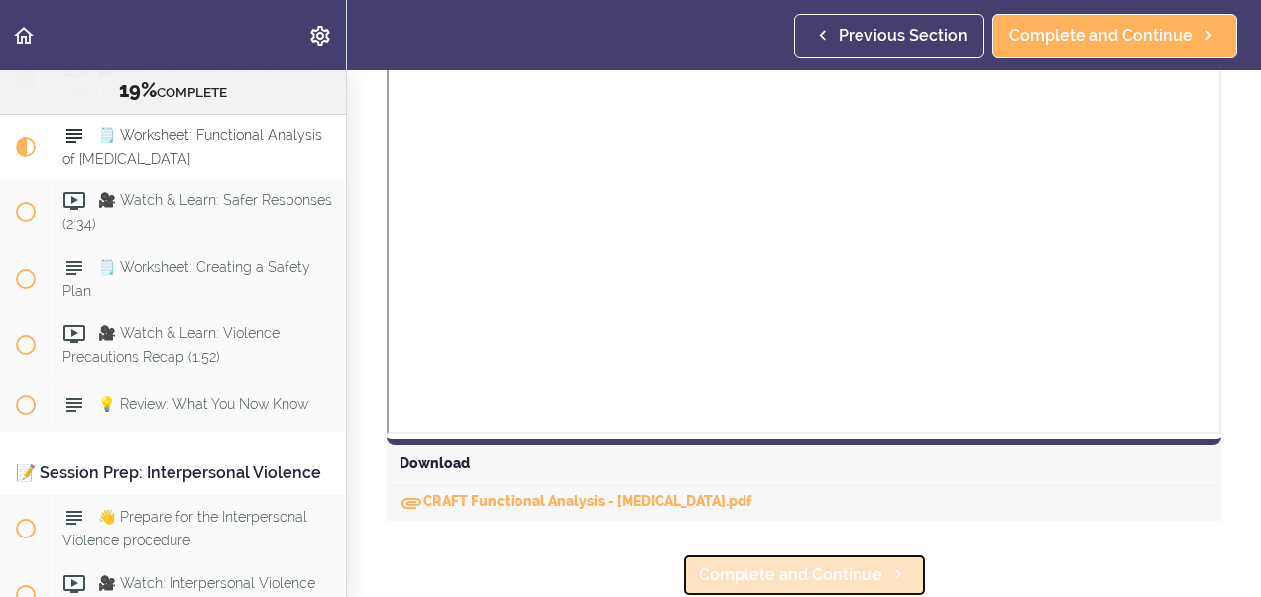
click at [728, 563] on span "Complete and Continue" at bounding box center [790, 575] width 183 height 24
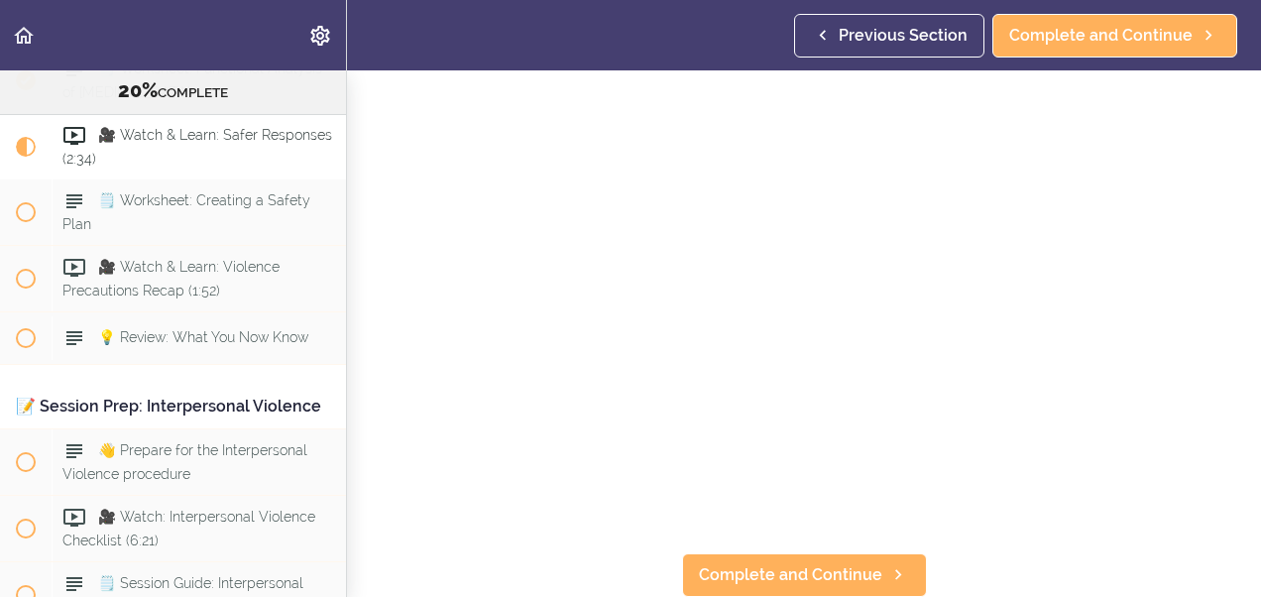
scroll to position [113, 0]
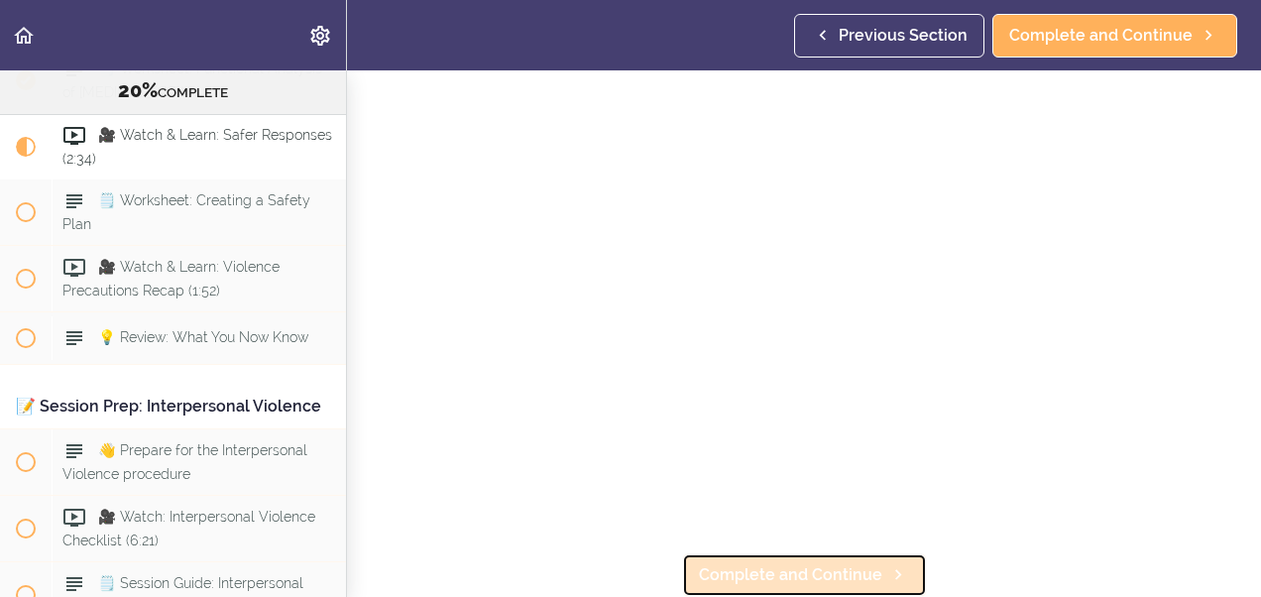
click at [790, 563] on span "Complete and Continue" at bounding box center [790, 575] width 183 height 24
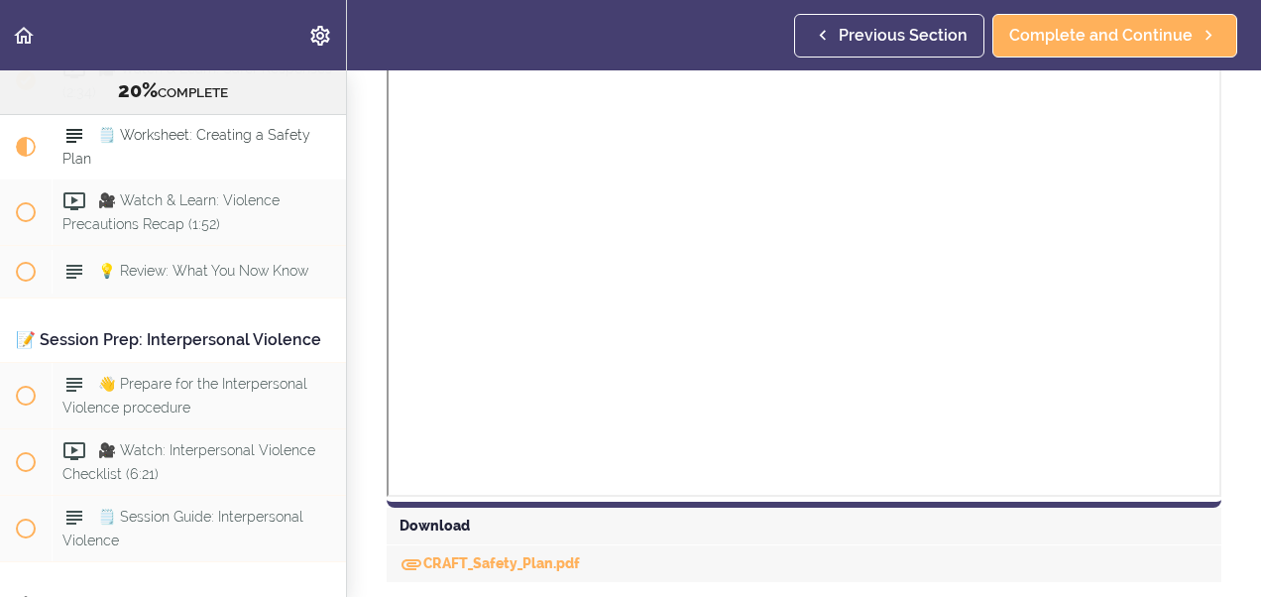
scroll to position [1030, 0]
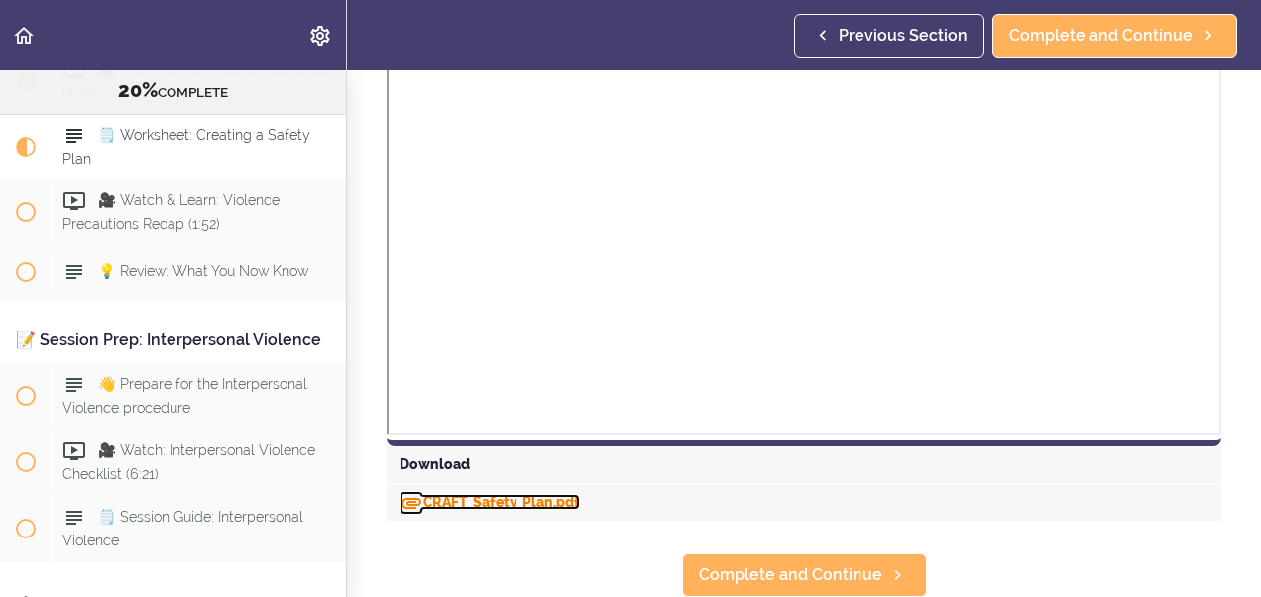
click at [514, 494] on link "CRAFT_Safety_Plan.pdf" at bounding box center [490, 502] width 180 height 16
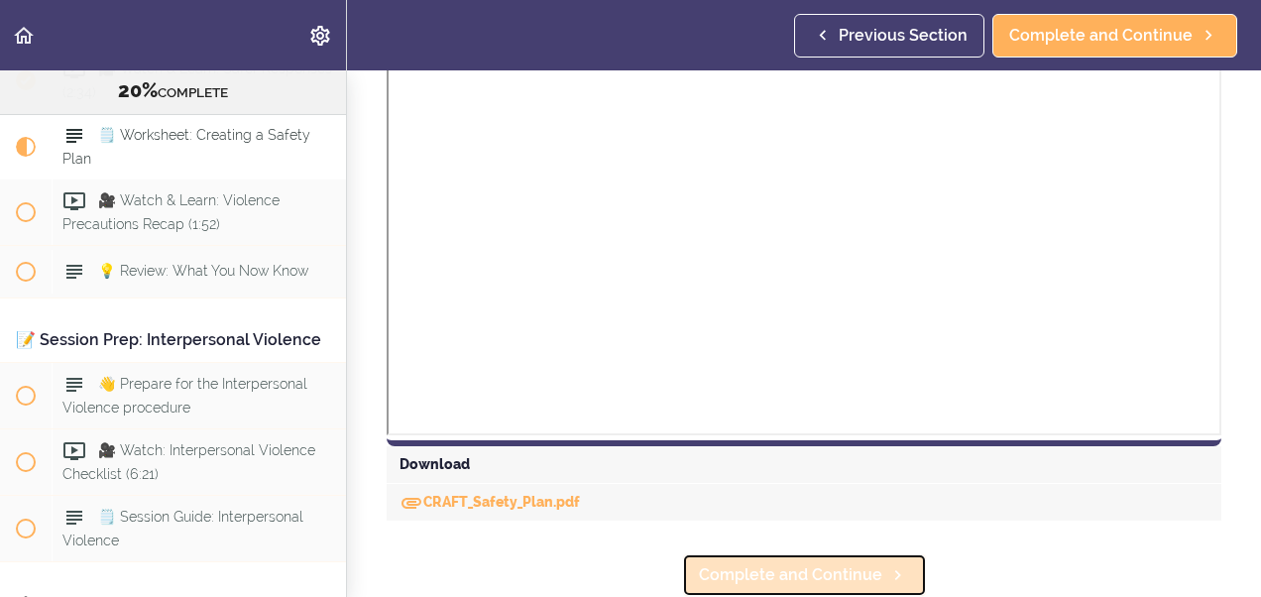
click at [718, 563] on span "Complete and Continue" at bounding box center [790, 575] width 183 height 24
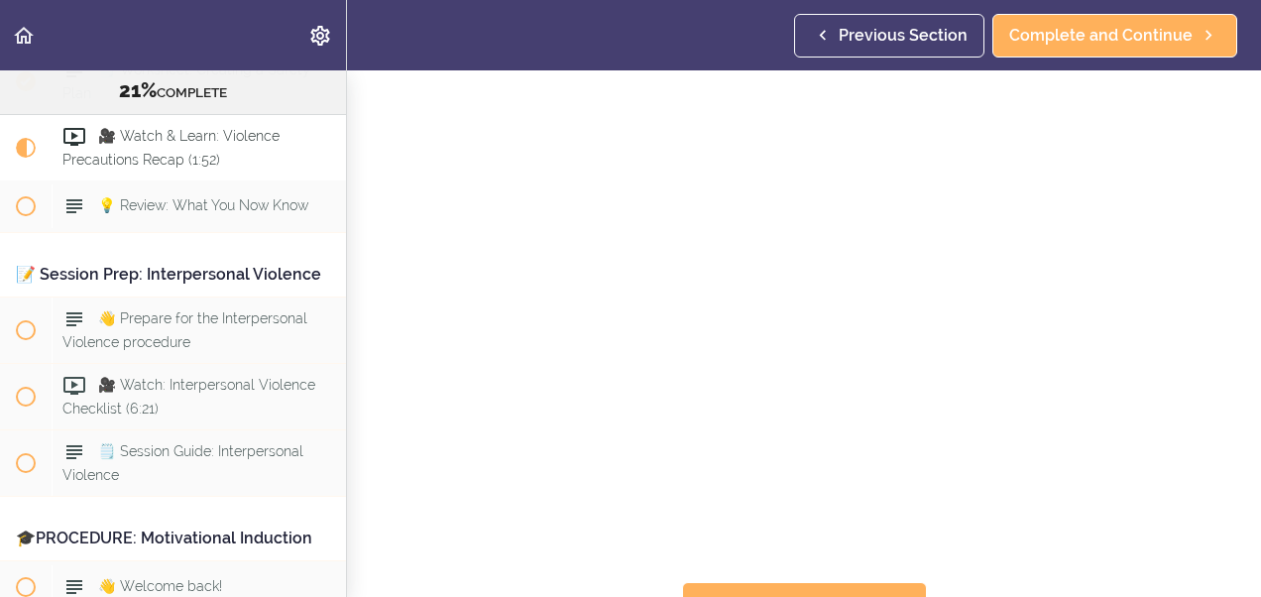
scroll to position [113, 0]
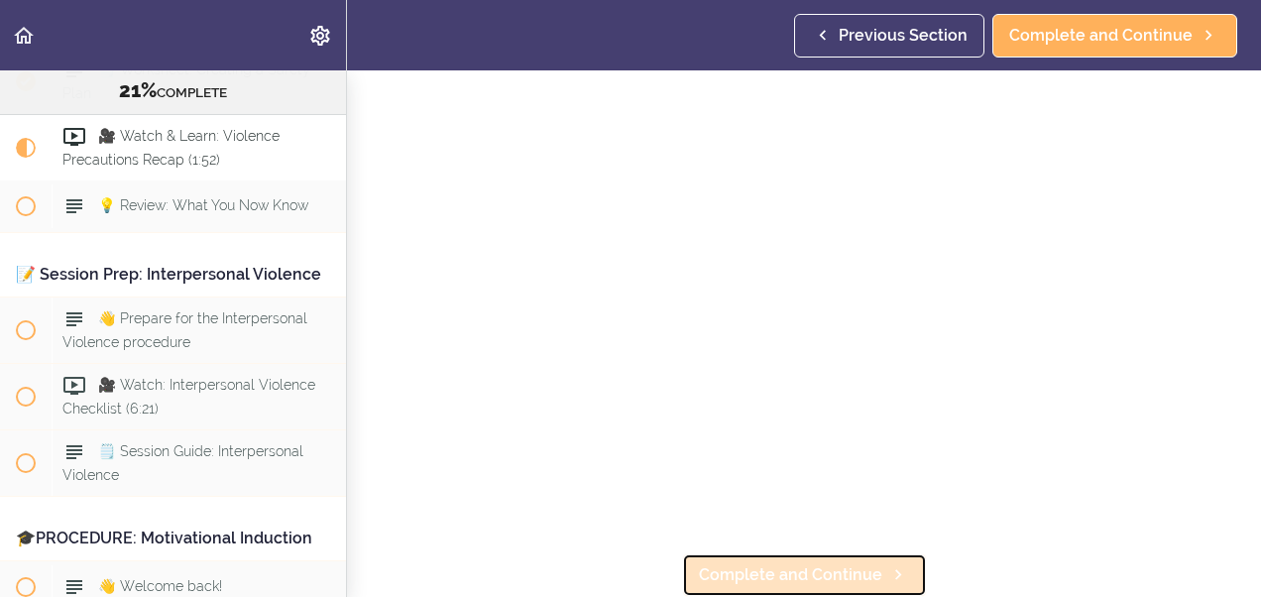
click at [825, 563] on span "Complete and Continue" at bounding box center [790, 575] width 183 height 24
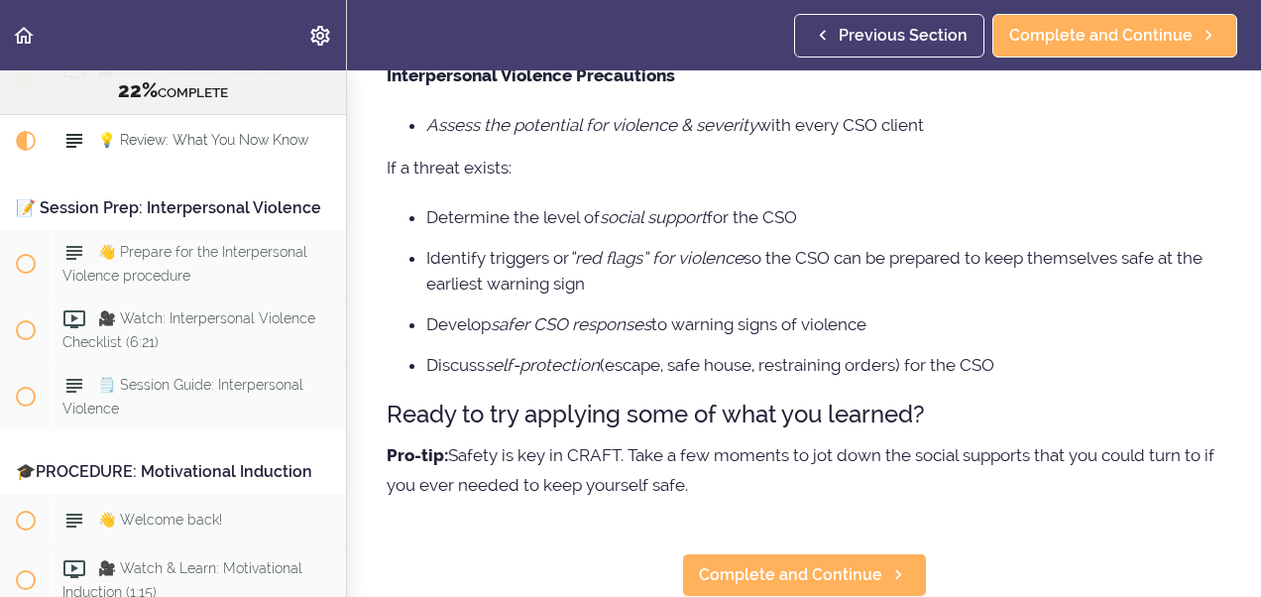
scroll to position [224, 0]
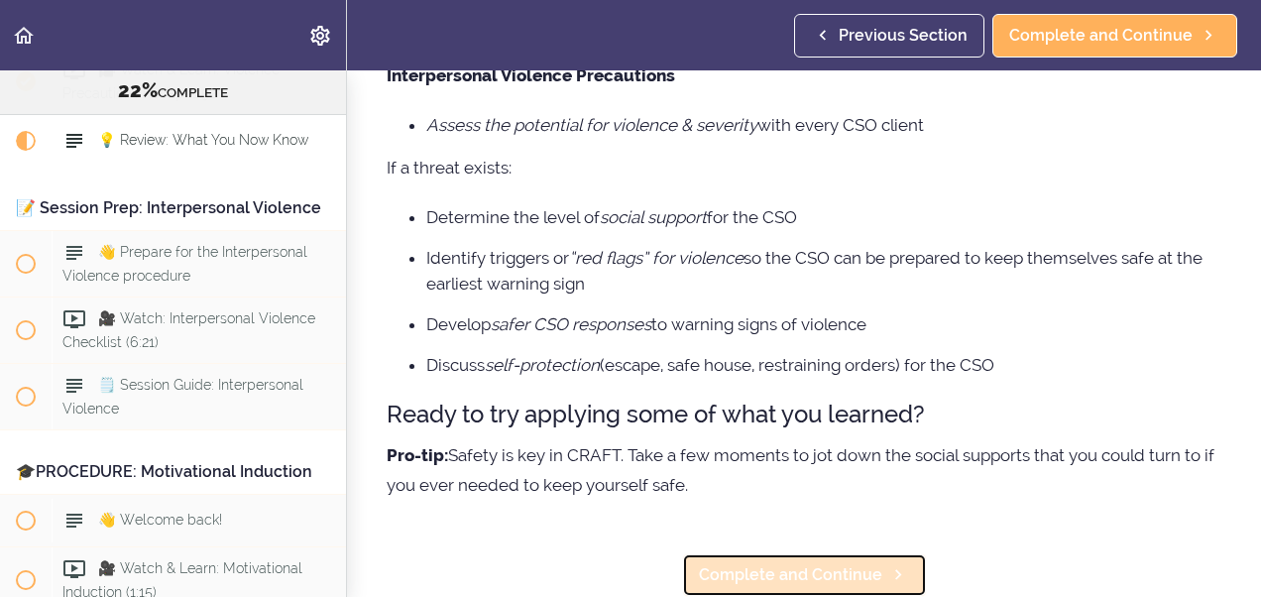
click at [724, 565] on span "Complete and Continue" at bounding box center [790, 575] width 183 height 24
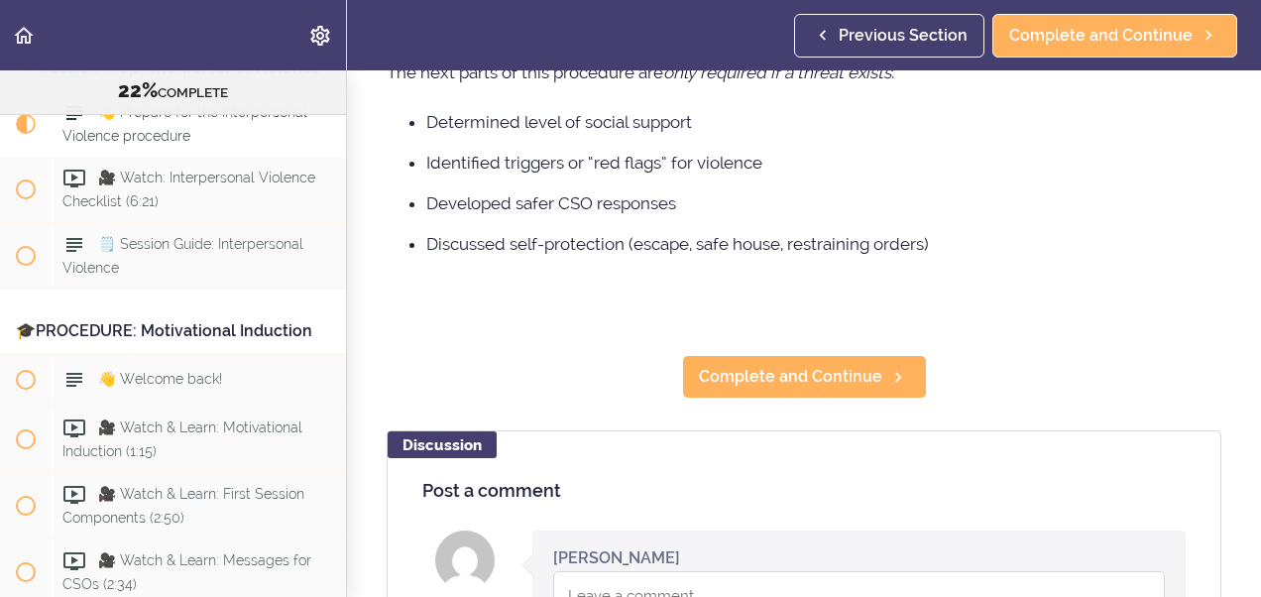
scroll to position [449, 0]
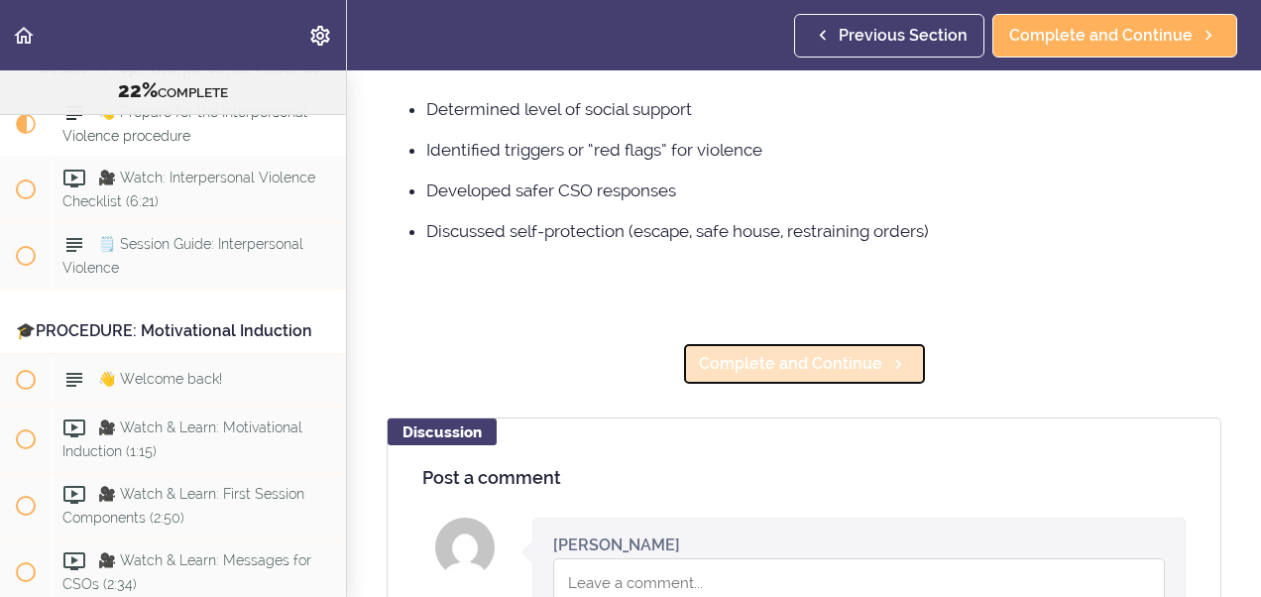
click at [793, 376] on span "Complete and Continue" at bounding box center [790, 364] width 183 height 24
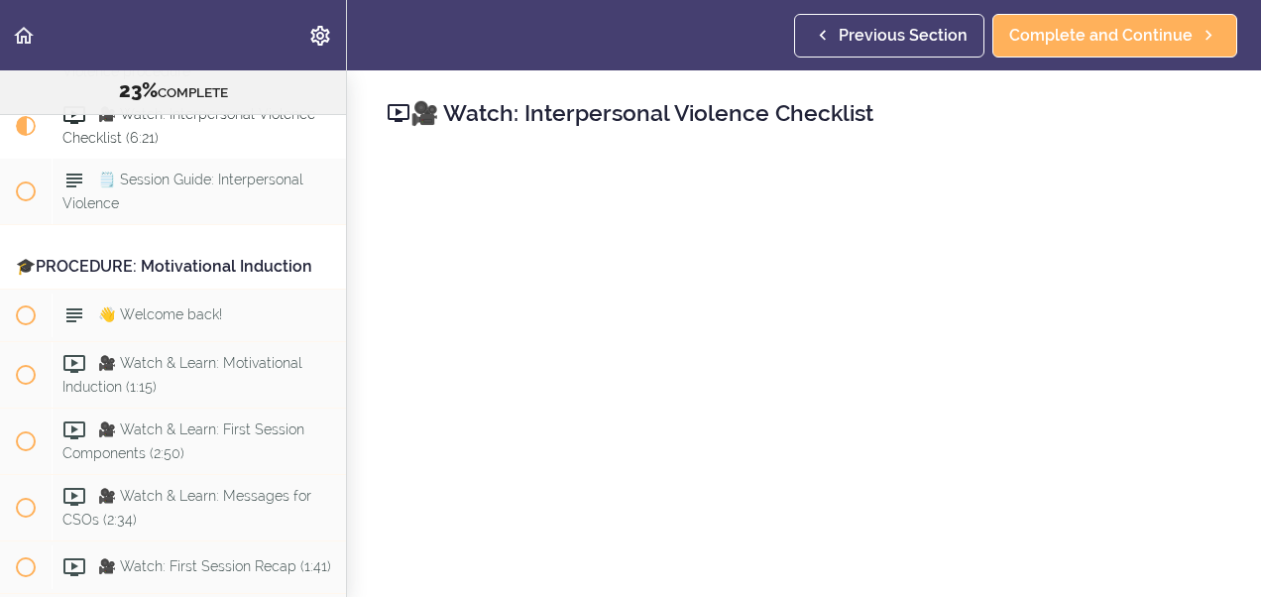
scroll to position [3124, 0]
click at [26, 36] on use "Back to course curriculum" at bounding box center [24, 35] width 20 height 17
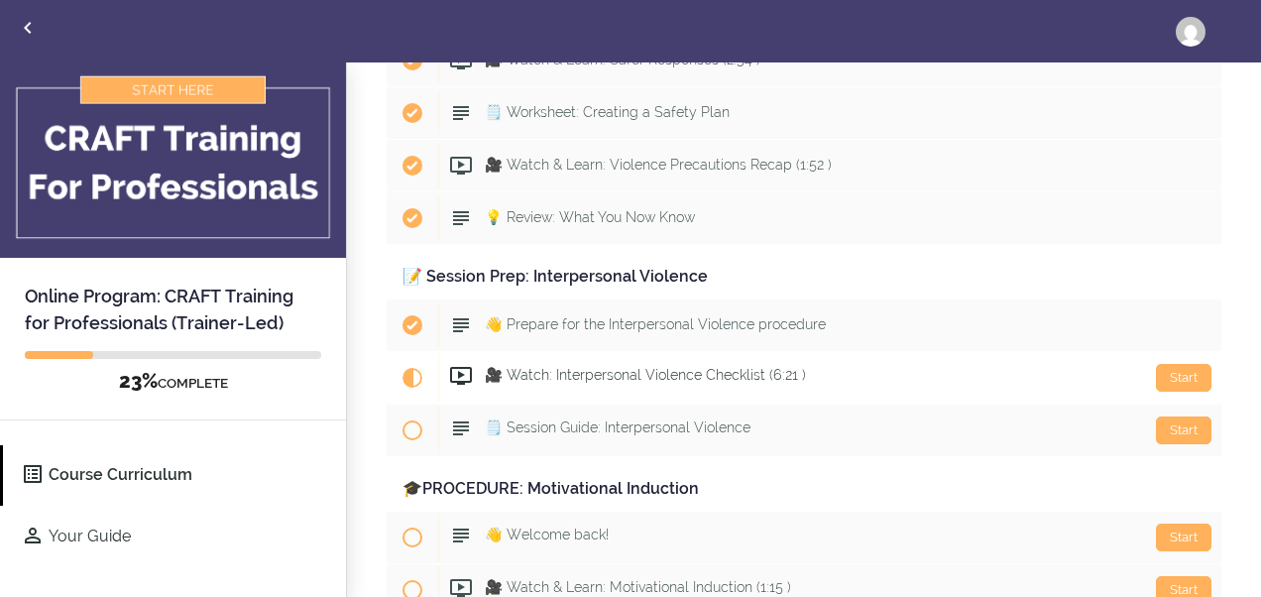
scroll to position [2524, 0]
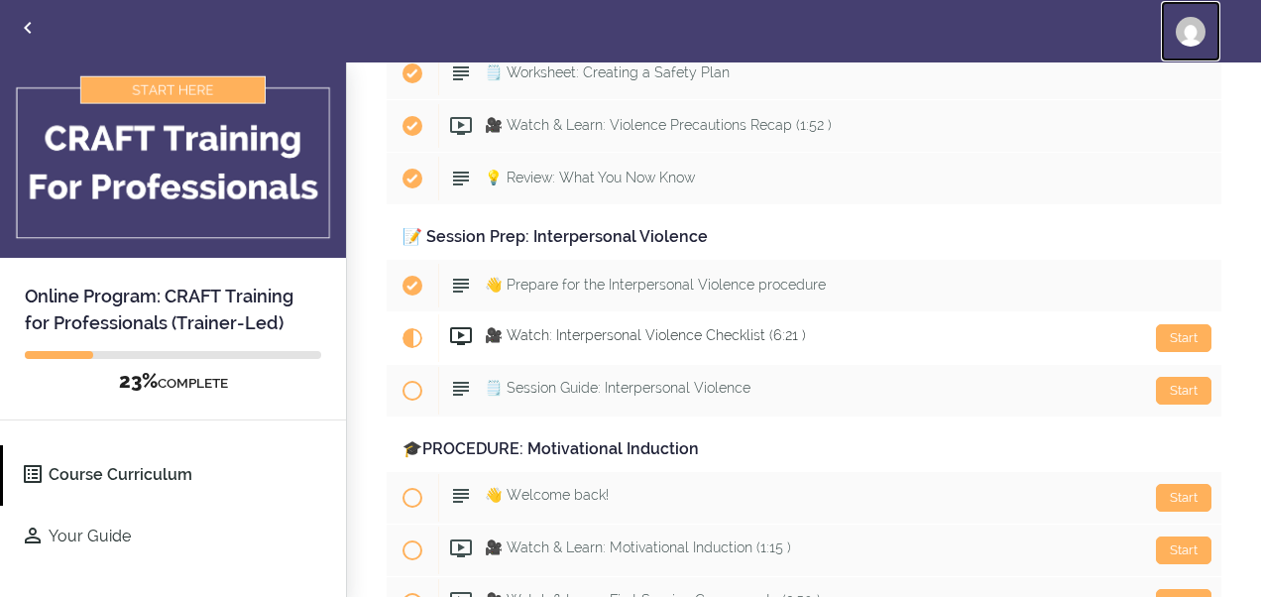
click at [1186, 32] on img at bounding box center [1191, 32] width 30 height 30
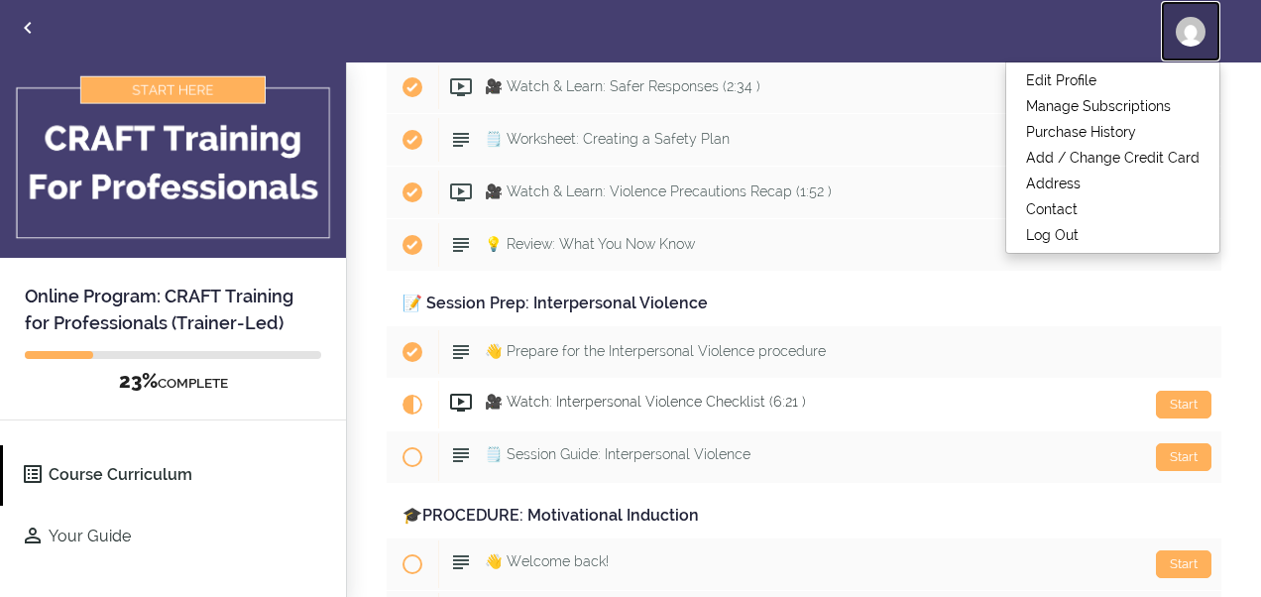
scroll to position [2484, 0]
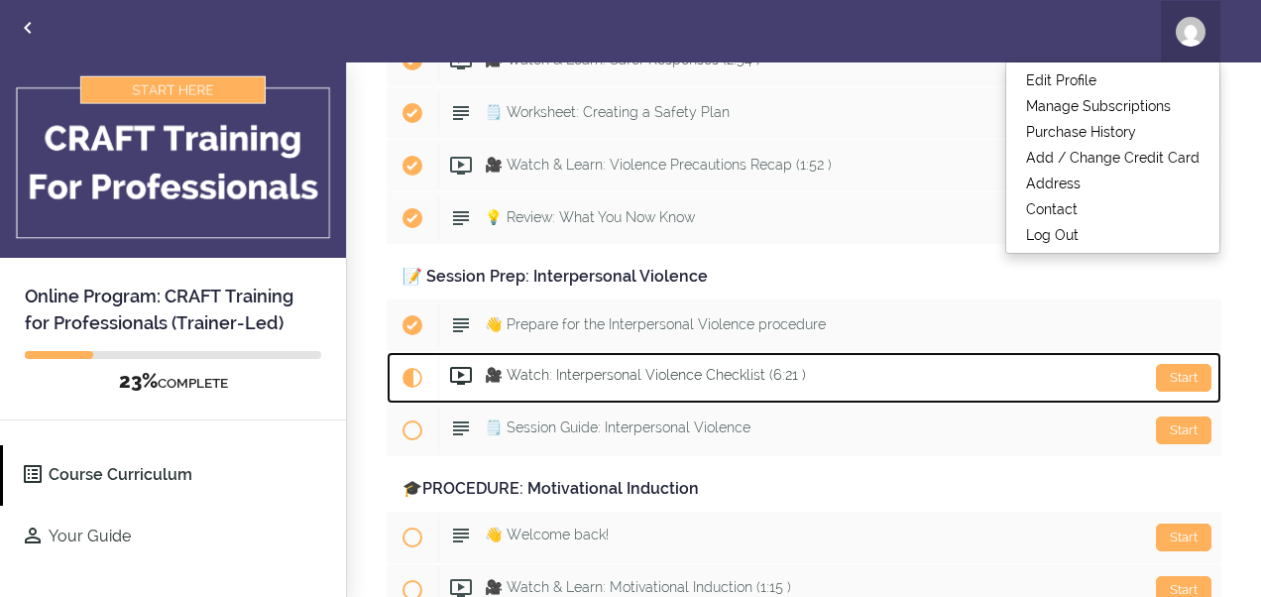
click at [416, 368] on span "Current item" at bounding box center [412, 378] width 20 height 20
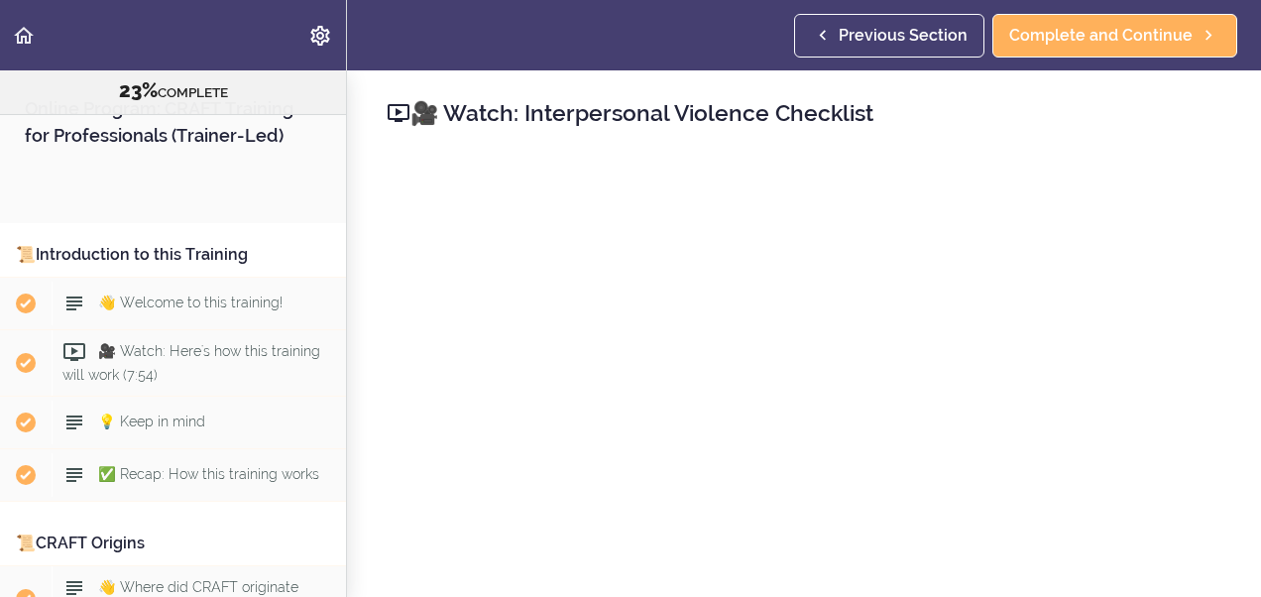
scroll to position [3148, 0]
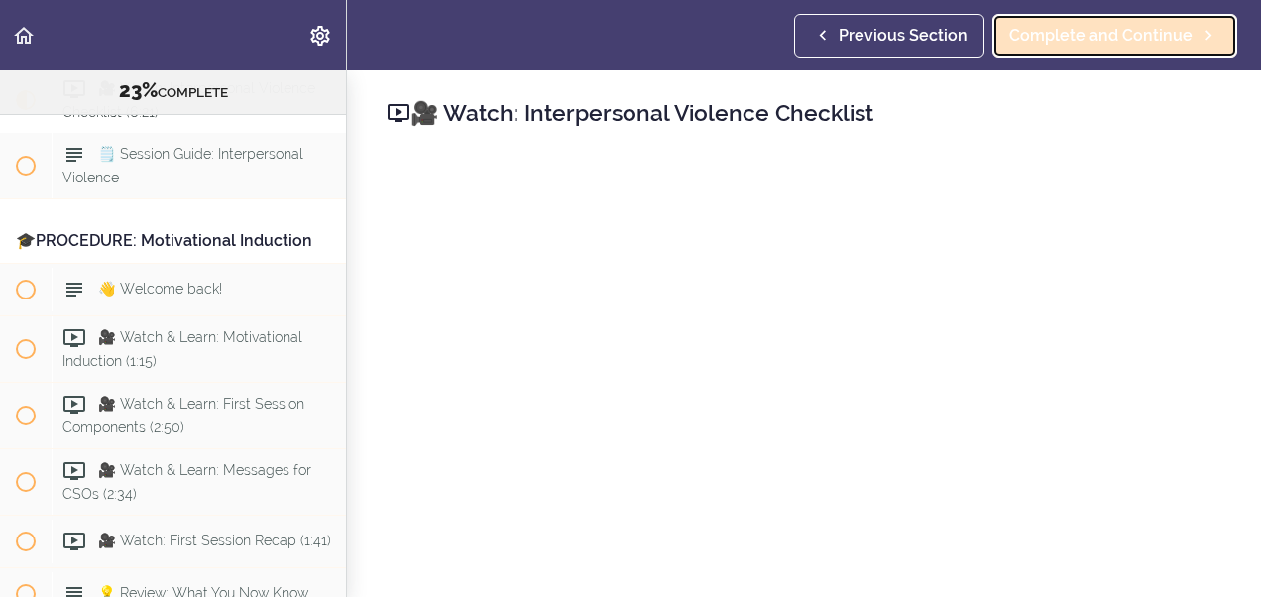
click at [1029, 27] on span "Complete and Continue" at bounding box center [1100, 36] width 183 height 24
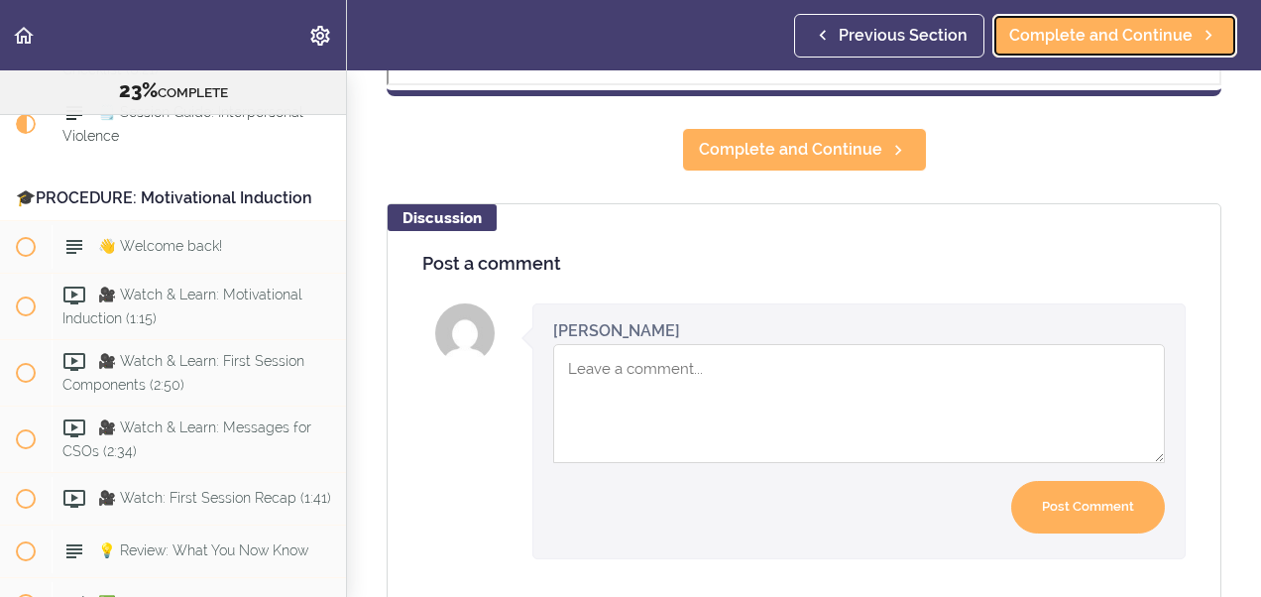
scroll to position [1044, 0]
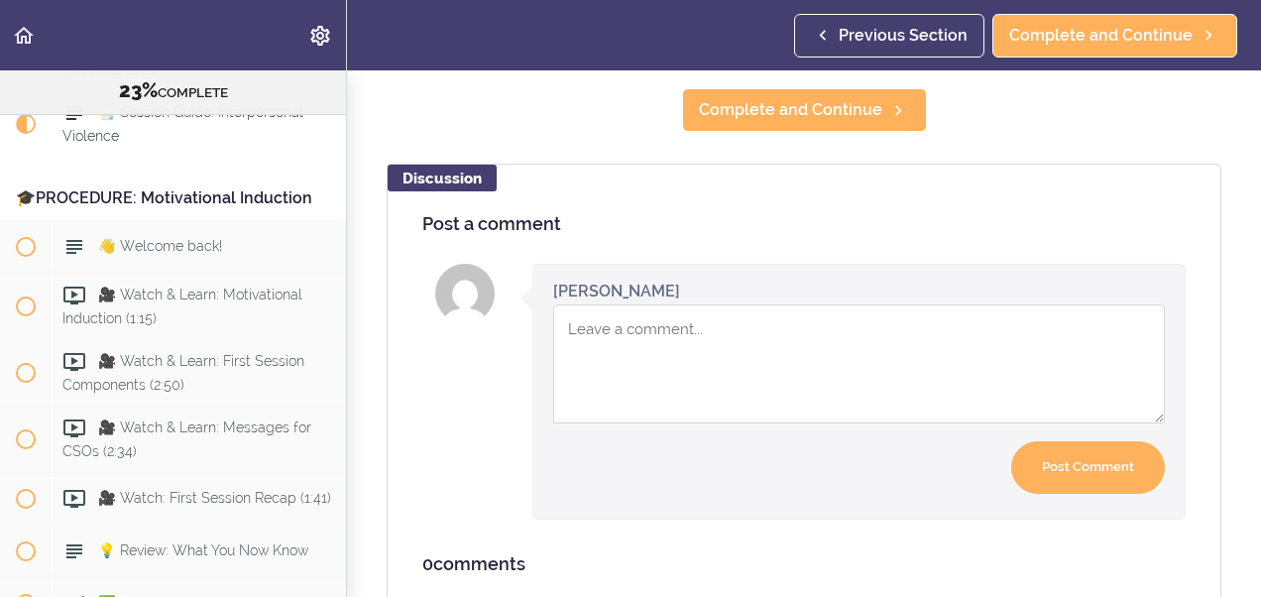
click at [659, 325] on textarea "Comment box" at bounding box center [859, 363] width 612 height 119
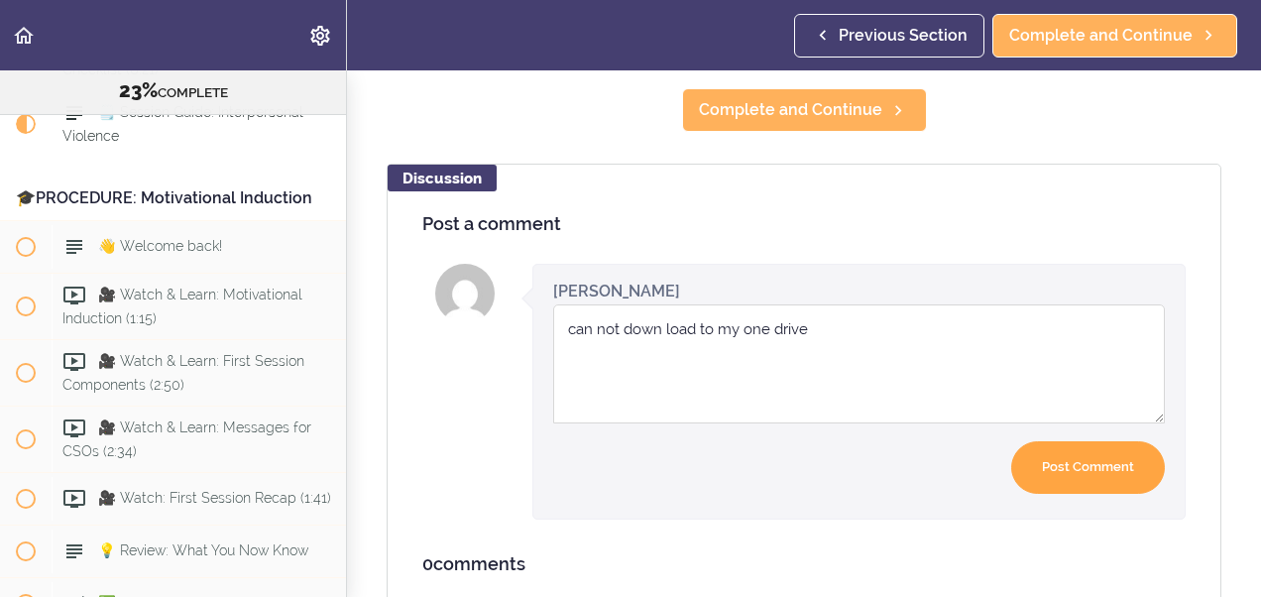
type textarea "can not down load to my one drive"
click at [1011, 463] on input "Post Comment" at bounding box center [1088, 467] width 154 height 53
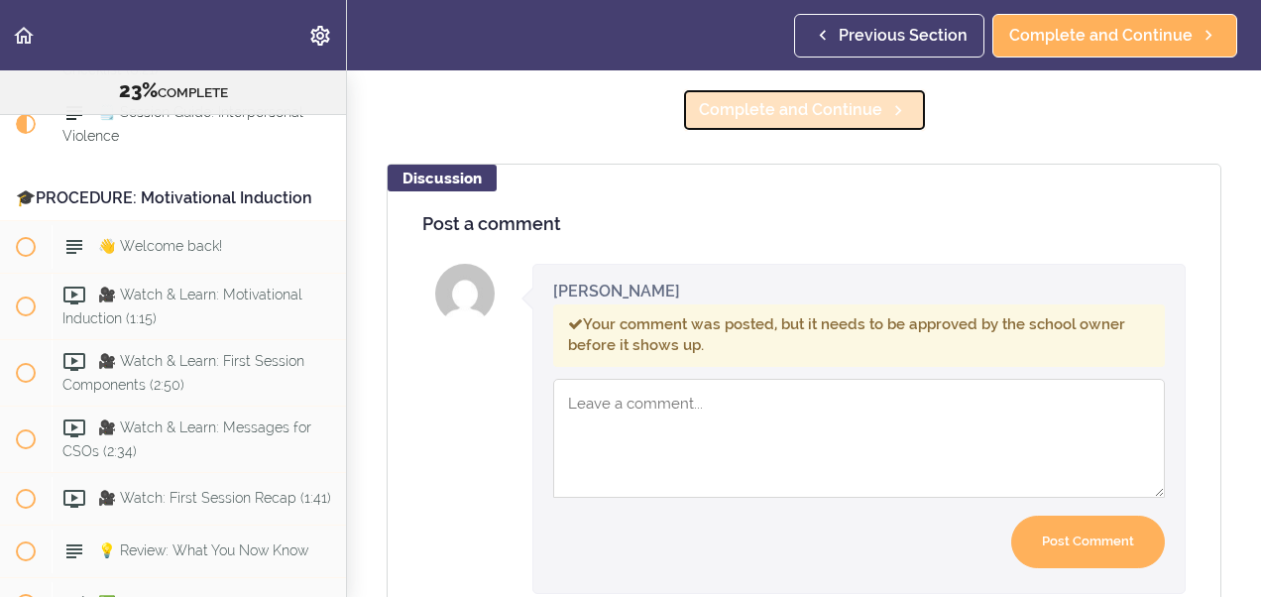
click at [730, 124] on link "Complete and Continue" at bounding box center [804, 110] width 245 height 44
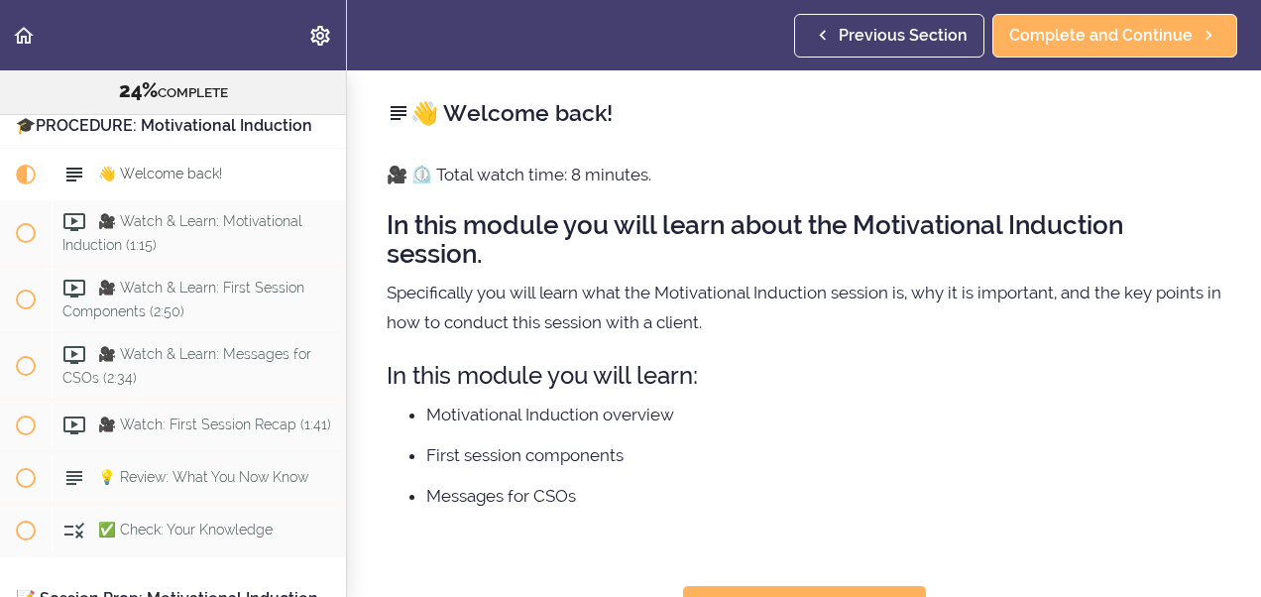
scroll to position [3320, 0]
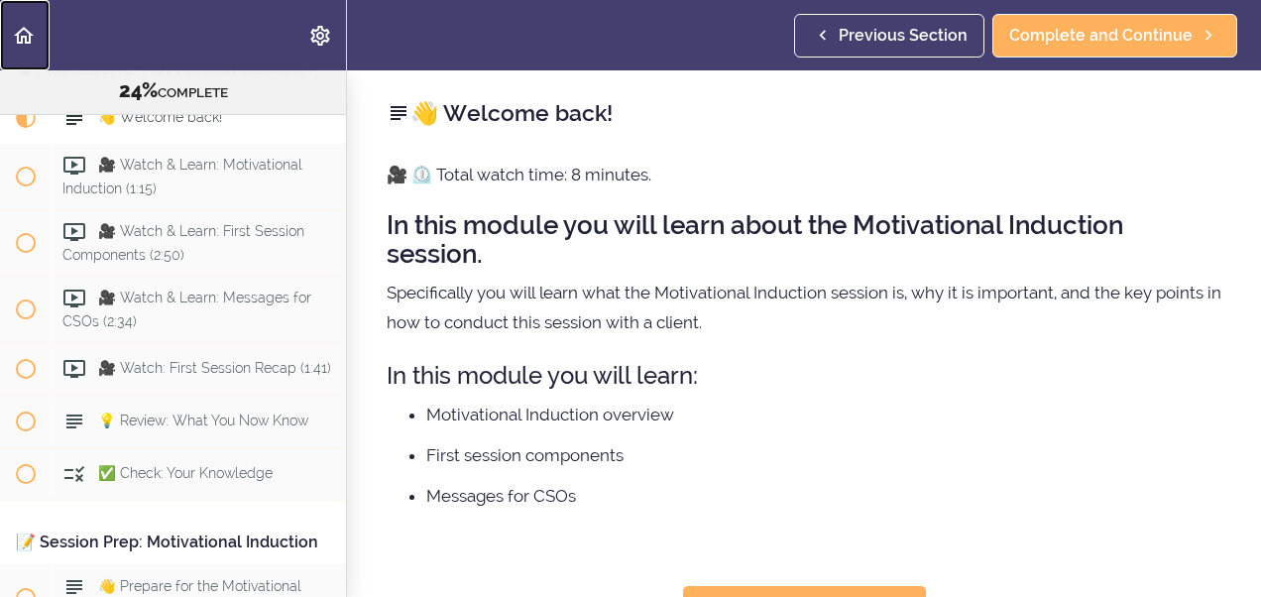
click at [24, 35] on icon "Back to course curriculum" at bounding box center [24, 36] width 24 height 24
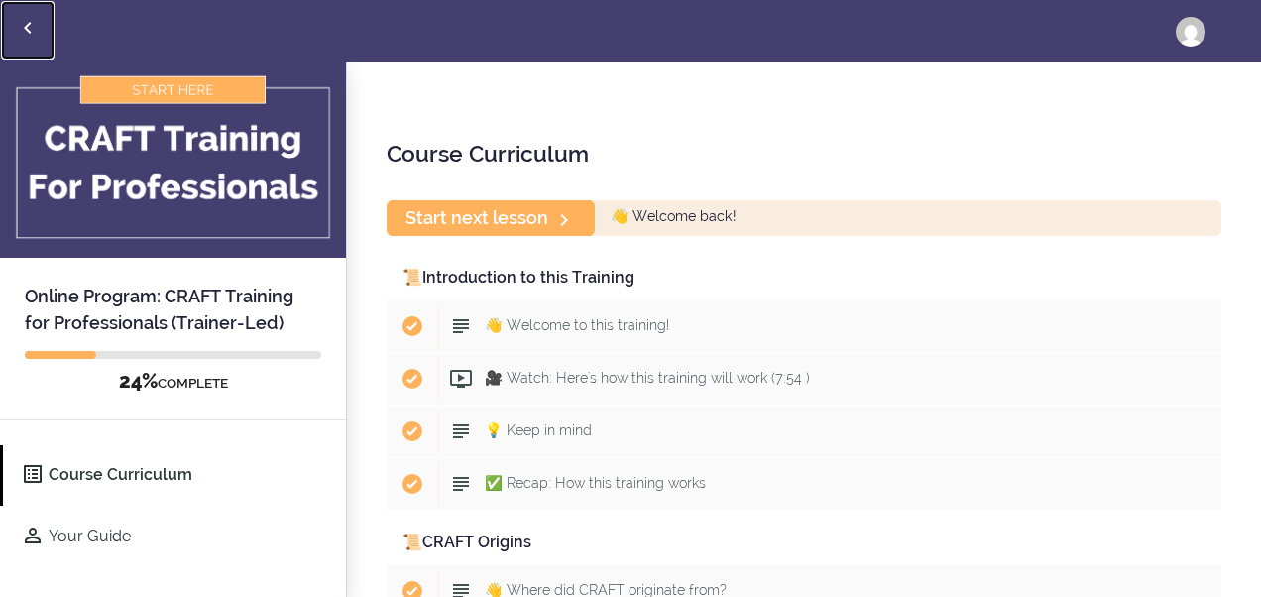
click at [37, 26] on icon "Back to courses" at bounding box center [28, 28] width 24 height 24
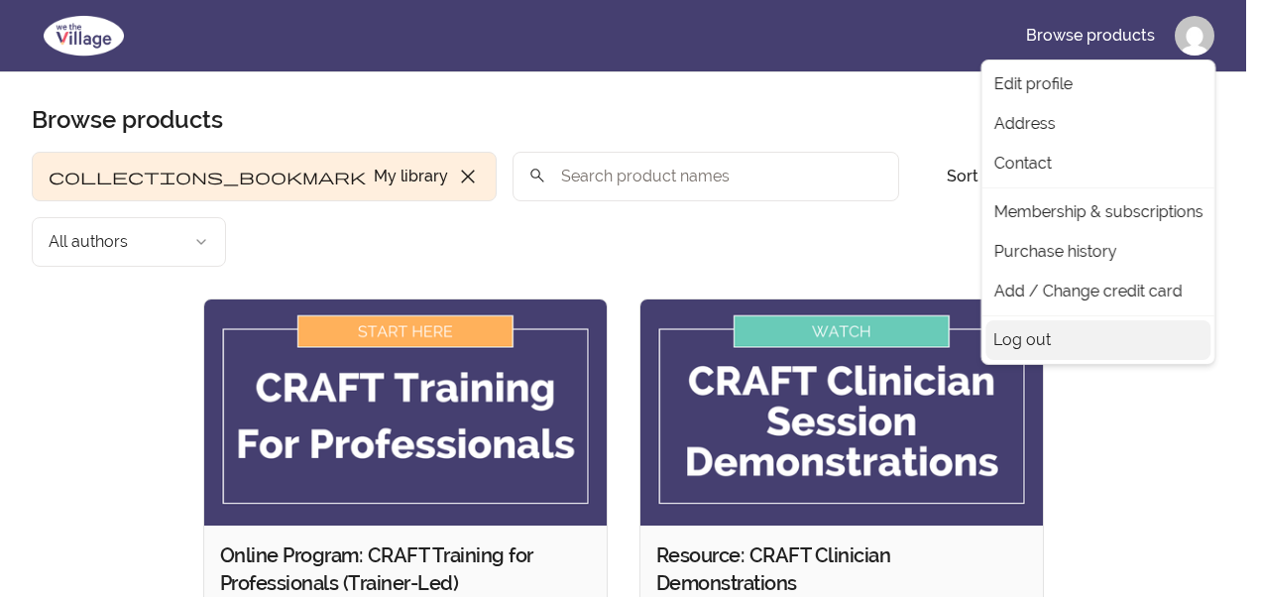
click at [1032, 341] on link "Log out" at bounding box center [1097, 340] width 225 height 40
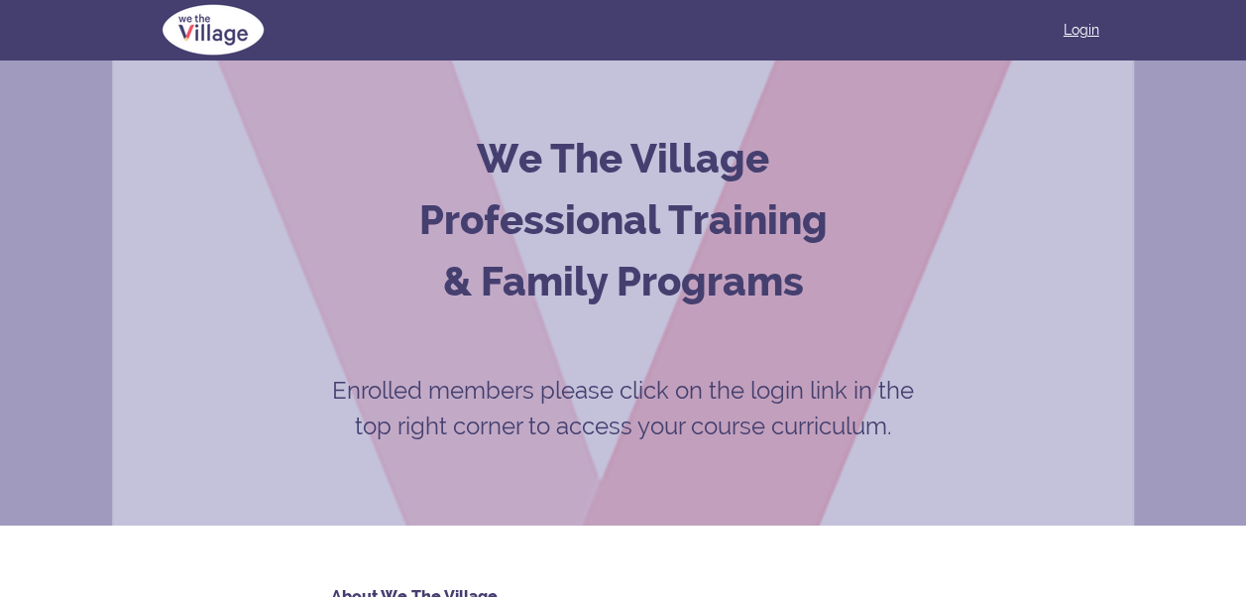
click at [1075, 33] on link "Login" at bounding box center [1082, 30] width 36 height 20
